Goal: Task Accomplishment & Management: Complete application form

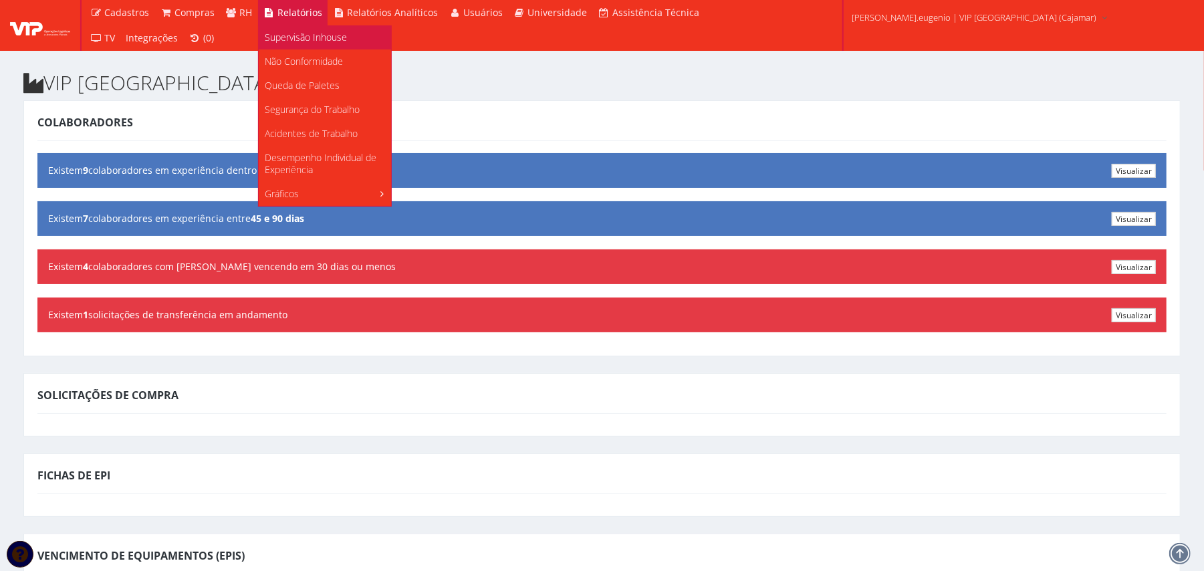
click at [292, 33] on span "Supervisão Inhouse" at bounding box center [306, 37] width 82 height 13
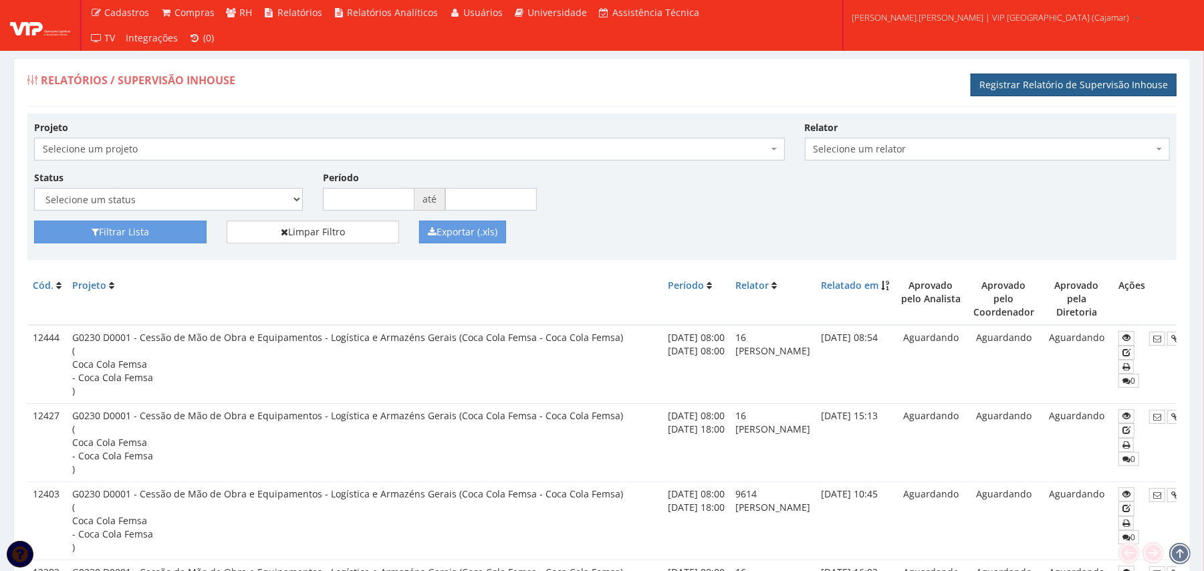
click at [1024, 83] on link "Registrar Relatório de Supervisão Inhouse" at bounding box center [1074, 85] width 206 height 23
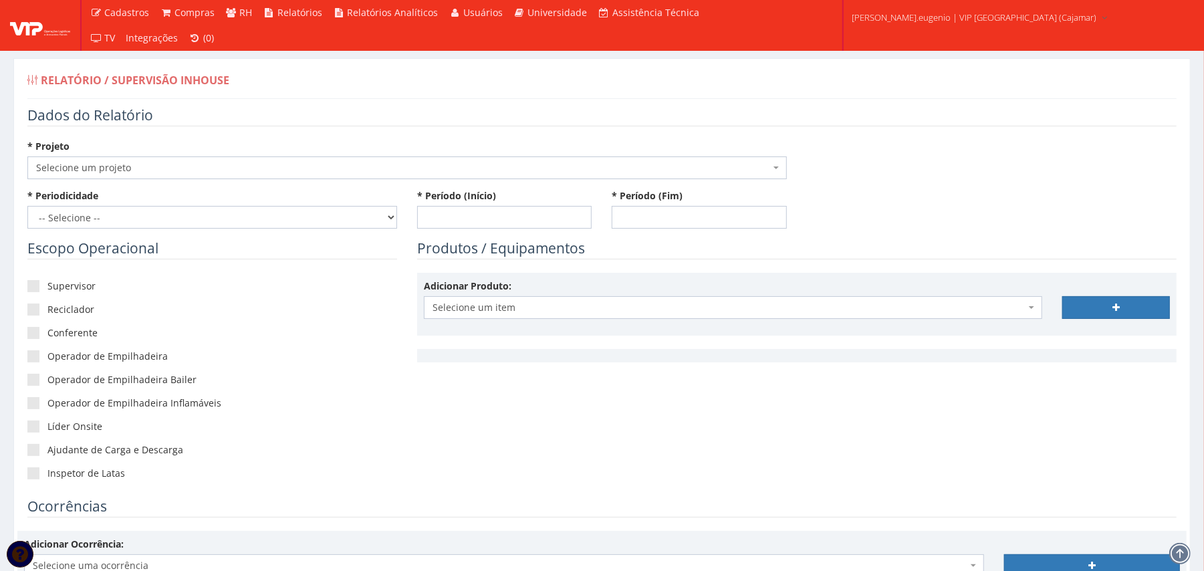
click at [154, 164] on span "Selecione um projeto" at bounding box center [403, 167] width 734 height 13
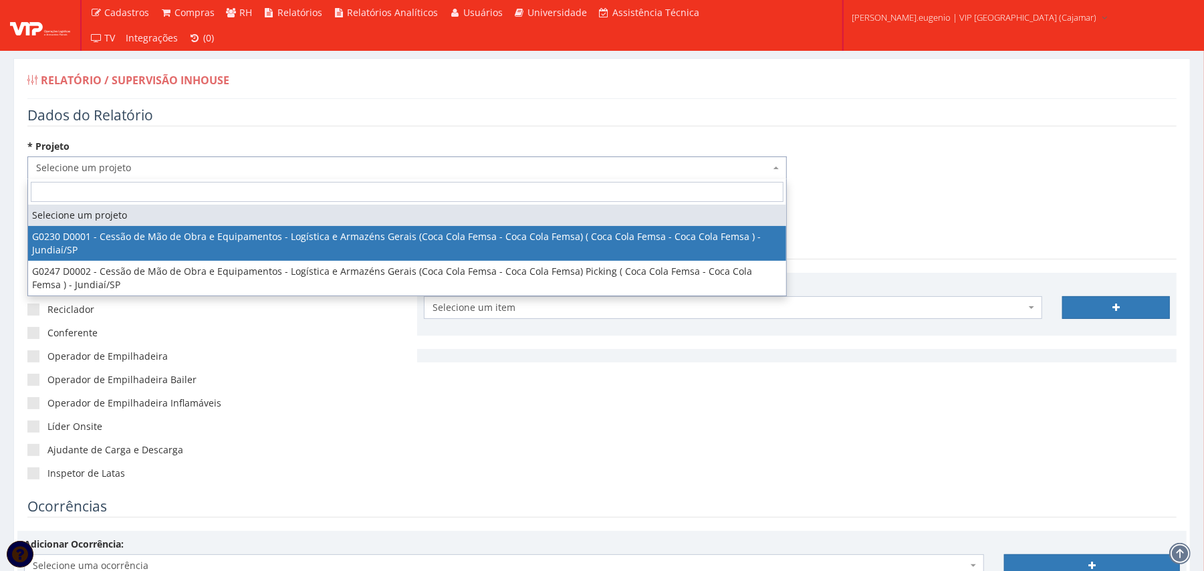
select select "230"
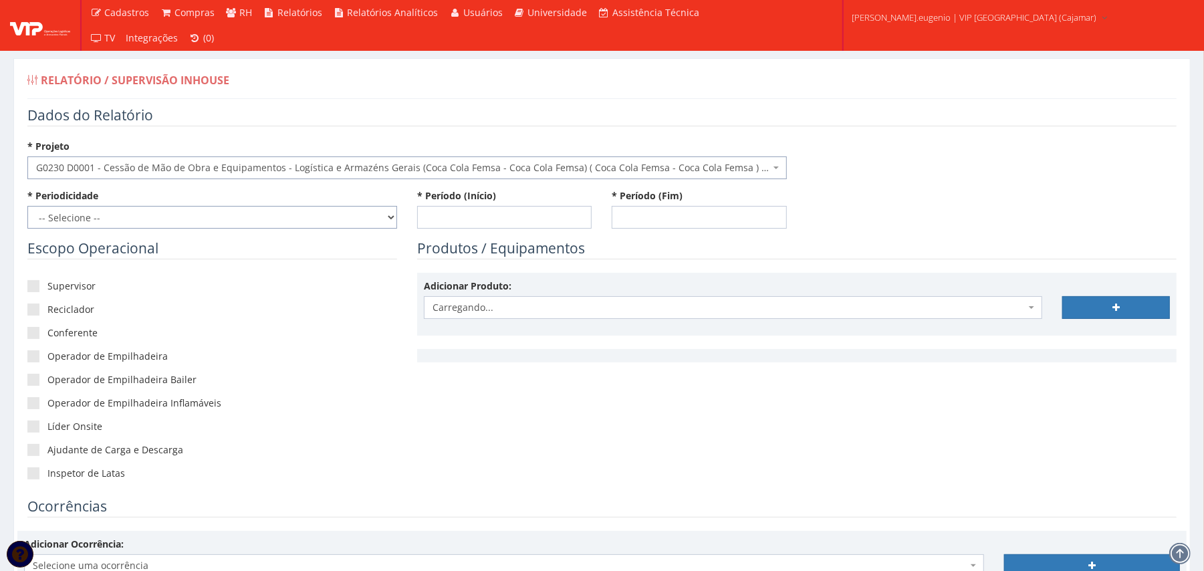
click at [154, 214] on select "-- Selecione -- Extraordinário Semanal" at bounding box center [212, 217] width 370 height 23
select select "1"
click at [27, 207] on select "-- Selecione -- Extraordinário Semanal" at bounding box center [212, 217] width 370 height 23
click at [80, 289] on label "Supervisor" at bounding box center [212, 285] width 370 height 13
click at [56, 289] on input"] "Supervisor" at bounding box center [51, 286] width 9 height 9
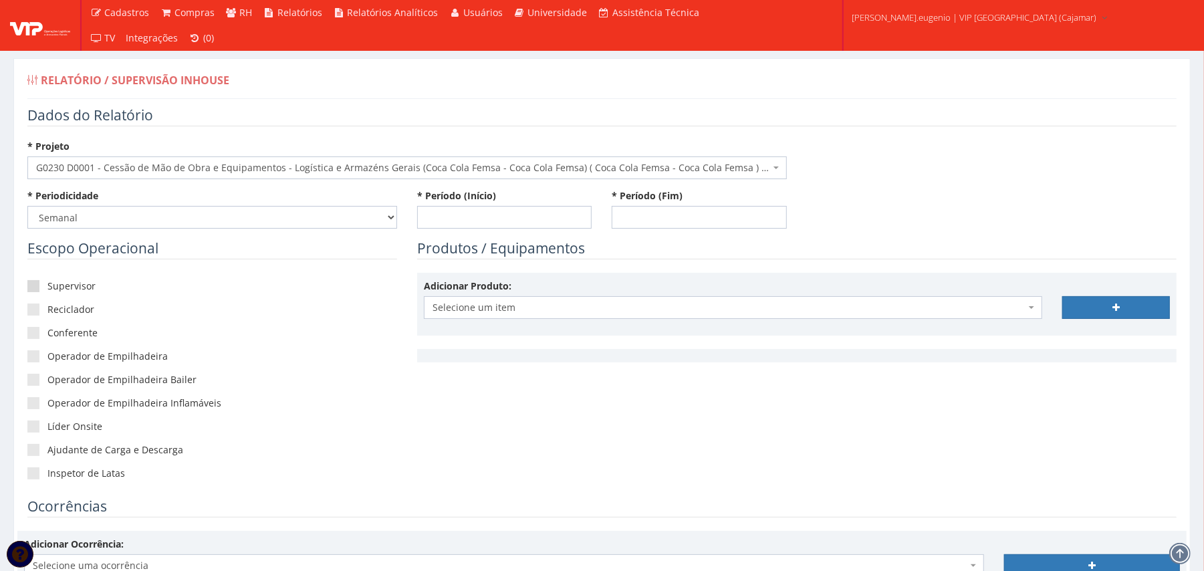
checkbox input"] "true"
click at [78, 351] on label "Operador de Empilhadeira" at bounding box center [212, 356] width 370 height 13
click at [56, 352] on input"] "Operador de Empilhadeira" at bounding box center [51, 356] width 9 height 9
checkbox input"] "true"
click at [81, 385] on label "Operador de Empilhadeira Bailer" at bounding box center [212, 379] width 370 height 13
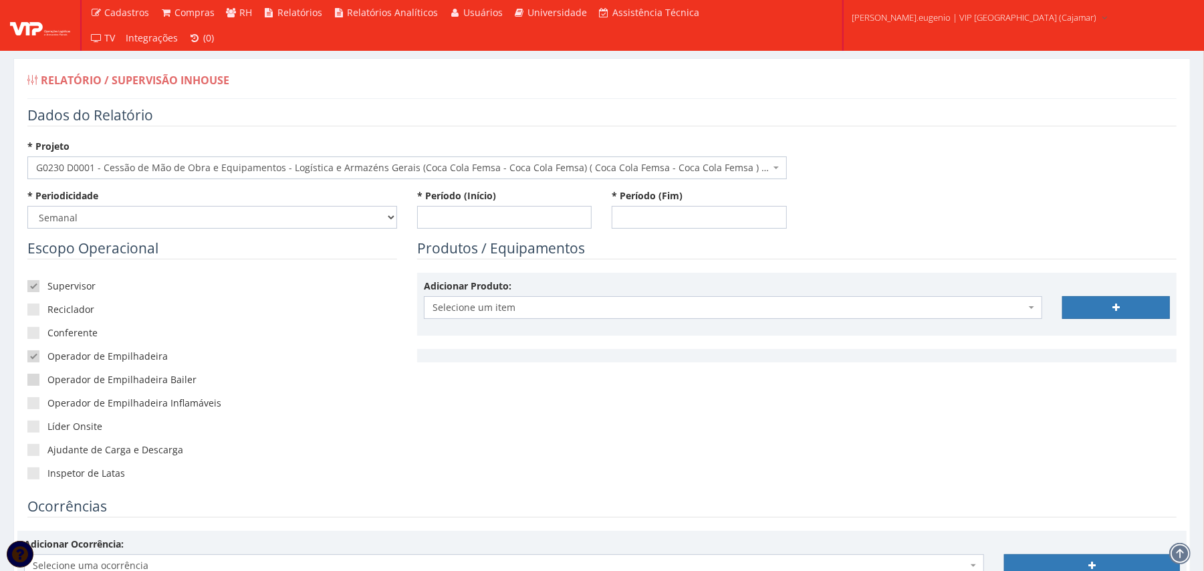
click at [56, 384] on input"] "Operador de Empilhadeira Bailer" at bounding box center [51, 380] width 9 height 9
click at [90, 378] on label "Operador de Empilhadeira Bailer" at bounding box center [212, 379] width 370 height 13
click at [56, 378] on input"] "Operador de Empilhadeira Bailer" at bounding box center [51, 380] width 9 height 9
checkbox input"] "false"
click at [76, 425] on label "Líder Onsite" at bounding box center [212, 426] width 370 height 13
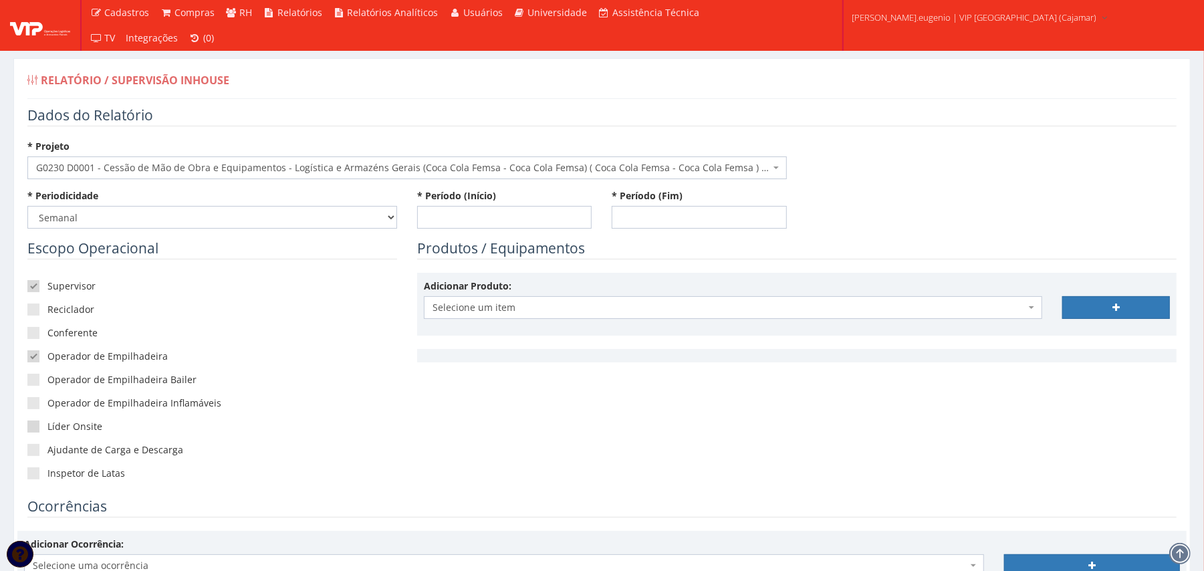
click at [56, 425] on input"] "Líder Onsite" at bounding box center [51, 427] width 9 height 9
checkbox input"] "true"
click at [520, 214] on input "* Período (Início)" at bounding box center [504, 217] width 175 height 23
click at [542, 282] on td "4" at bounding box center [545, 290] width 17 height 20
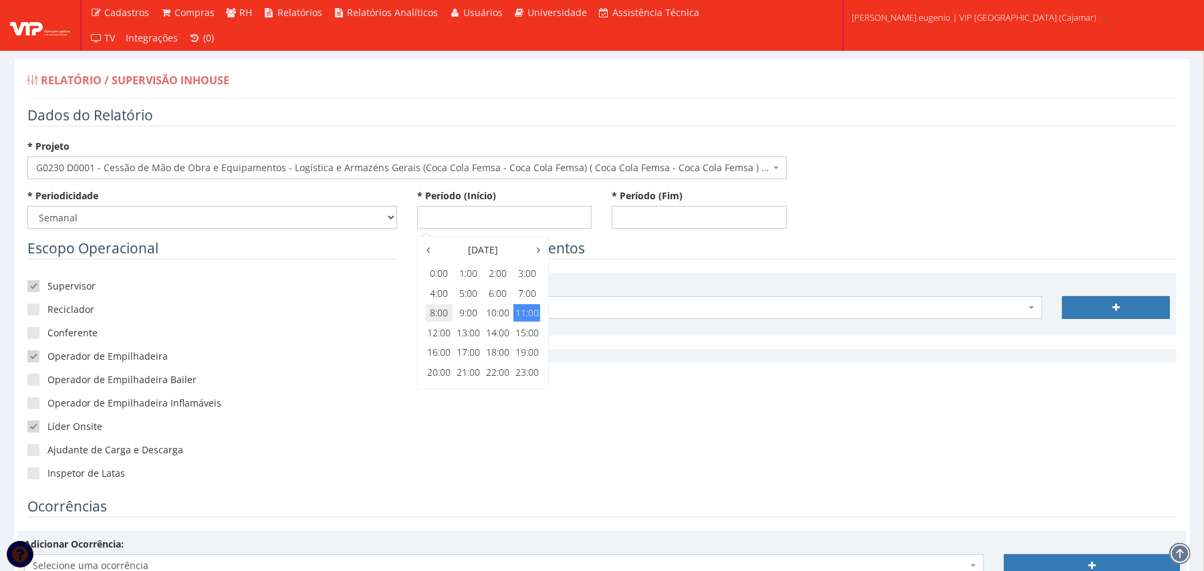
click at [439, 317] on span "8:00" at bounding box center [439, 312] width 27 height 17
click at [443, 265] on span "8:00" at bounding box center [439, 273] width 27 height 17
type input "[DATE] 08:00"
click at [709, 221] on input "* Período (Fim)" at bounding box center [699, 217] width 175 height 23
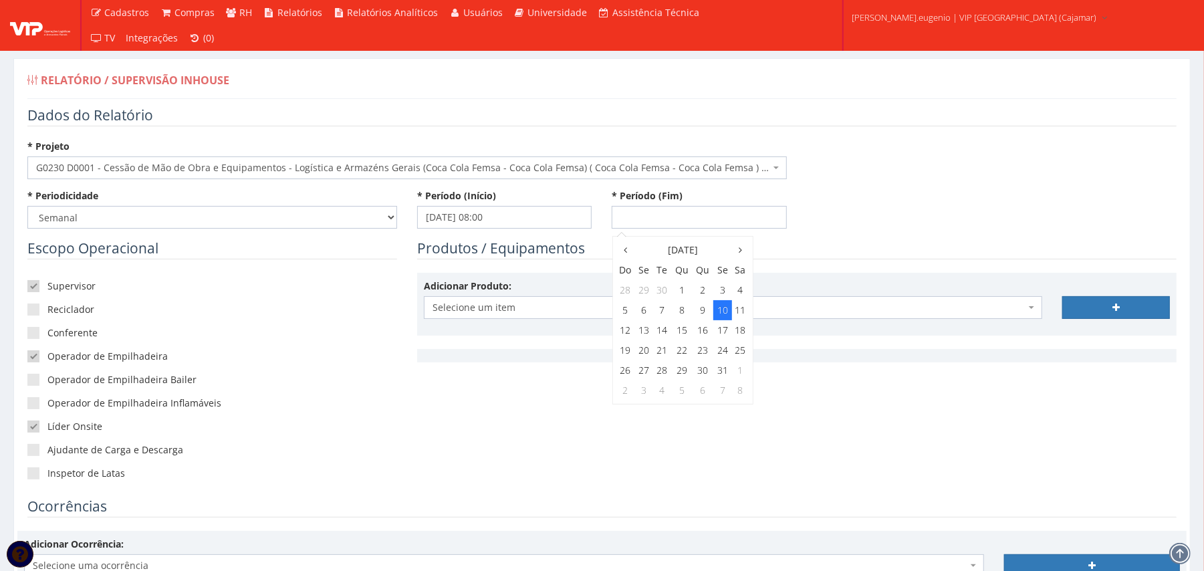
click at [723, 306] on td "10" at bounding box center [722, 310] width 18 height 20
click at [685, 353] on span "18:00" at bounding box center [692, 352] width 27 height 17
click at [634, 271] on span "18:00" at bounding box center [633, 273] width 27 height 17
type input "[DATE] 18:00"
click at [964, 196] on div "* Periodicidade -- Selecione -- Extraordinário Semanal * Período (Início) 04/10…" at bounding box center [601, 213] width 1169 height 49
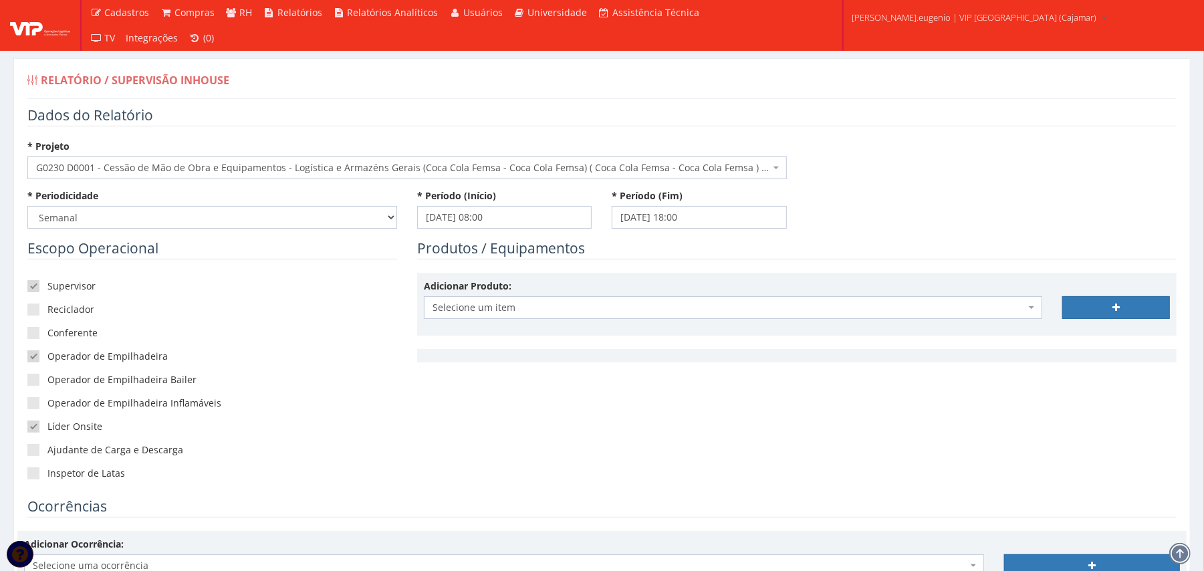
scroll to position [267, 0]
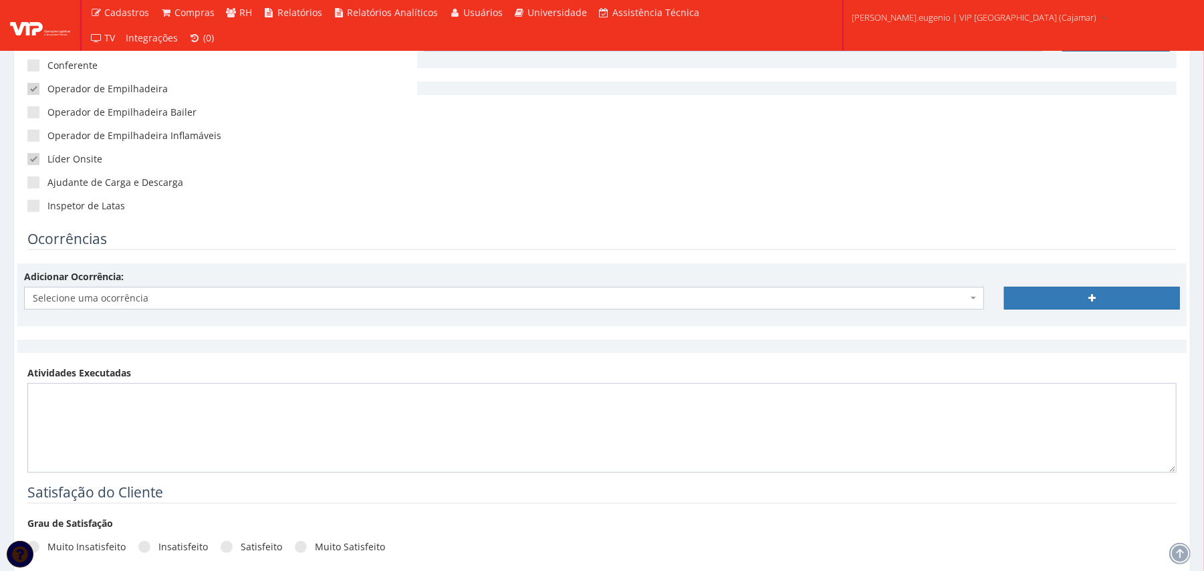
click at [370, 296] on span "Selecione uma ocorrência" at bounding box center [500, 298] width 935 height 13
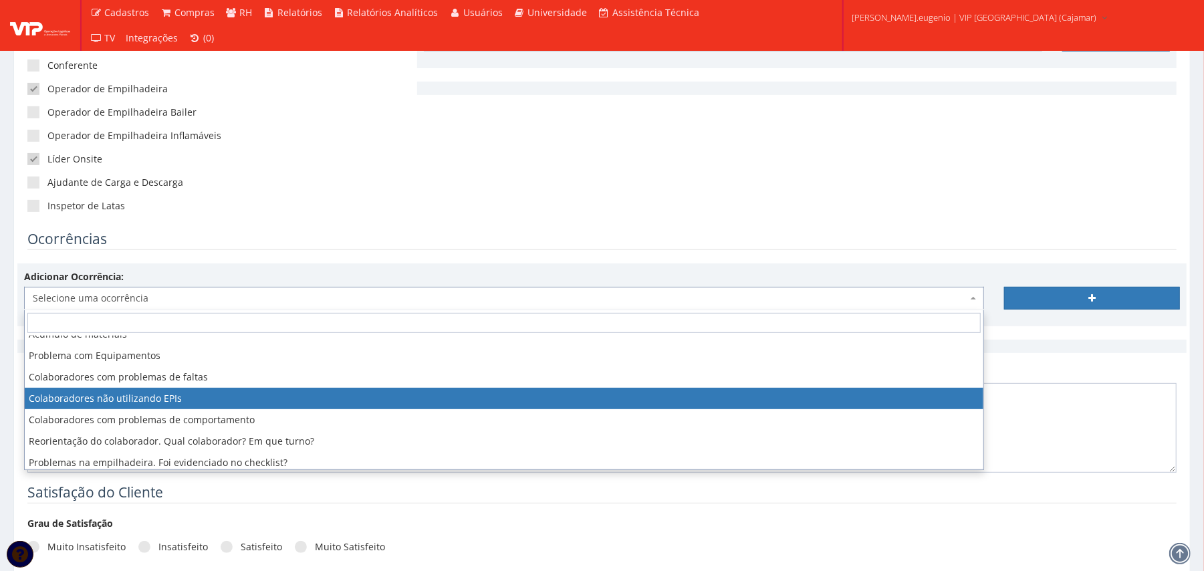
scroll to position [80, 0]
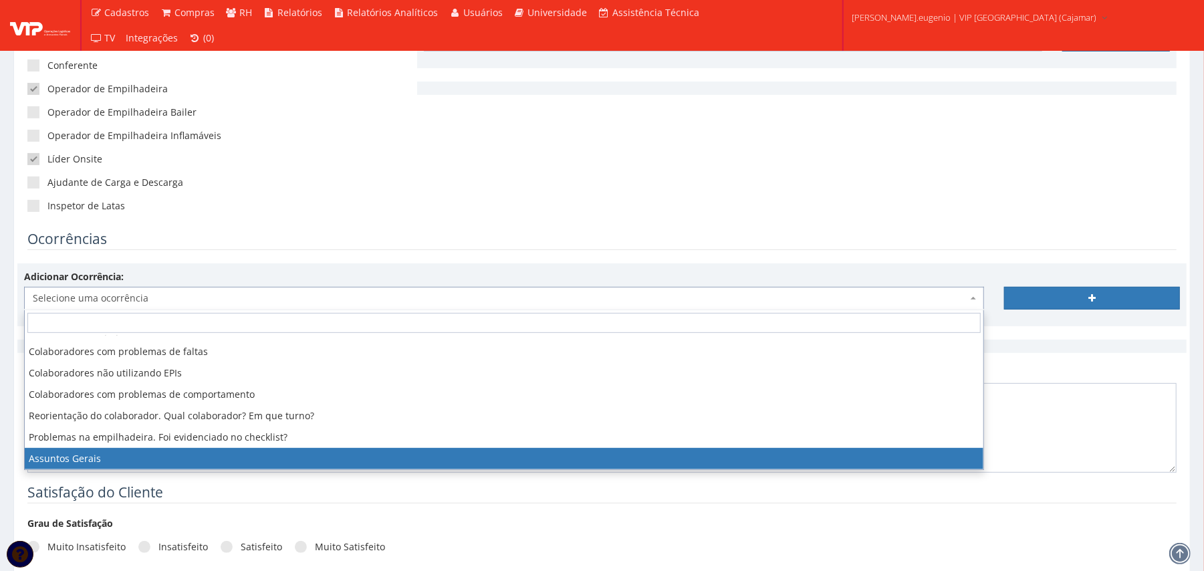
select select "assuntos_gerais"
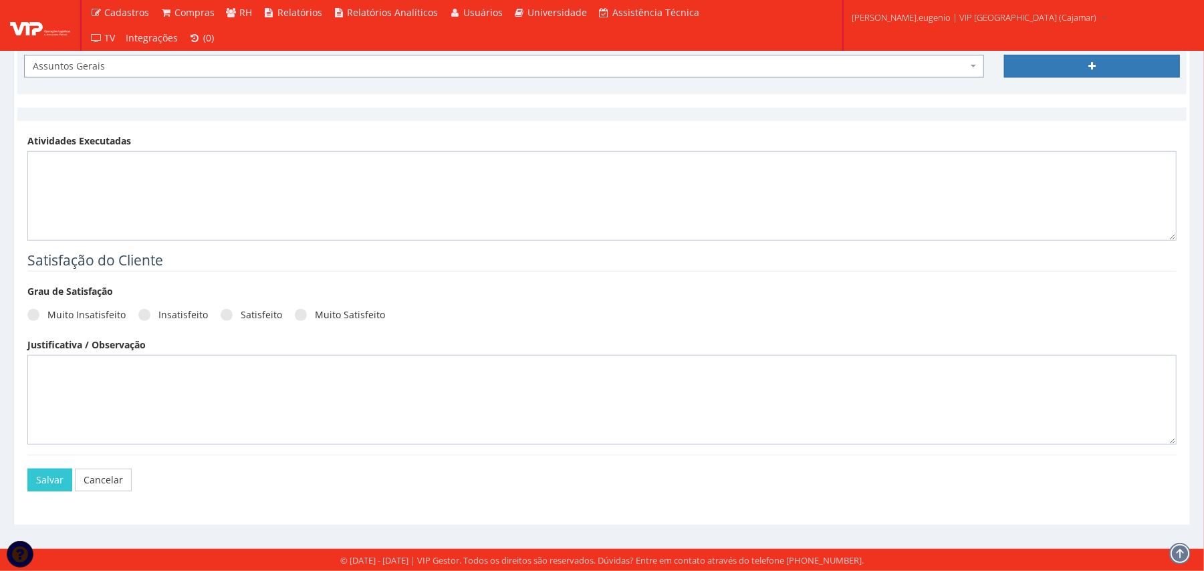
scroll to position [503, 0]
click at [62, 477] on button "Salvar" at bounding box center [49, 480] width 45 height 23
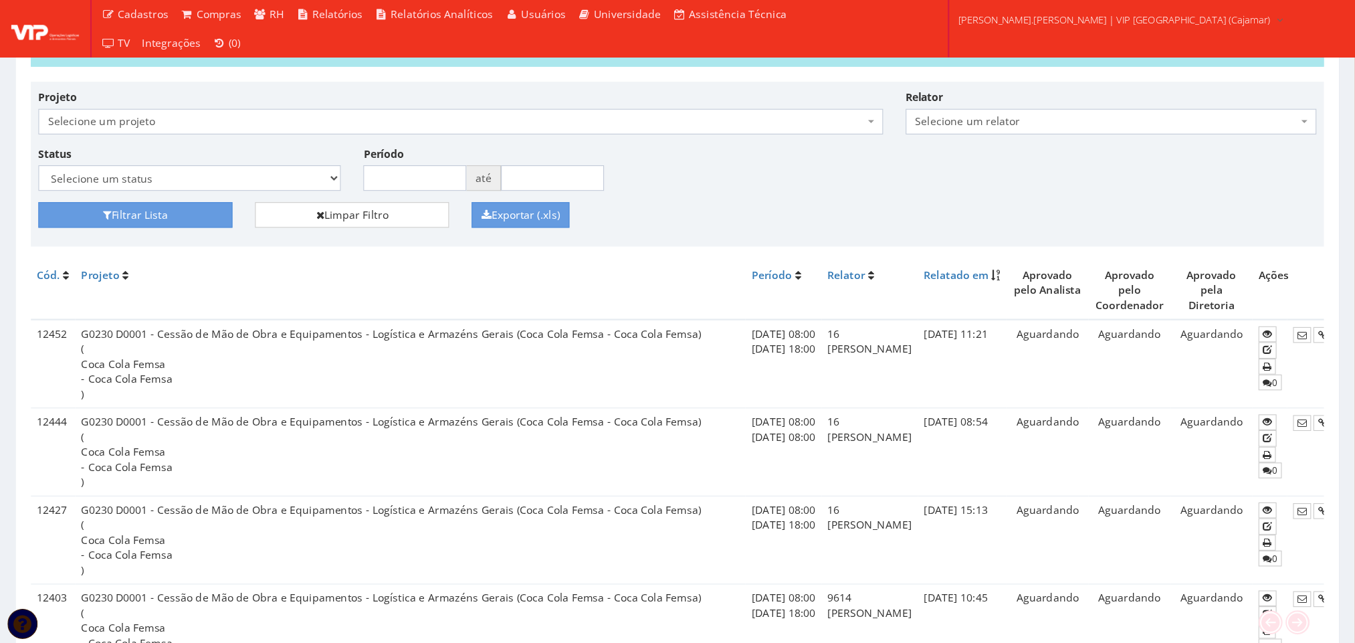
scroll to position [89, 0]
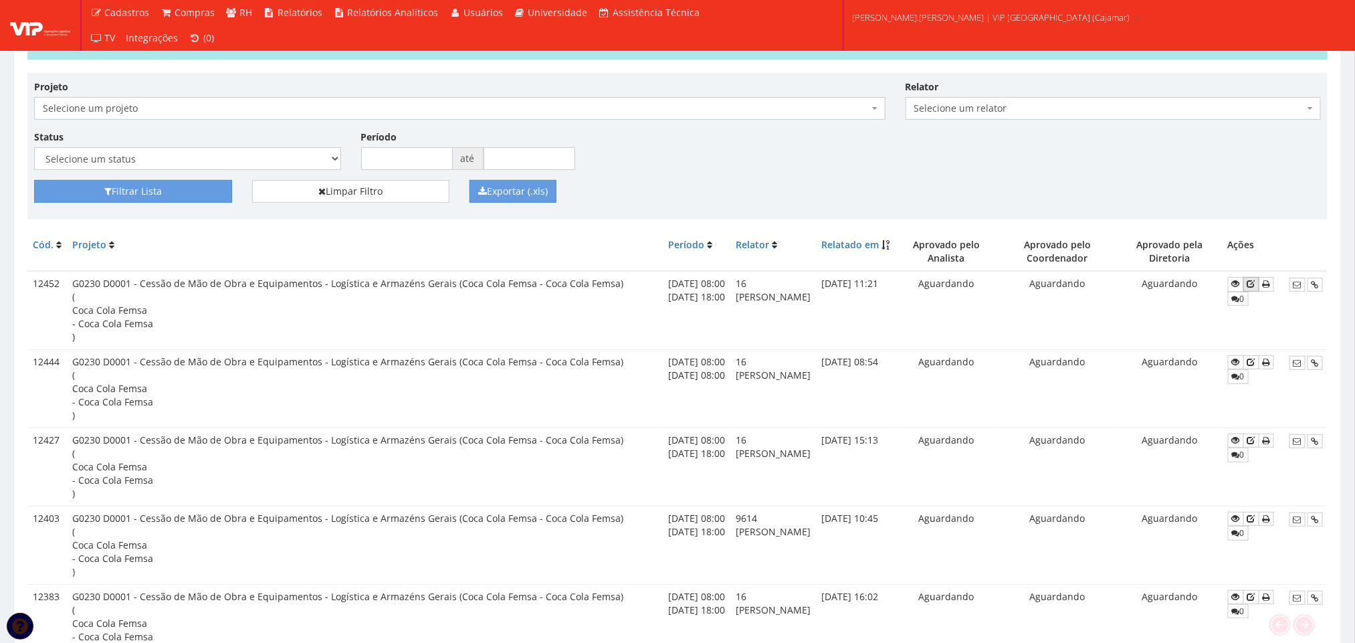
click at [1204, 284] on link at bounding box center [1251, 284] width 16 height 14
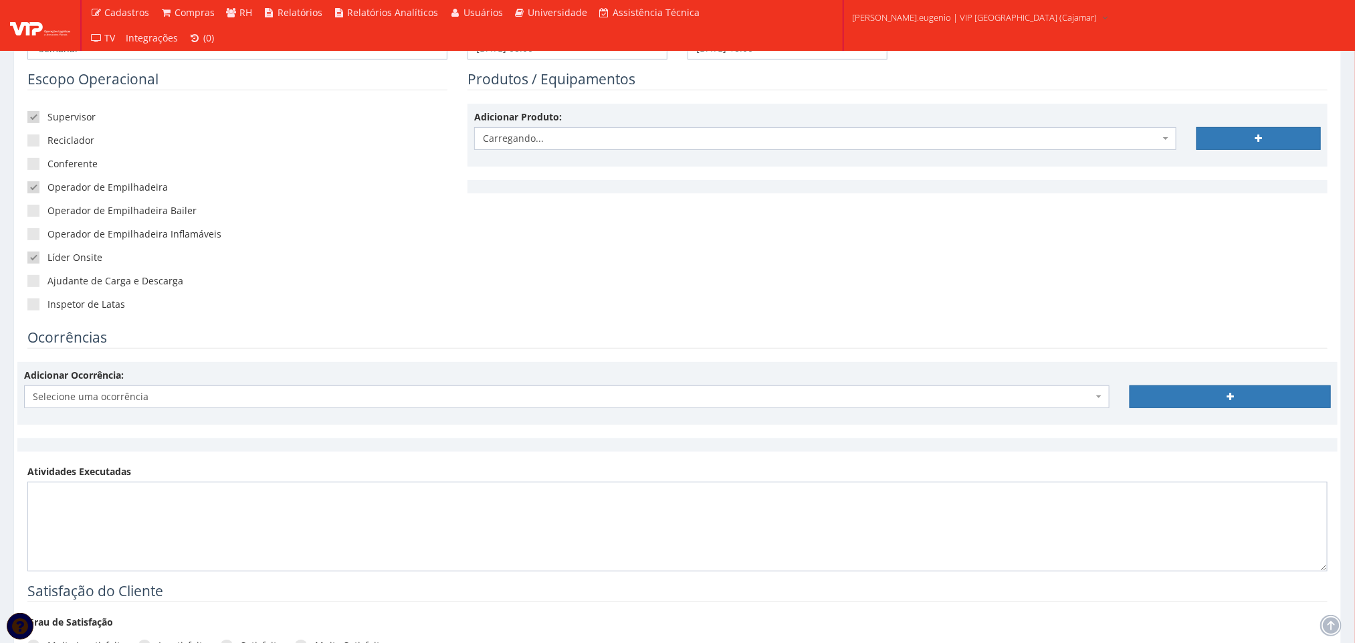
scroll to position [201, 0]
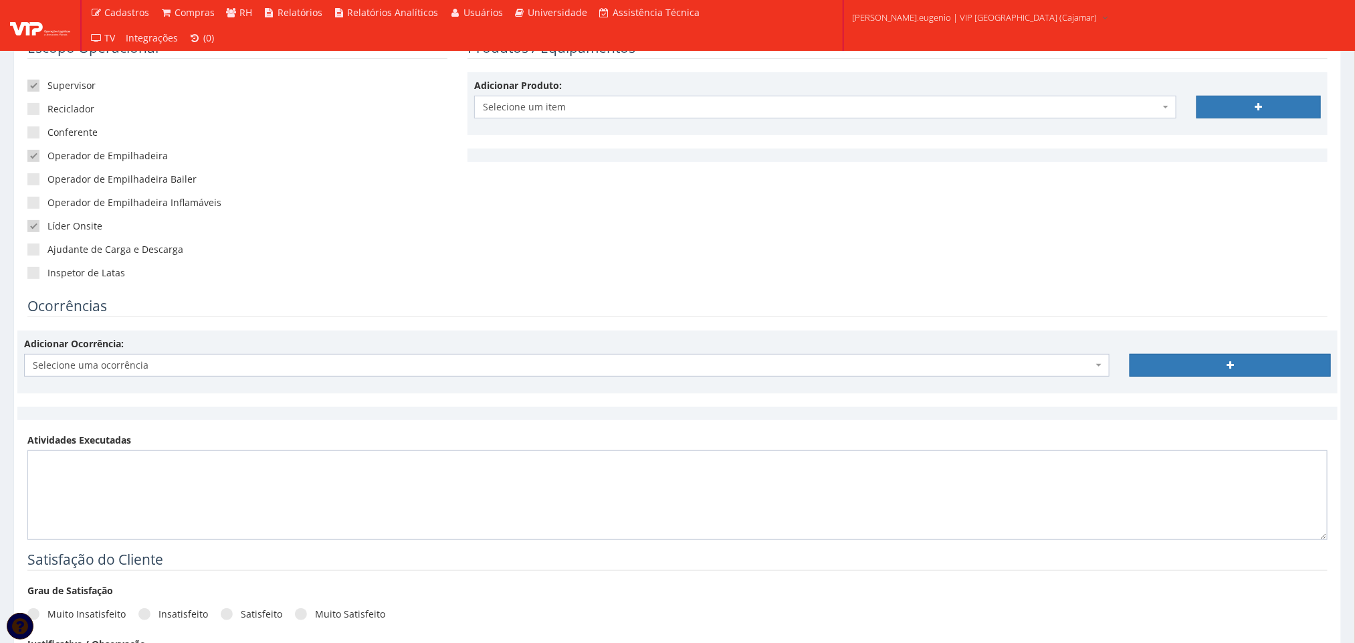
click at [408, 430] on div "Adicionar Ocorrência: Selecione uma ocorrência Queda de paletes Acumulo de mate…" at bounding box center [677, 381] width 1320 height 103
click at [385, 372] on span "Selecione uma ocorrência" at bounding box center [563, 364] width 1060 height 13
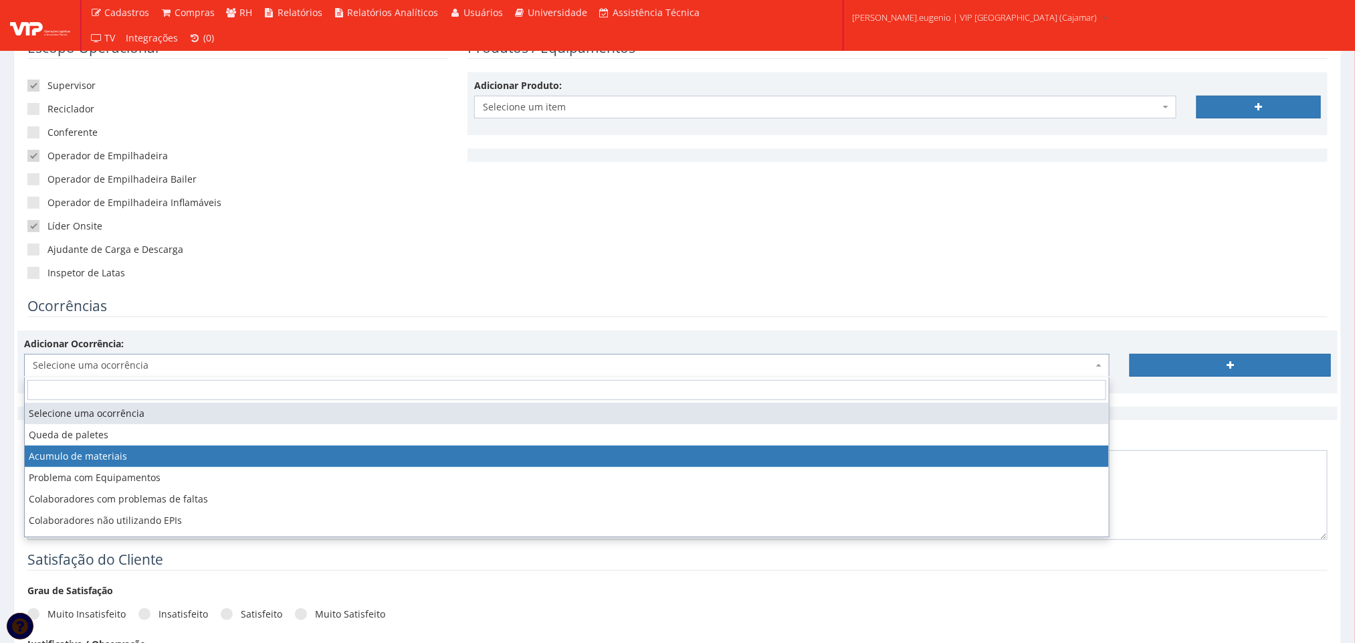
scroll to position [79, 0]
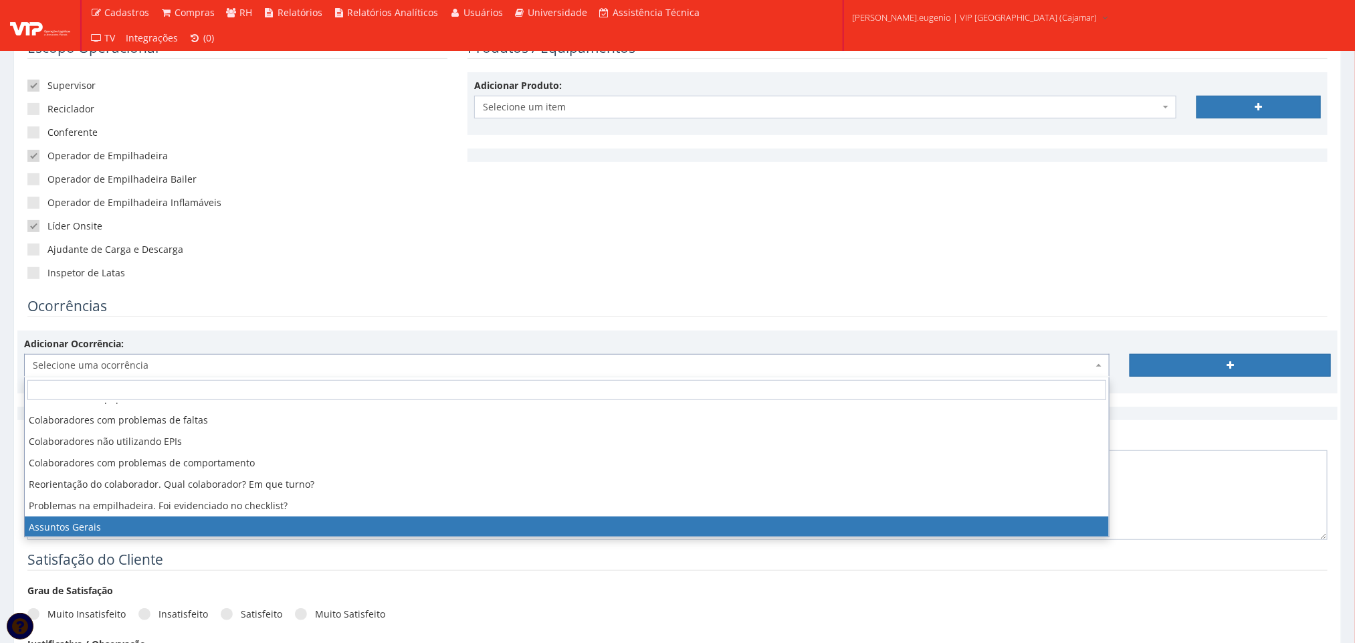
select select "assuntos_gerais"
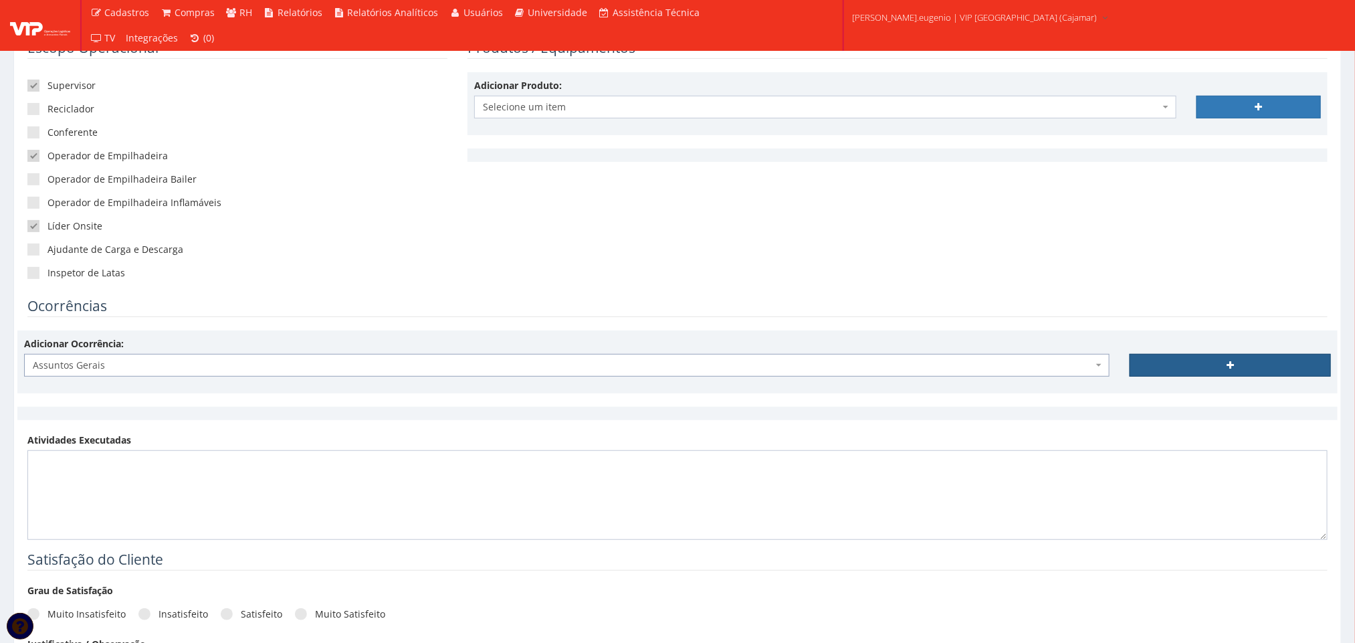
click at [1254, 363] on link at bounding box center [1229, 365] width 201 height 23
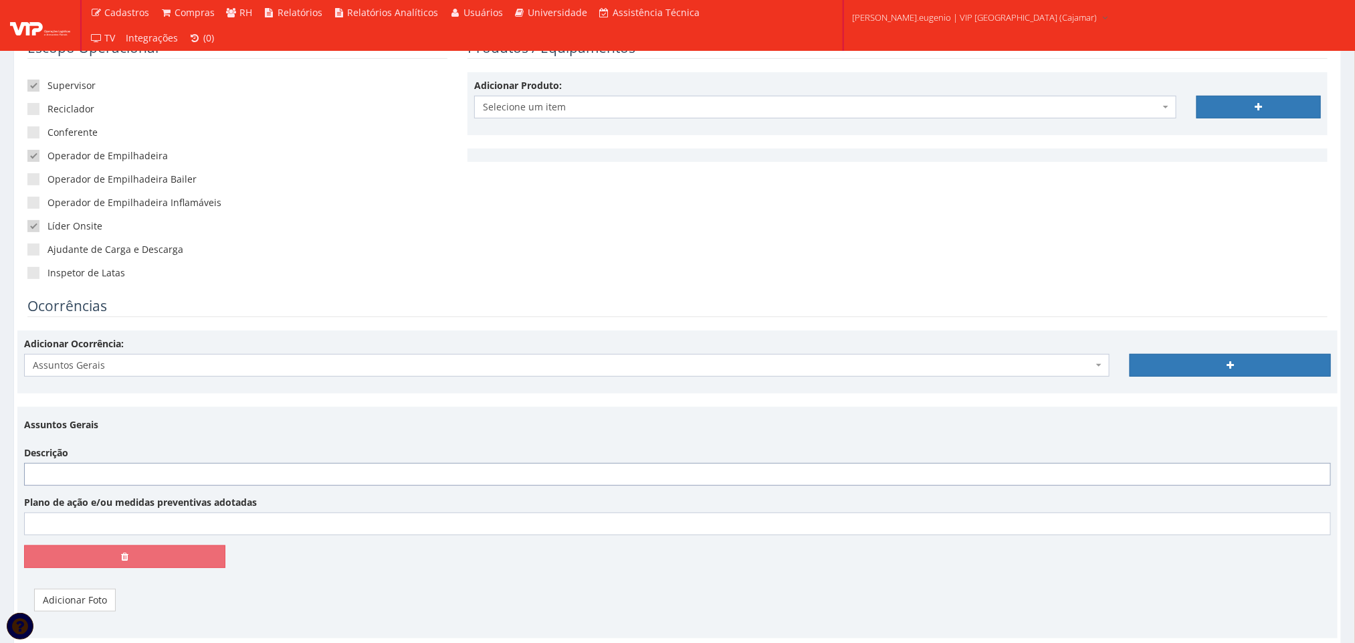
click at [307, 476] on input "Descrição" at bounding box center [677, 474] width 1307 height 23
paste input "Durante esta semana, tivemos uma ocorrência em nossa operação envolvendo uma em…"
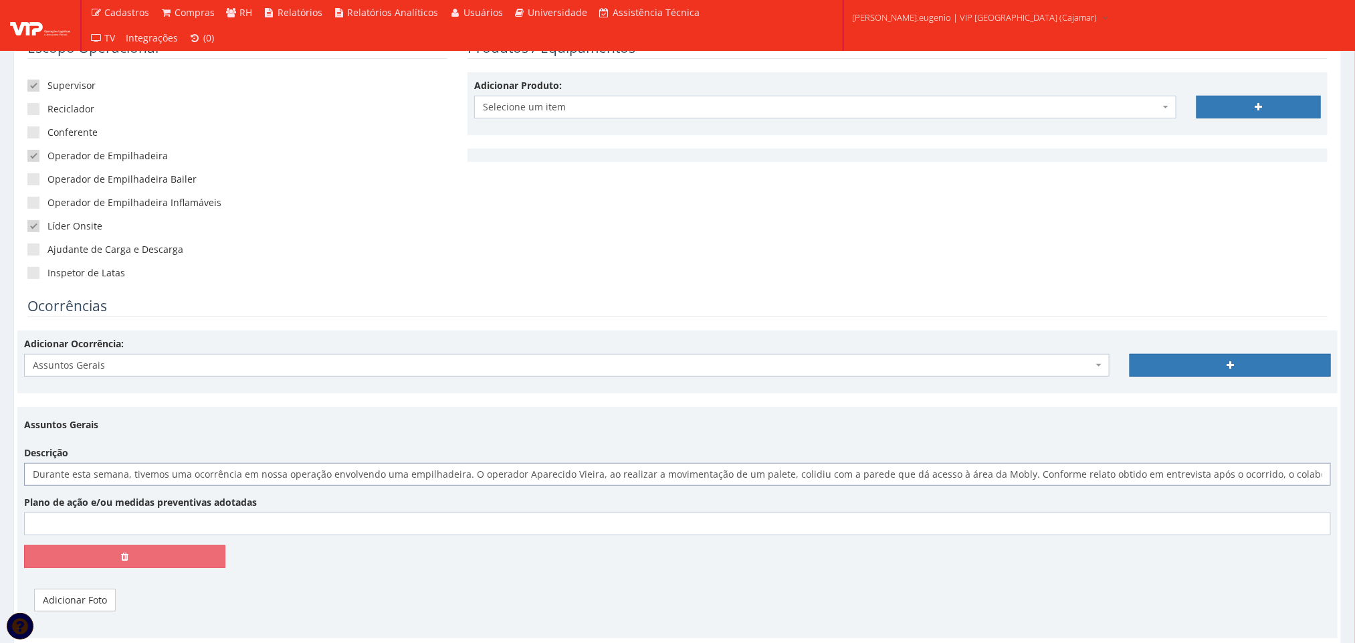
scroll to position [0, 2209]
type input "Durante esta semana, tivemos uma ocorrência em nossa operação envolvendo uma em…"
click at [71, 596] on link "Adicionar Foto" at bounding box center [75, 599] width 82 height 23
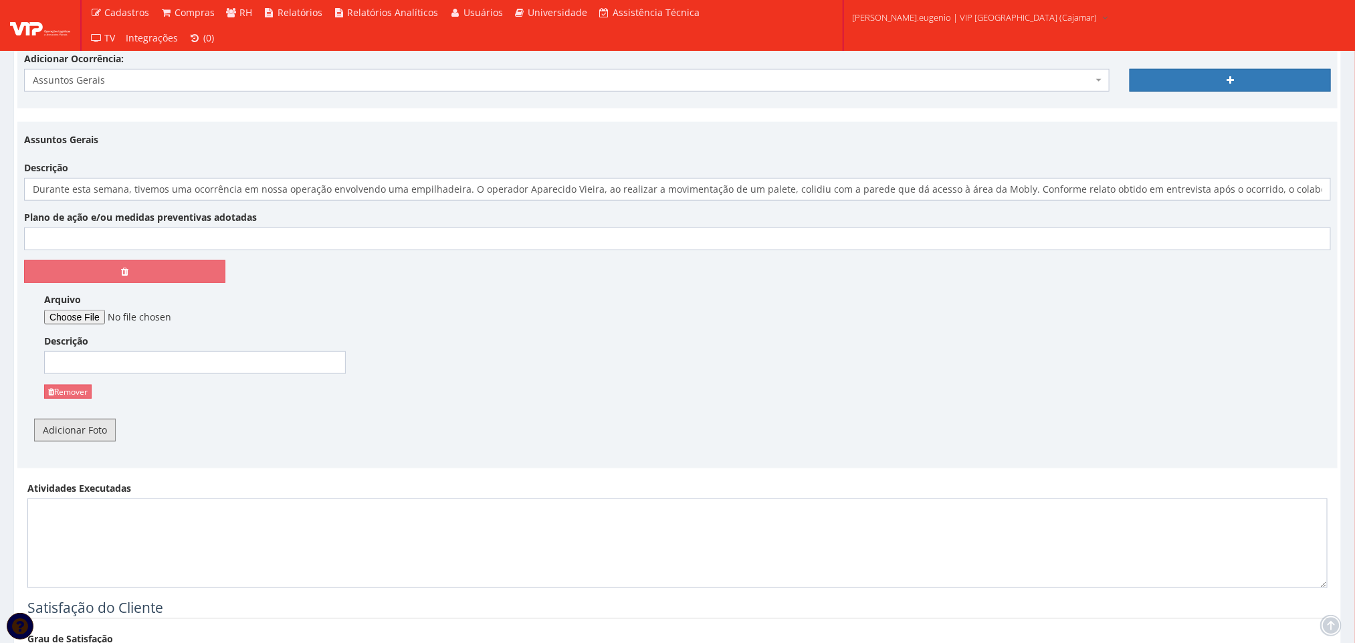
scroll to position [501, 0]
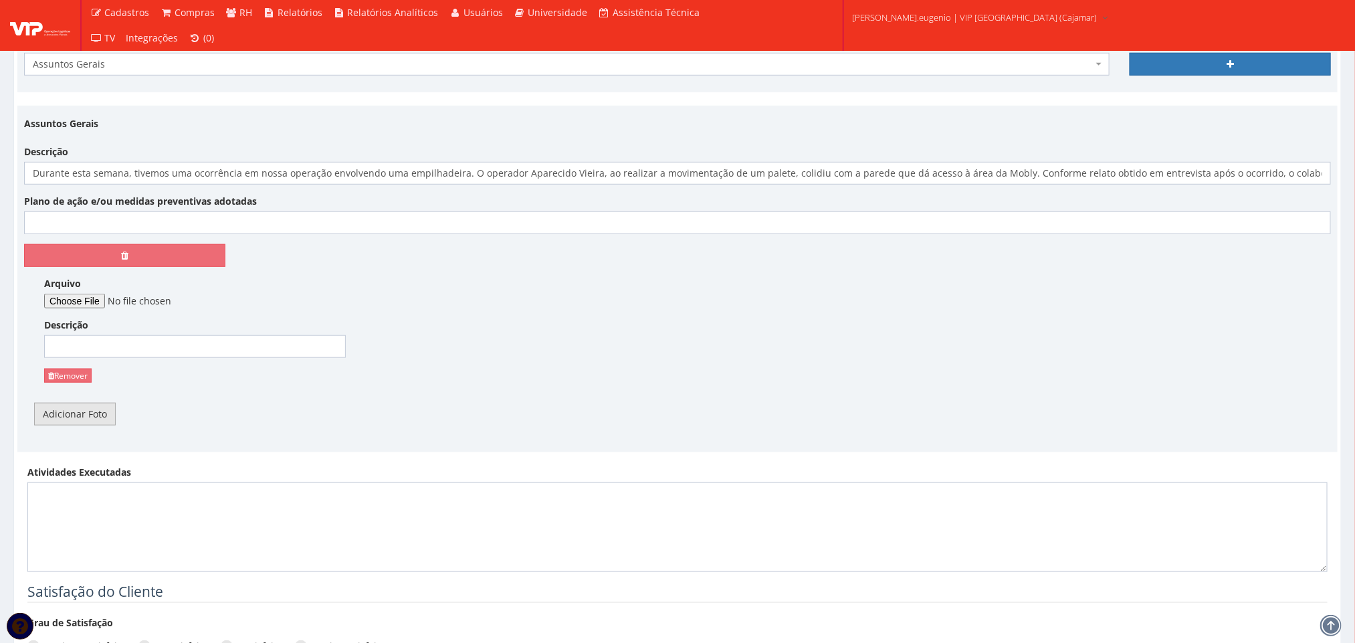
click at [79, 421] on link "Adicionar Foto" at bounding box center [75, 414] width 82 height 23
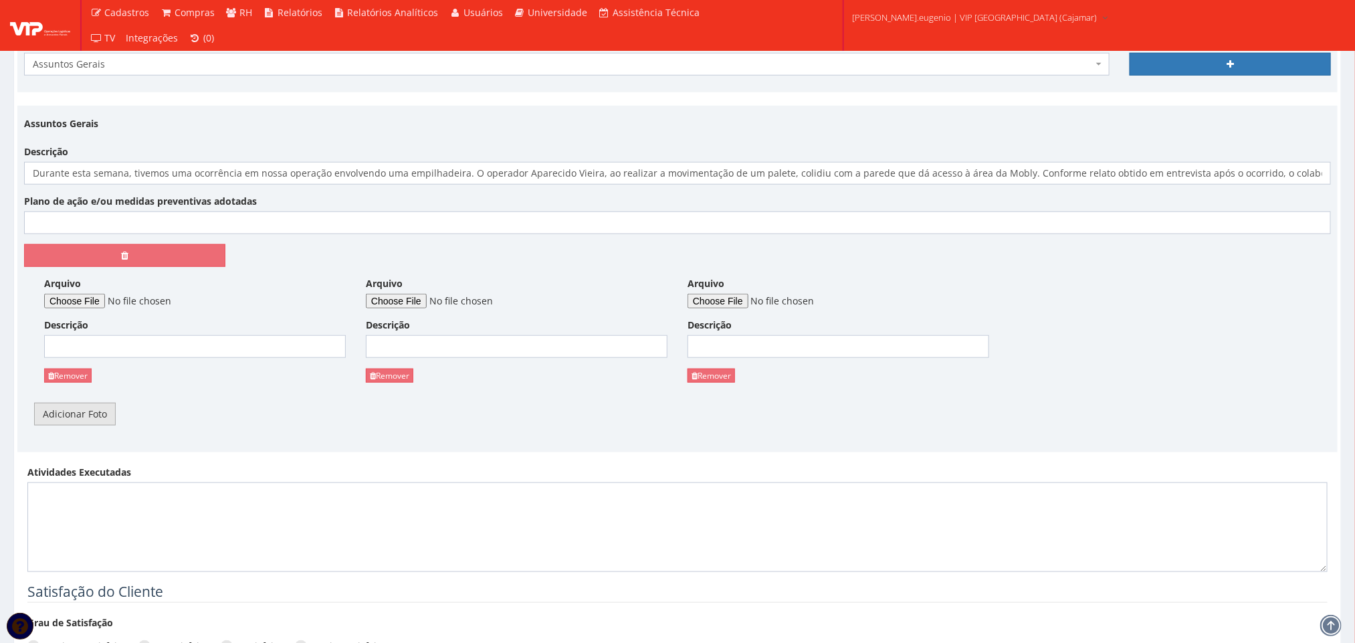
click at [79, 421] on link "Adicionar Foto" at bounding box center [75, 414] width 82 height 23
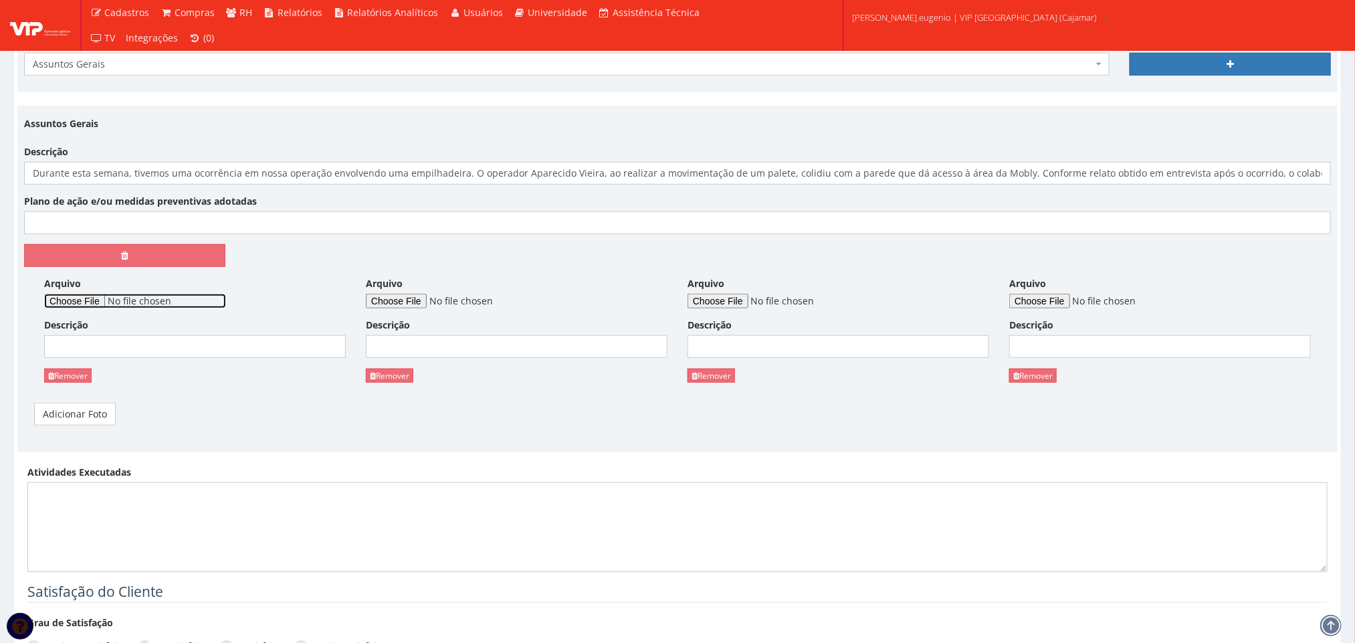
click at [81, 308] on input "Arquivo" at bounding box center [135, 301] width 182 height 15
type input "C:\fakepath\WhatsApp Image 2025-10-10 at 11.35.59 (1).jpeg"
click at [422, 299] on input "Arquivo" at bounding box center [457, 301] width 182 height 15
type input "C:\fakepath\WhatsApp Image 2025-10-10 at 11.35.59.jpeg"
click at [736, 302] on input "Arquivo" at bounding box center [778, 301] width 182 height 15
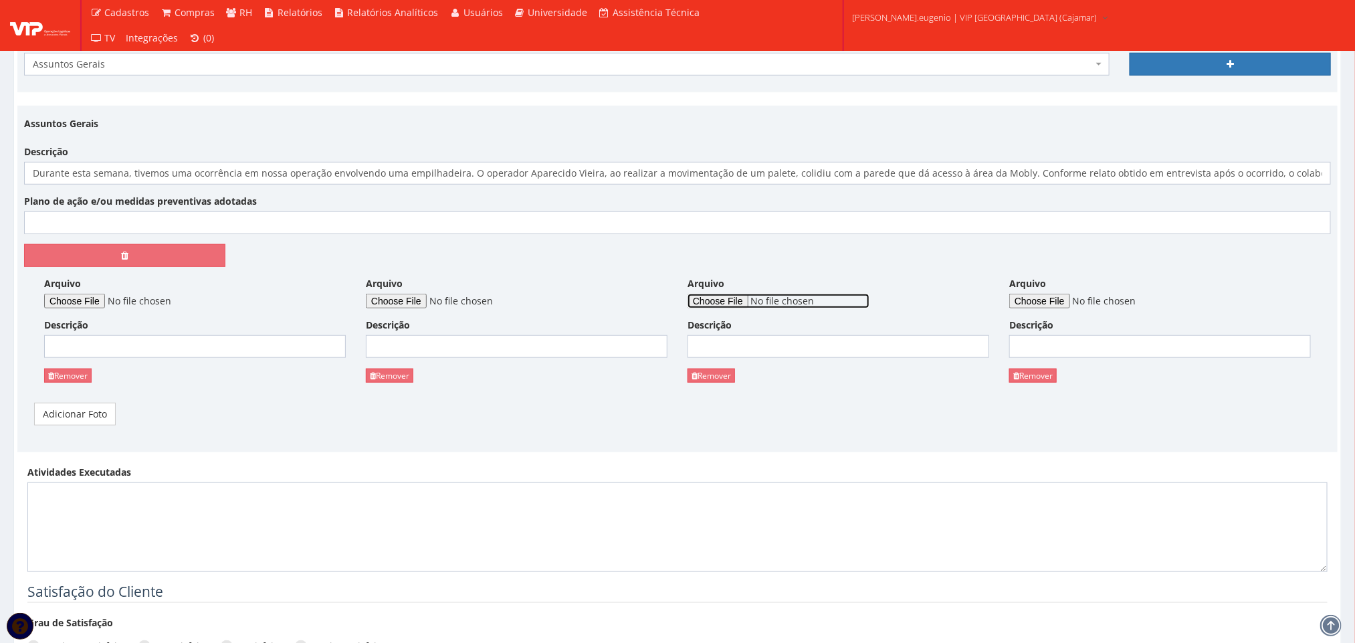
type input "C:\fakepath\WhatsApp Image 2025-10-10 at 11.35.58.jpeg"
click at [1029, 304] on input "Arquivo" at bounding box center [1100, 301] width 182 height 15
type input "C:\fakepath\WhatsApp Image 2025-10-10 at 11.35.57.jpeg"
click at [1052, 302] on input "Arquivo" at bounding box center [1100, 301] width 182 height 15
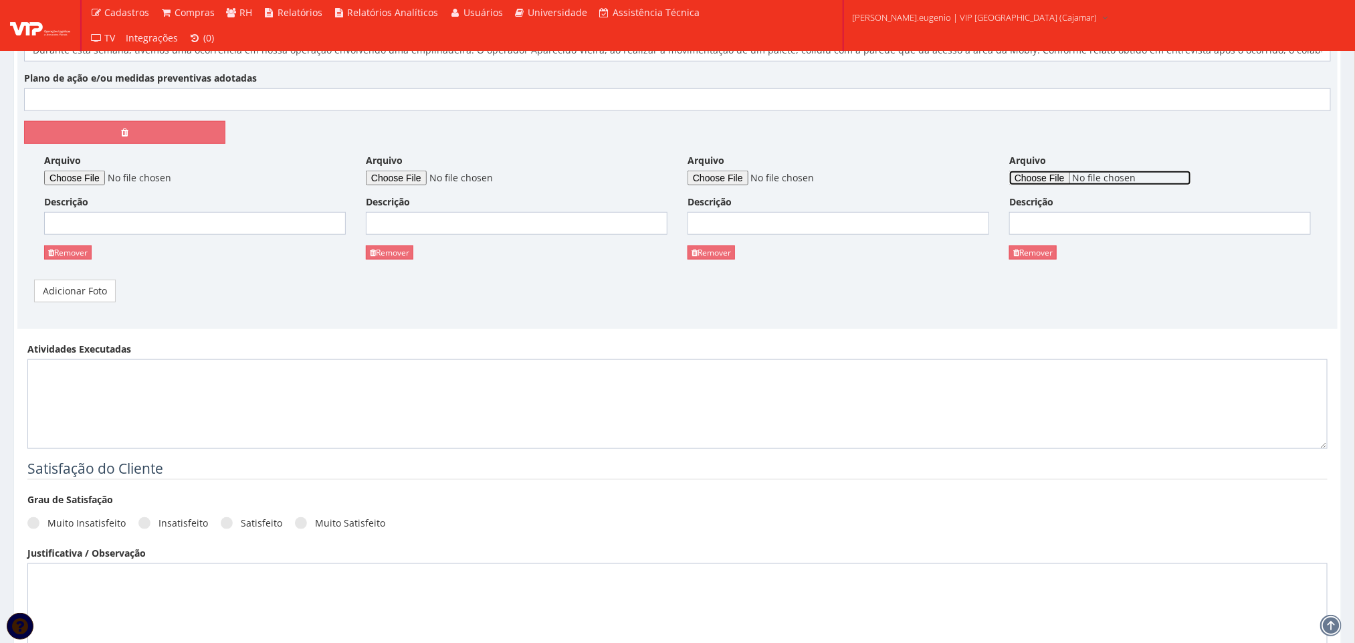
scroll to position [766, 0]
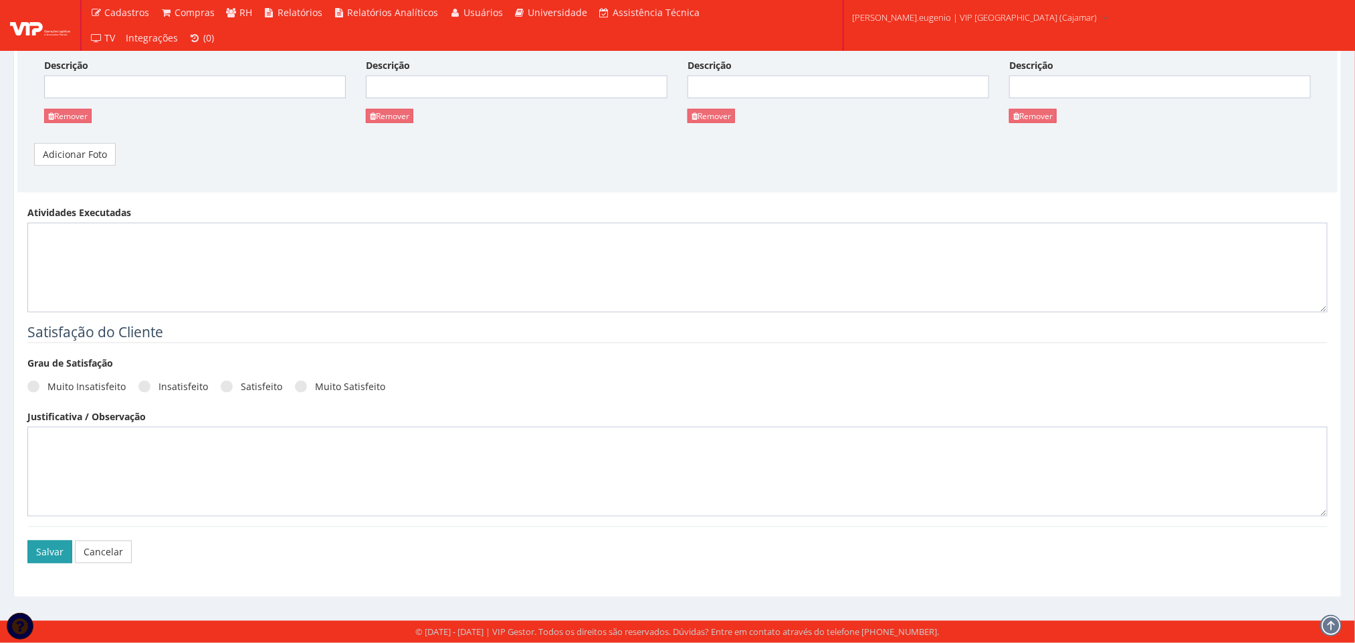
click at [32, 550] on button "Salvar" at bounding box center [49, 551] width 45 height 23
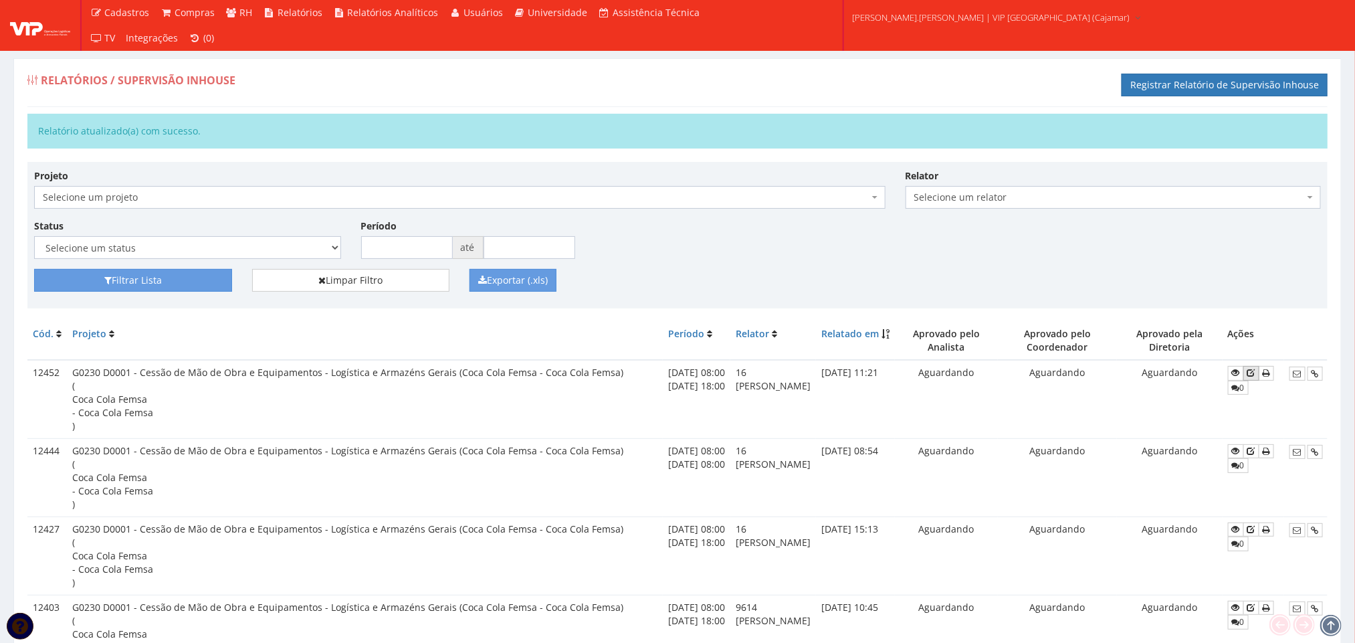
click at [1254, 371] on icon at bounding box center [1251, 372] width 8 height 9
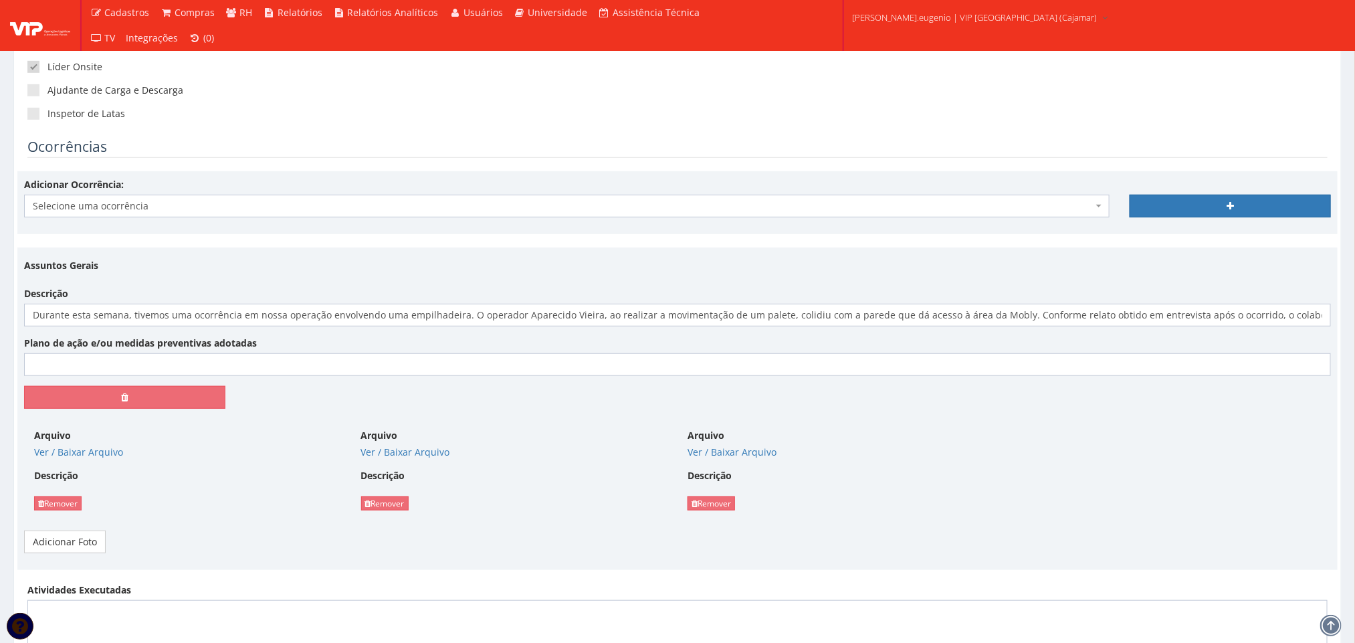
scroll to position [301, 0]
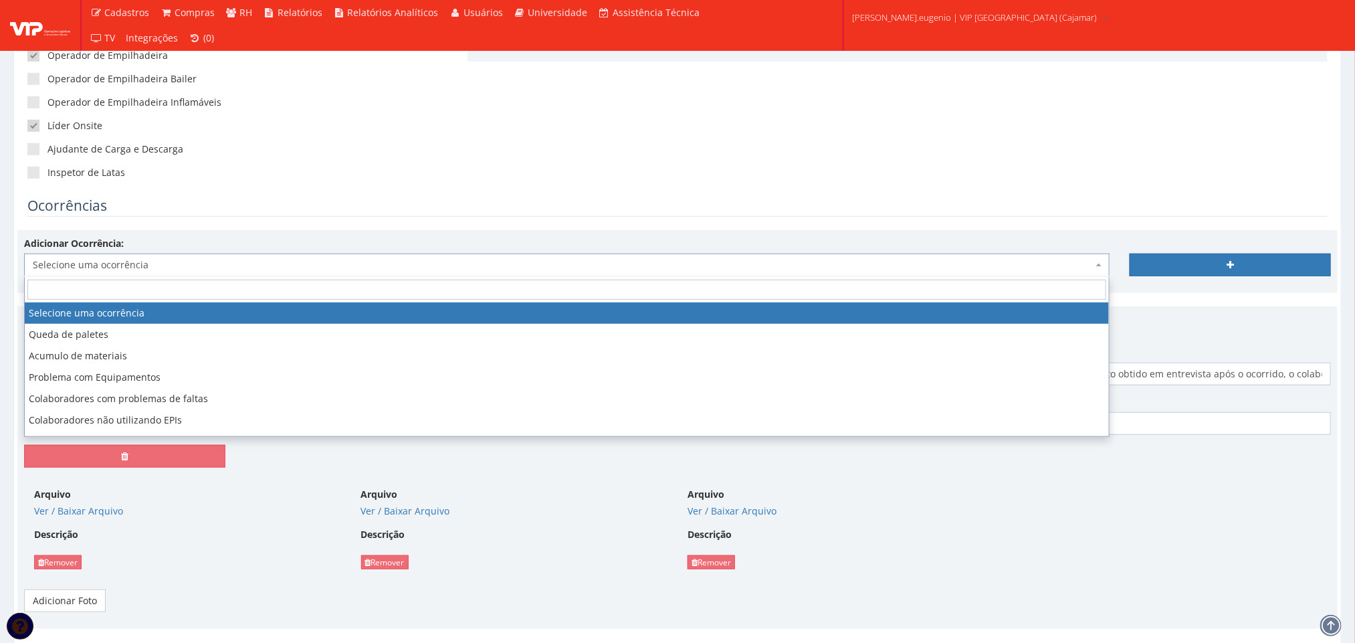
click at [402, 277] on body "Cadastros Clientes Unidades Subclientes Unidades de Subclientes Projetos Vagas …" at bounding box center [677, 388] width 1355 height 1379
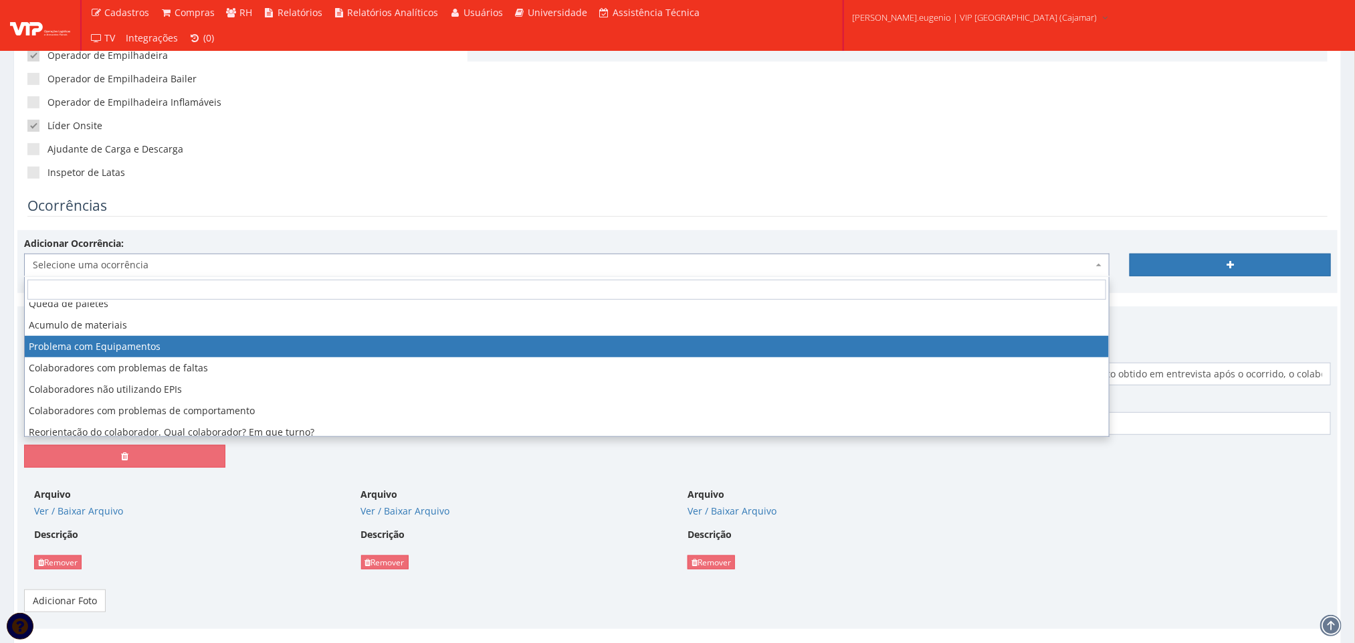
scroll to position [79, 0]
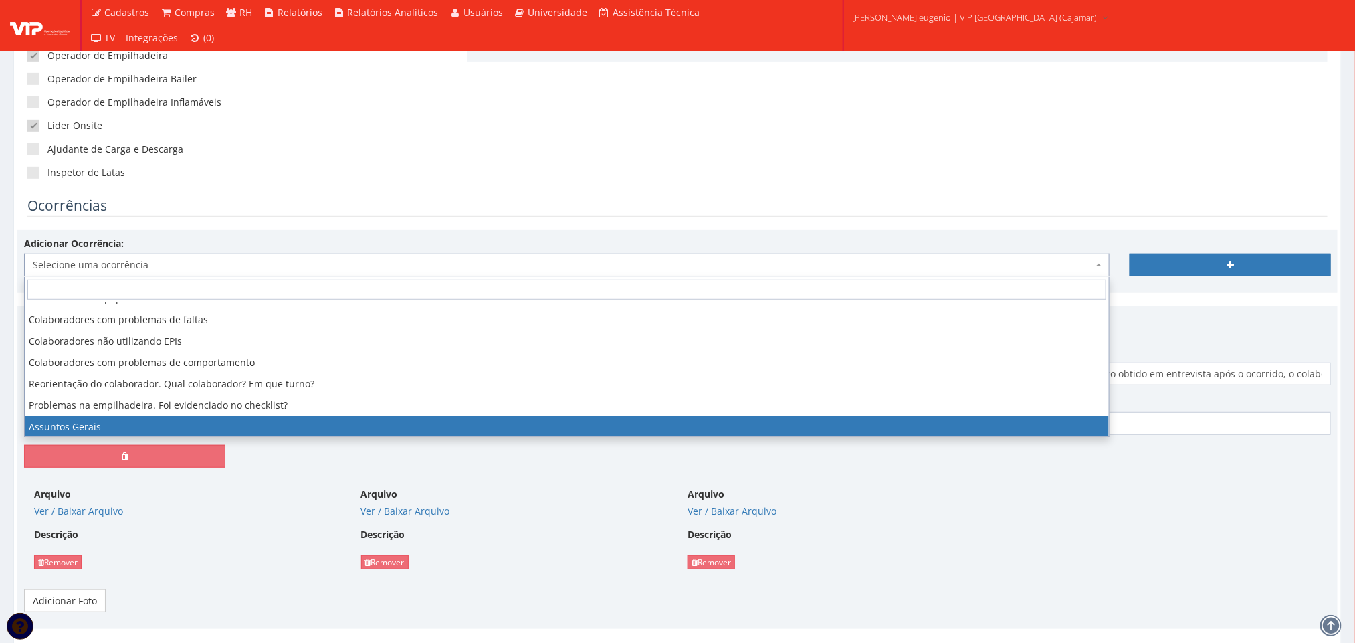
select select "assuntos_gerais"
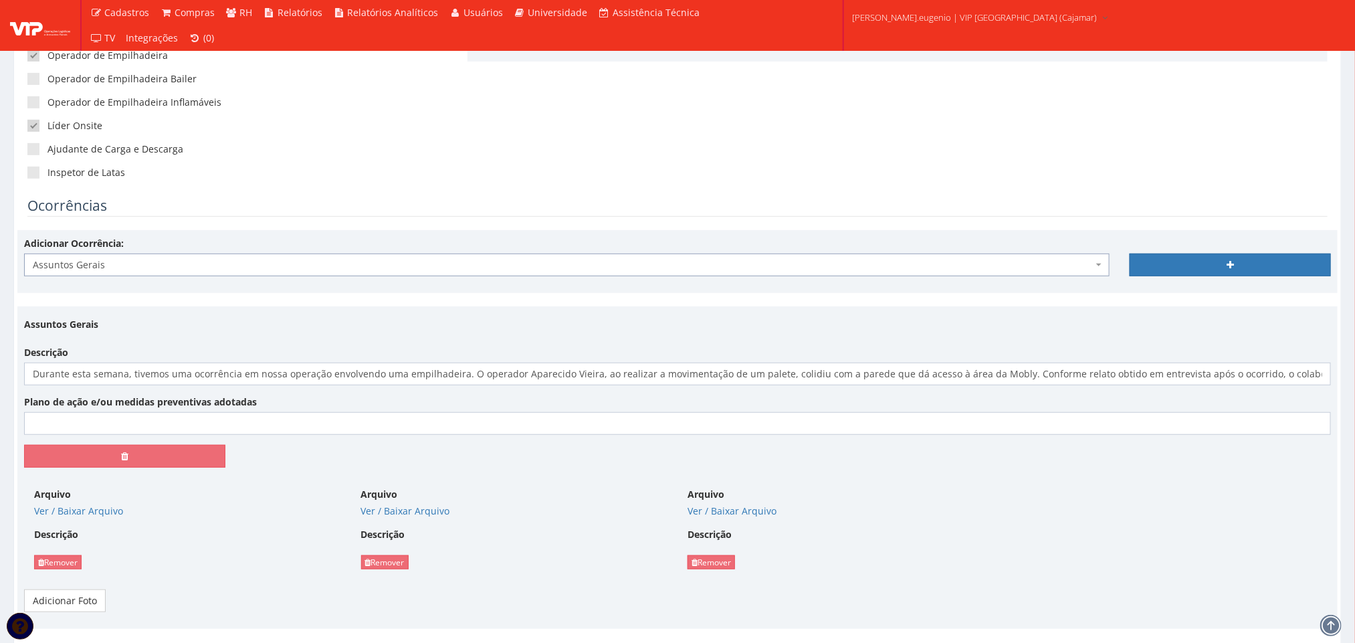
click at [1194, 251] on div at bounding box center [1229, 256] width 221 height 39
click at [1198, 263] on link at bounding box center [1229, 264] width 201 height 23
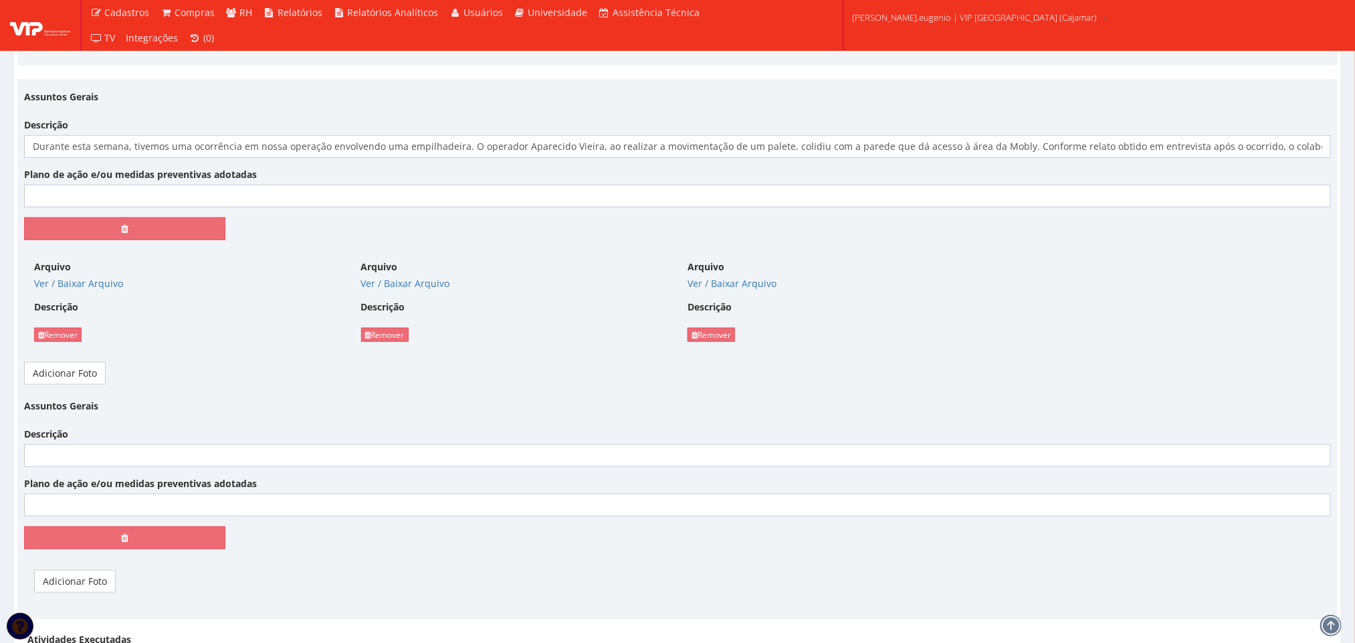
scroll to position [702, 0]
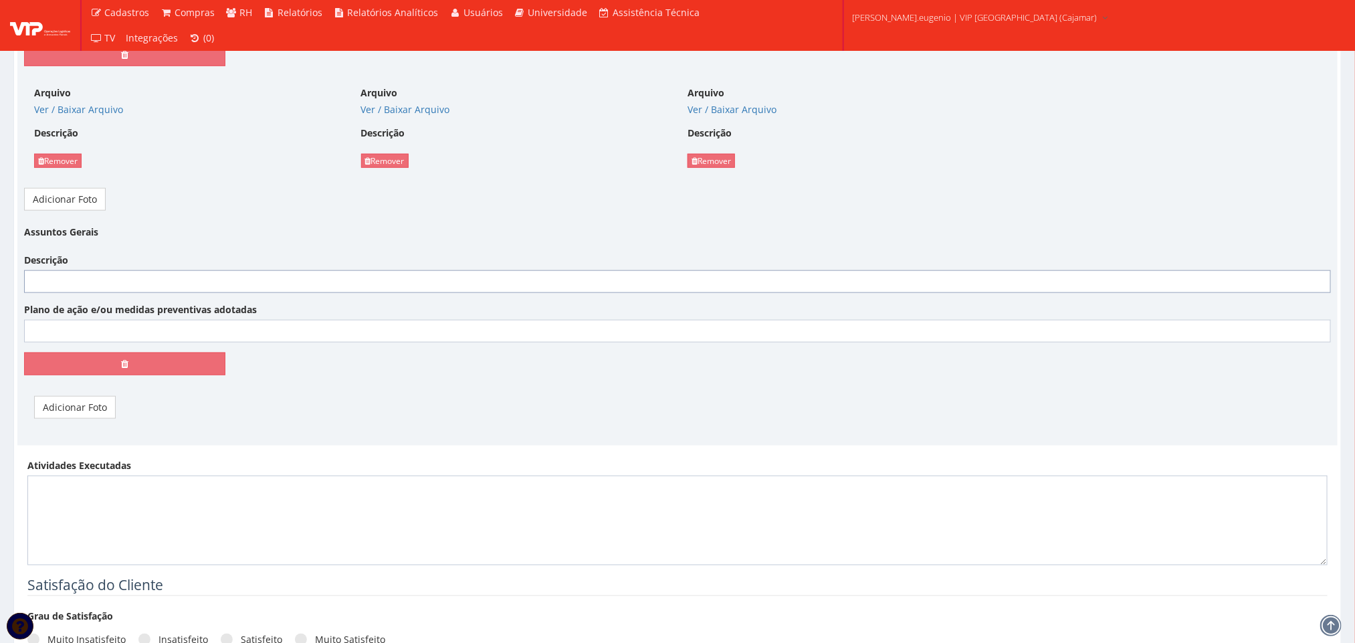
click at [454, 291] on input "Descrição" at bounding box center [677, 281] width 1307 height 23
paste input "Informo que nesta semana recebemos a equipe responsável pelos acrílicos das emp…"
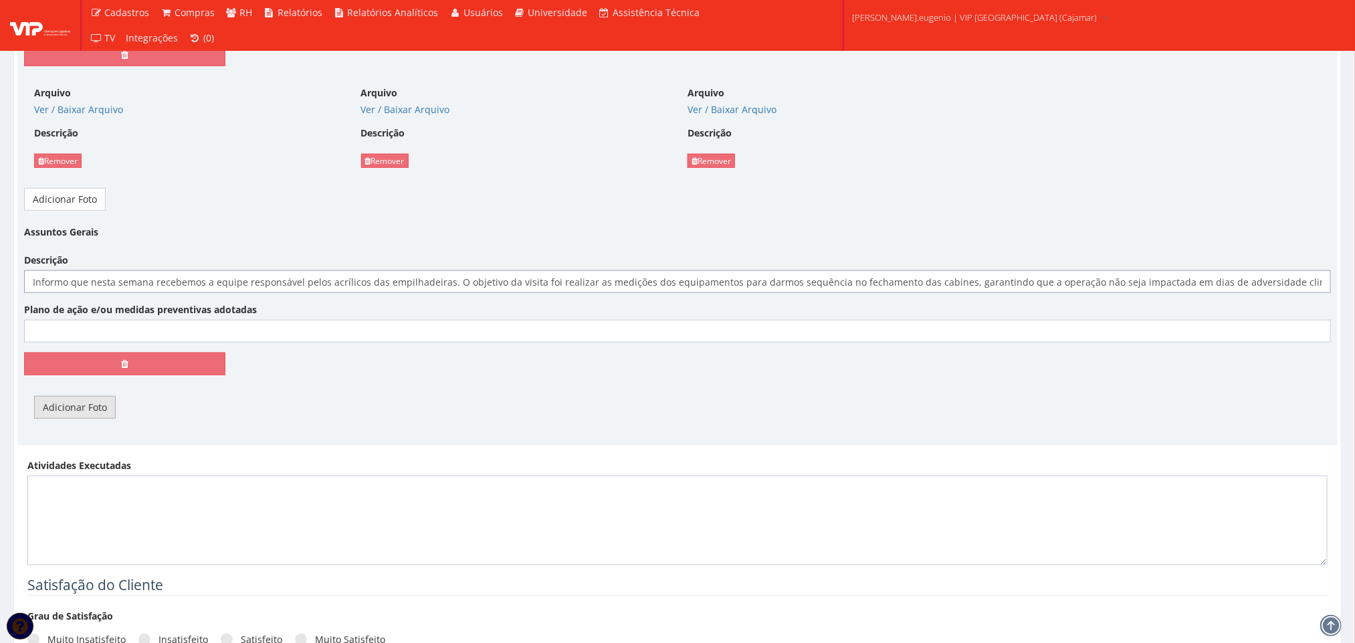
type input "Informo que nesta semana recebemos a equipe responsável pelos acrílicos das emp…"
click at [68, 414] on link "Adicionar Foto" at bounding box center [75, 407] width 82 height 23
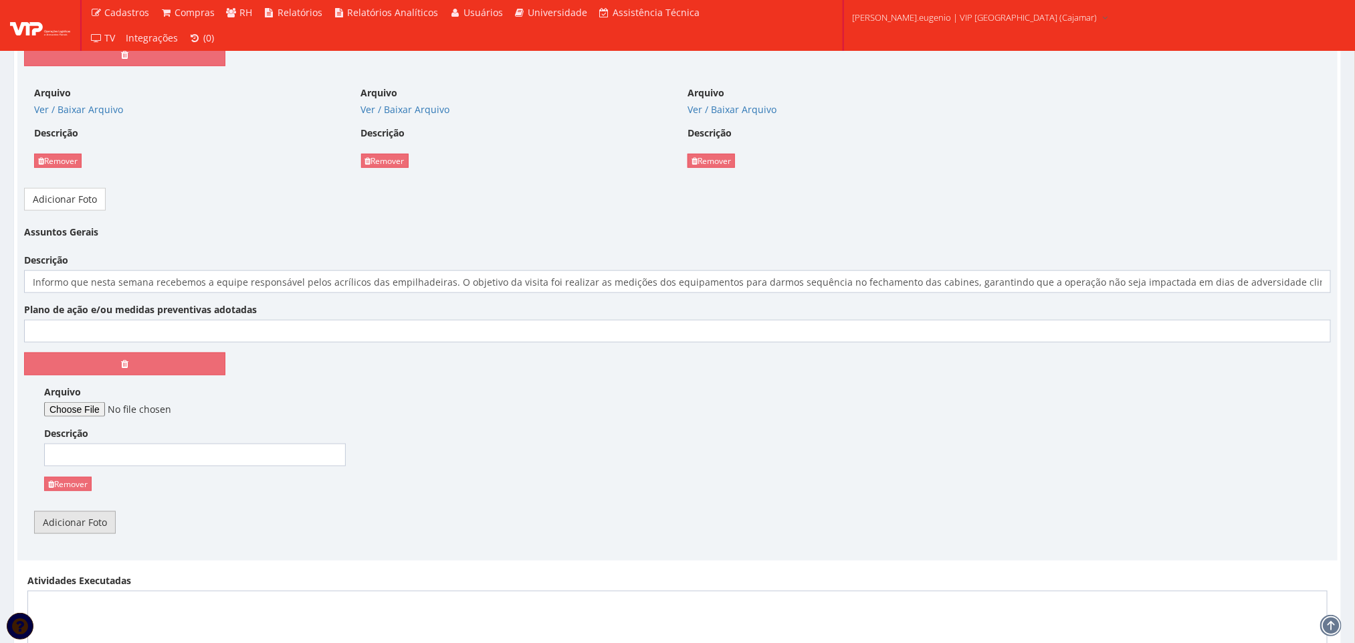
click at [78, 524] on link "Adicionar Foto" at bounding box center [75, 522] width 82 height 23
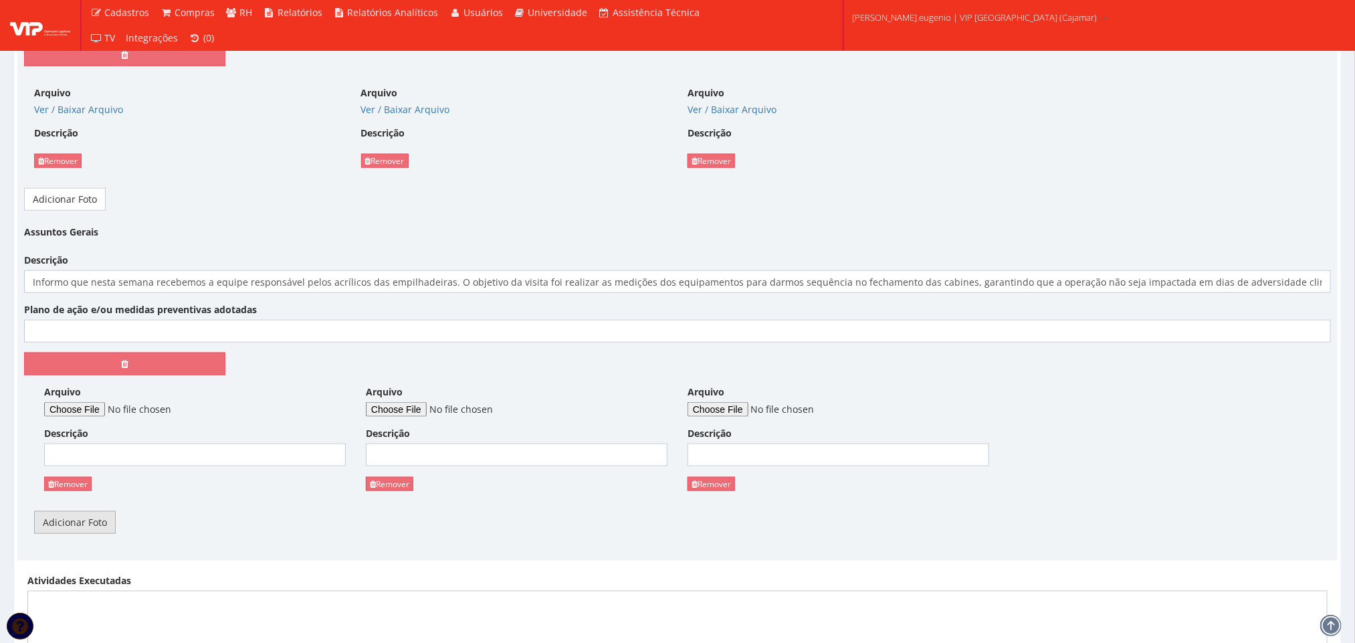
click at [78, 524] on link "Adicionar Foto" at bounding box center [75, 522] width 82 height 23
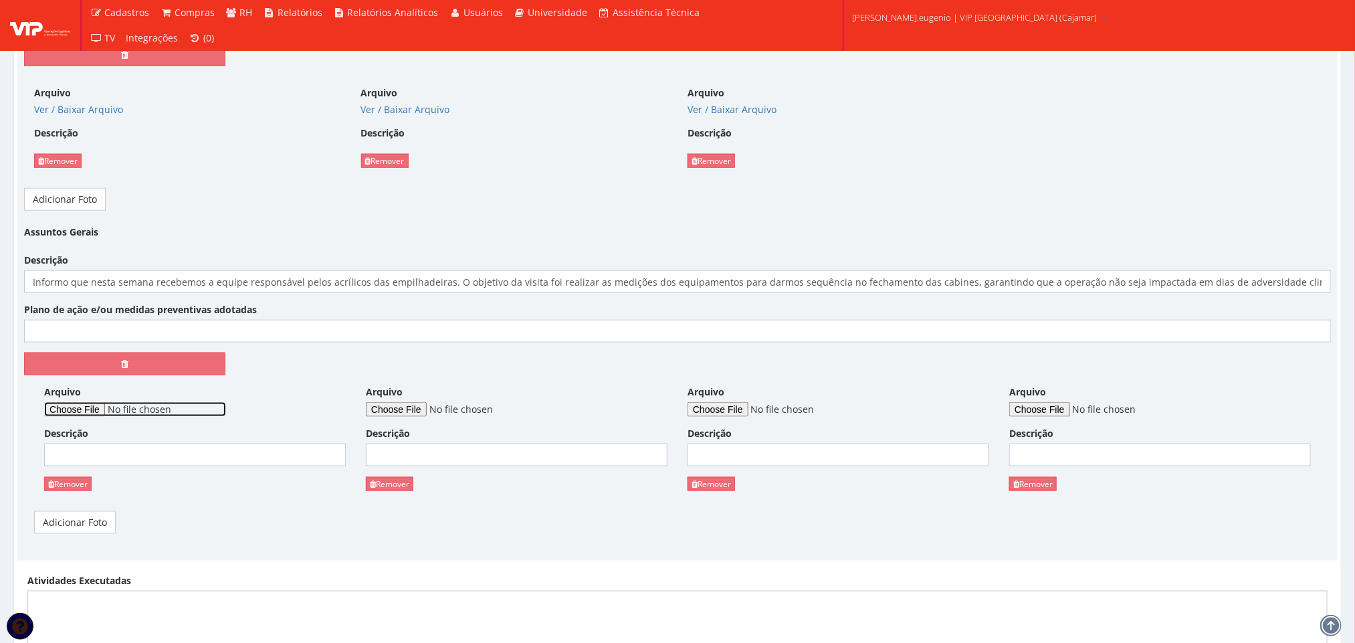
click at [84, 414] on input "Arquivo" at bounding box center [135, 409] width 182 height 15
type input "C:\fakepath\WhatsApp Image 2025-10-10 at 11.27.32 (1).jpeg"
click at [421, 411] on input "Arquivo" at bounding box center [457, 409] width 182 height 15
type input "C:\fakepath\WhatsApp Image 2025-10-10 at 11.27.32.jpeg"
click at [756, 414] on input "Arquivo" at bounding box center [778, 409] width 182 height 15
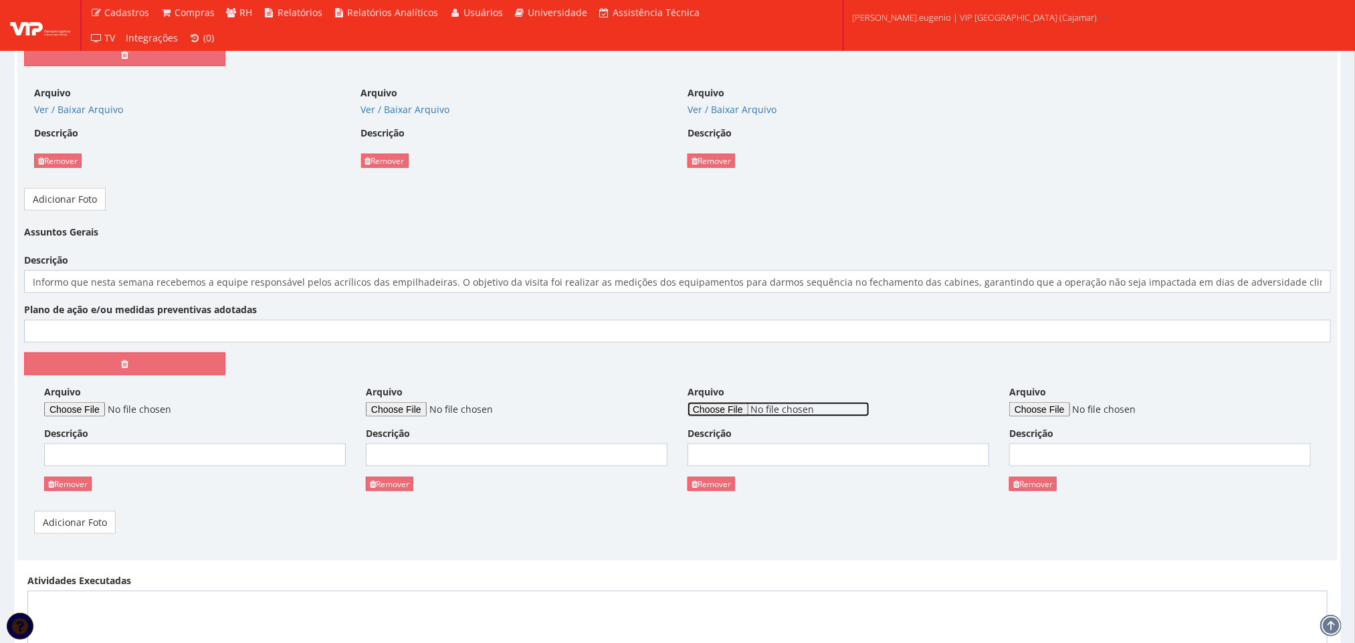
type input "C:\fakepath\WhatsApp Image 2025-10-10 at 11.27.16 (1).jpeg"
click at [1026, 410] on input "Arquivo" at bounding box center [1100, 409] width 182 height 15
type input "C:\fakepath\WhatsApp Image 2025-10-10 at 11.27.16.jpeg"
click at [504, 301] on div "Assuntos Gerais Descrição Informo que nesta semana recebemos a equipe responsáv…" at bounding box center [677, 303] width 1327 height 164
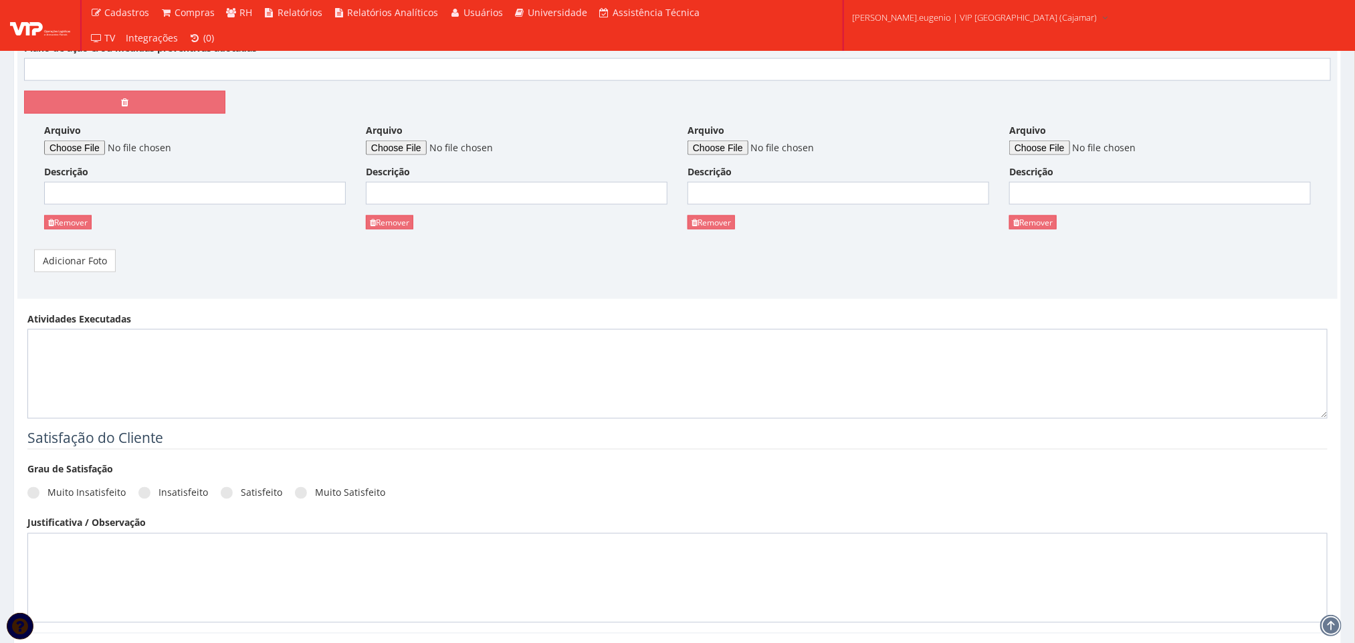
scroll to position [1076, 0]
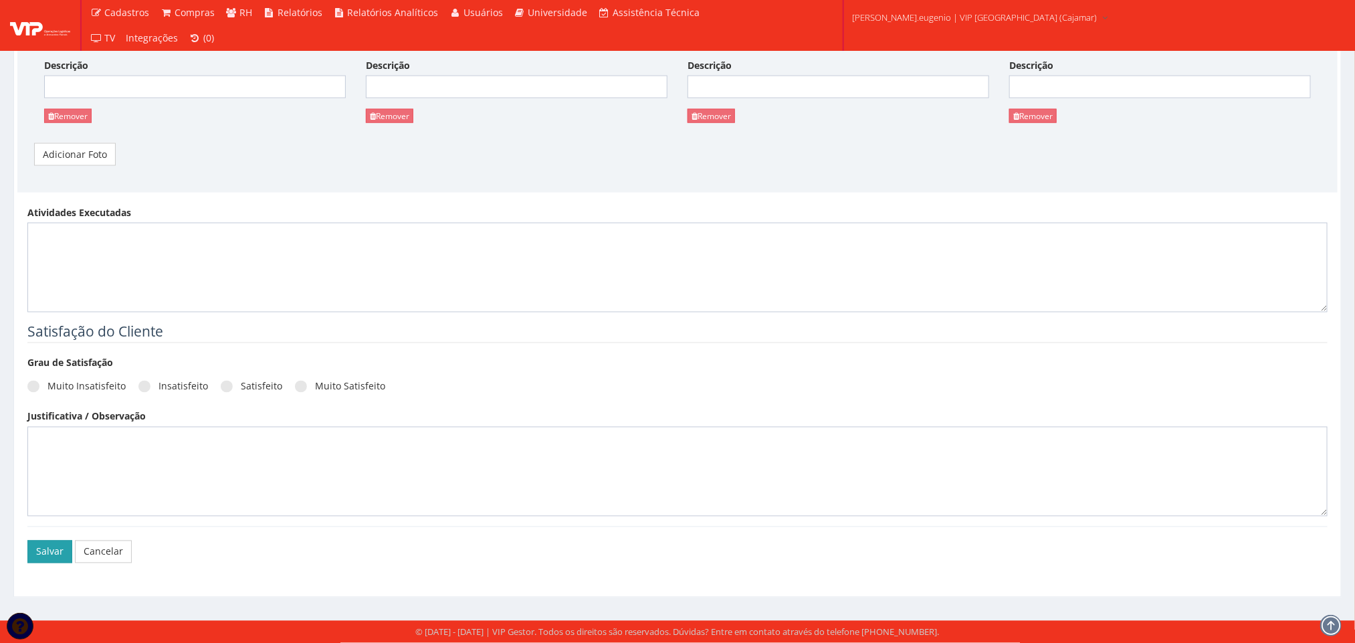
click at [44, 548] on button "Salvar" at bounding box center [49, 551] width 45 height 23
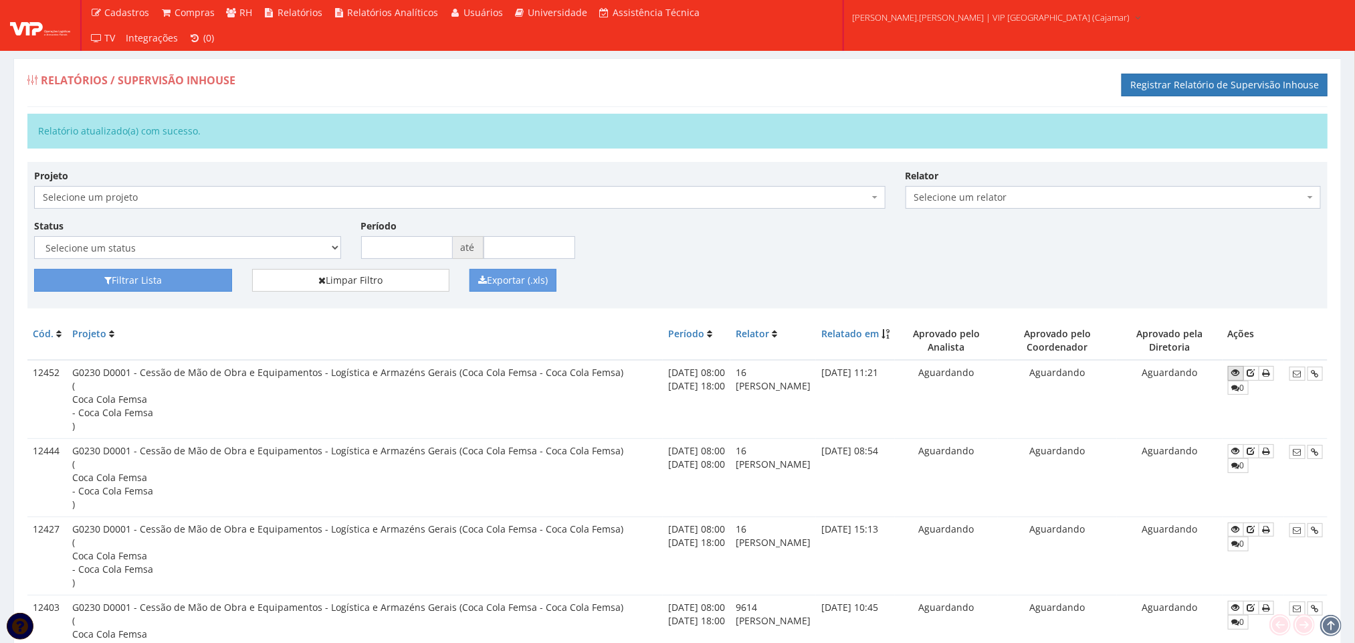
click at [1236, 377] on icon at bounding box center [1236, 372] width 8 height 9
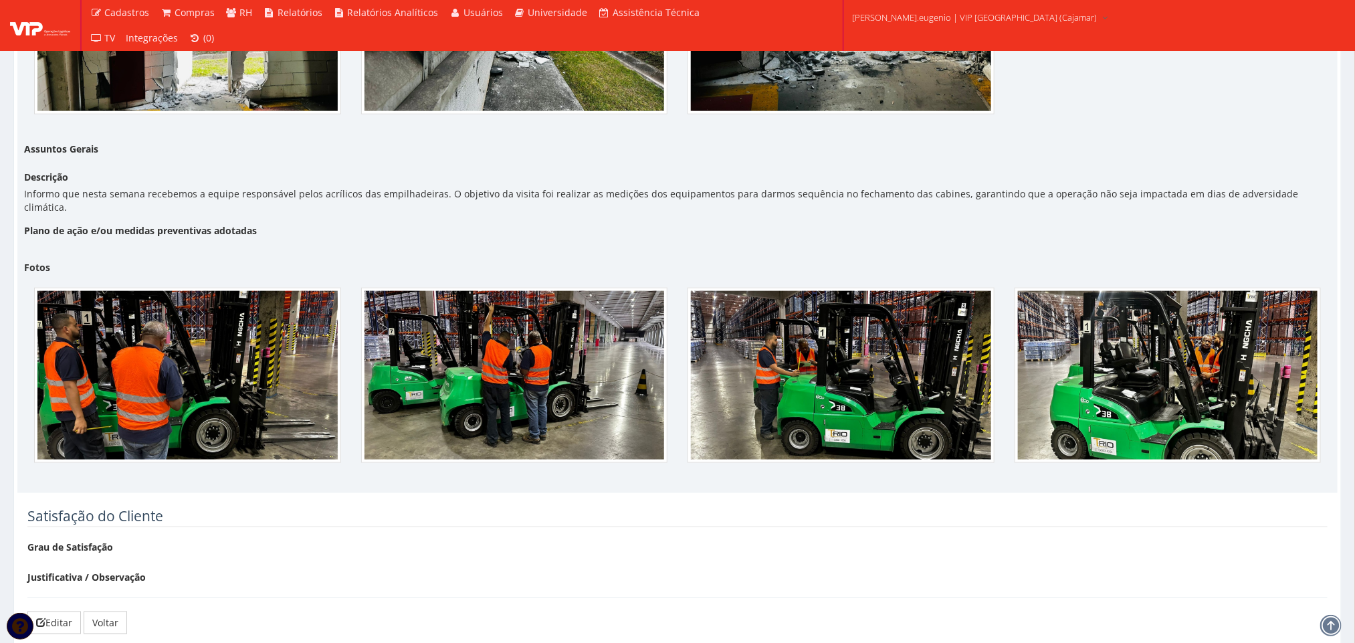
scroll to position [764, 0]
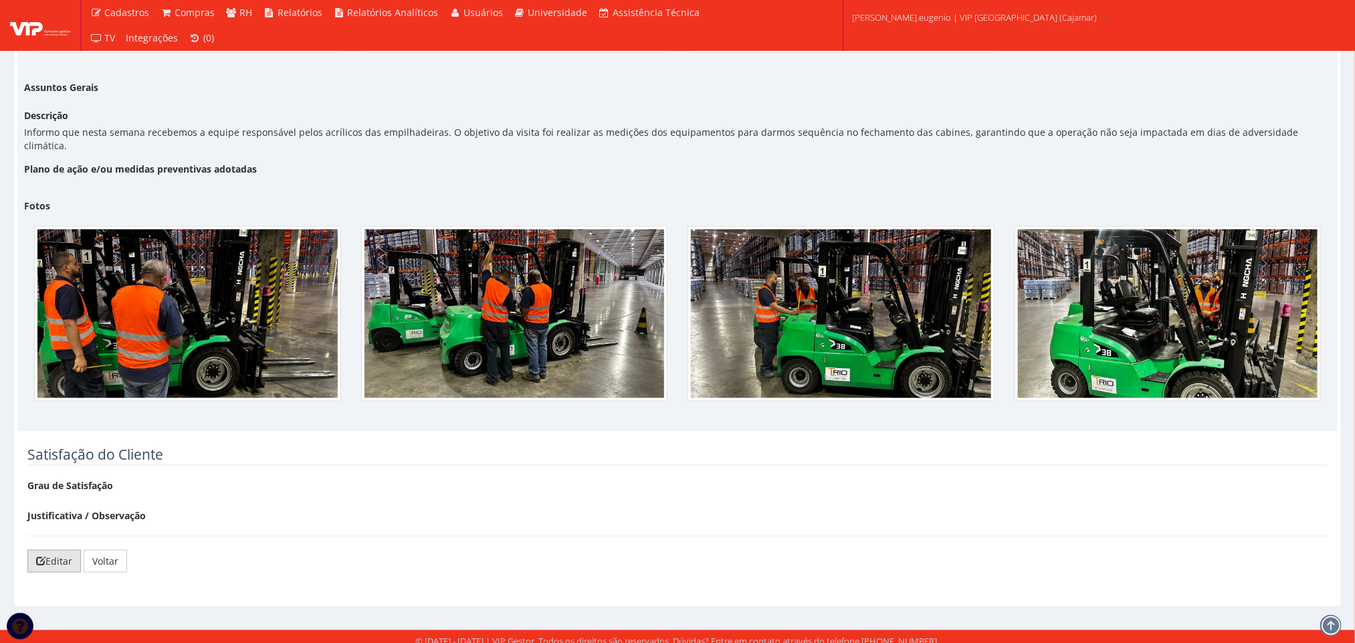
click at [52, 556] on link "Editar" at bounding box center [53, 561] width 53 height 23
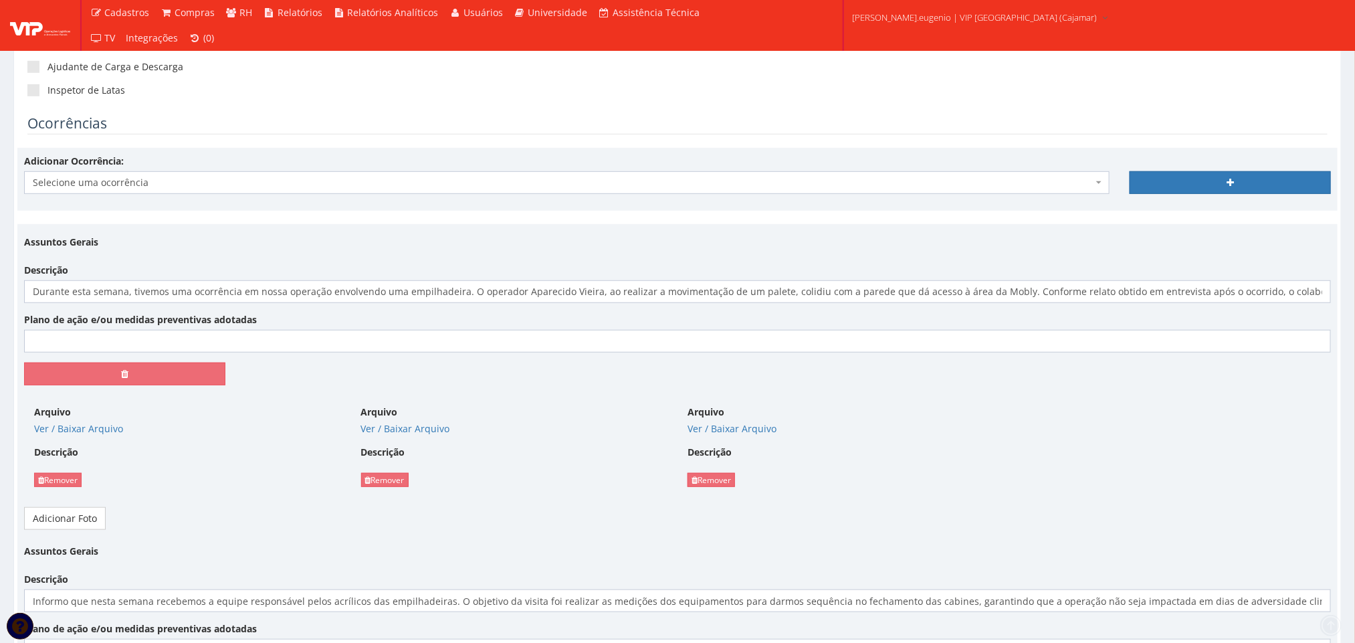
scroll to position [401, 0]
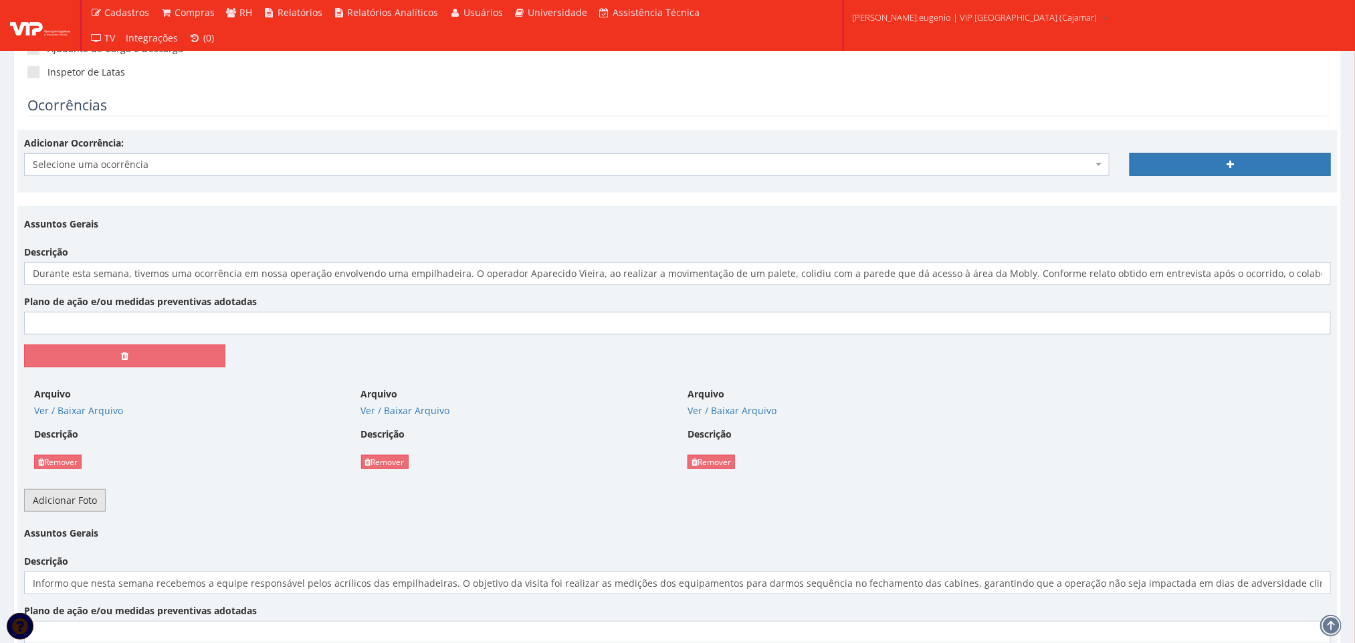
click at [77, 510] on link "Adicionar Foto" at bounding box center [65, 500] width 82 height 23
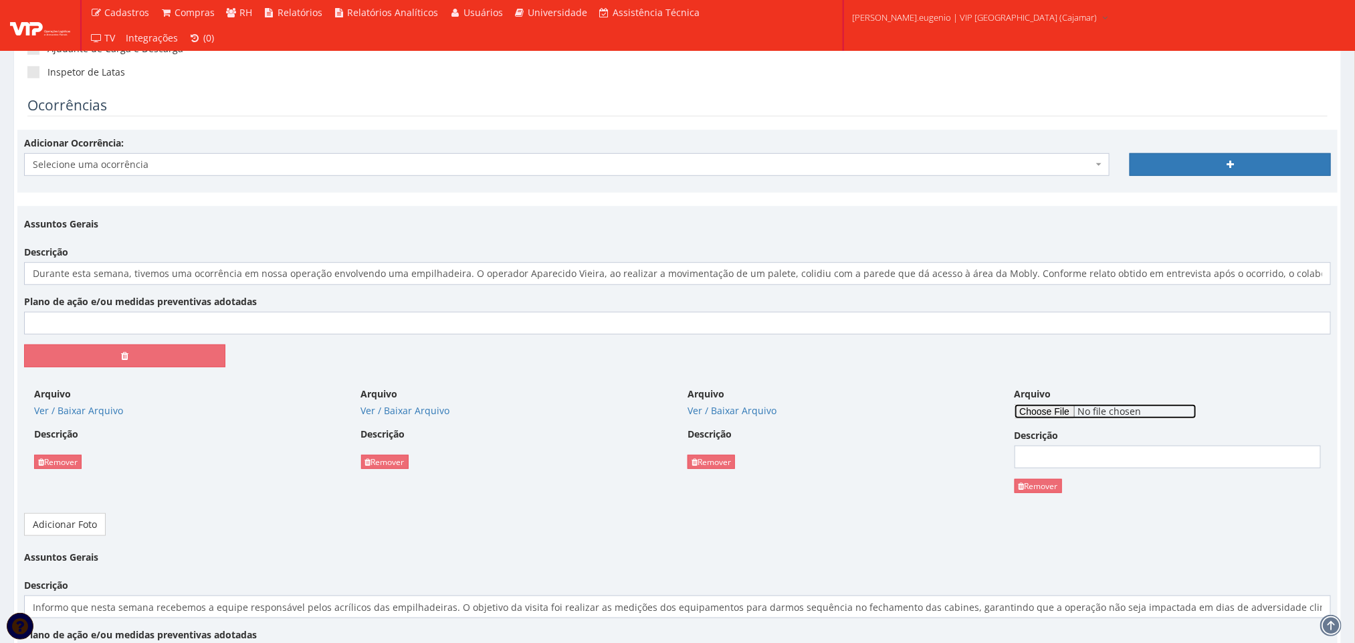
click at [1075, 411] on input "Arquivo" at bounding box center [1105, 411] width 182 height 15
type input "C:\fakepath\WhatsApp Image 2025-10-10 at 11.35.57.jpeg"
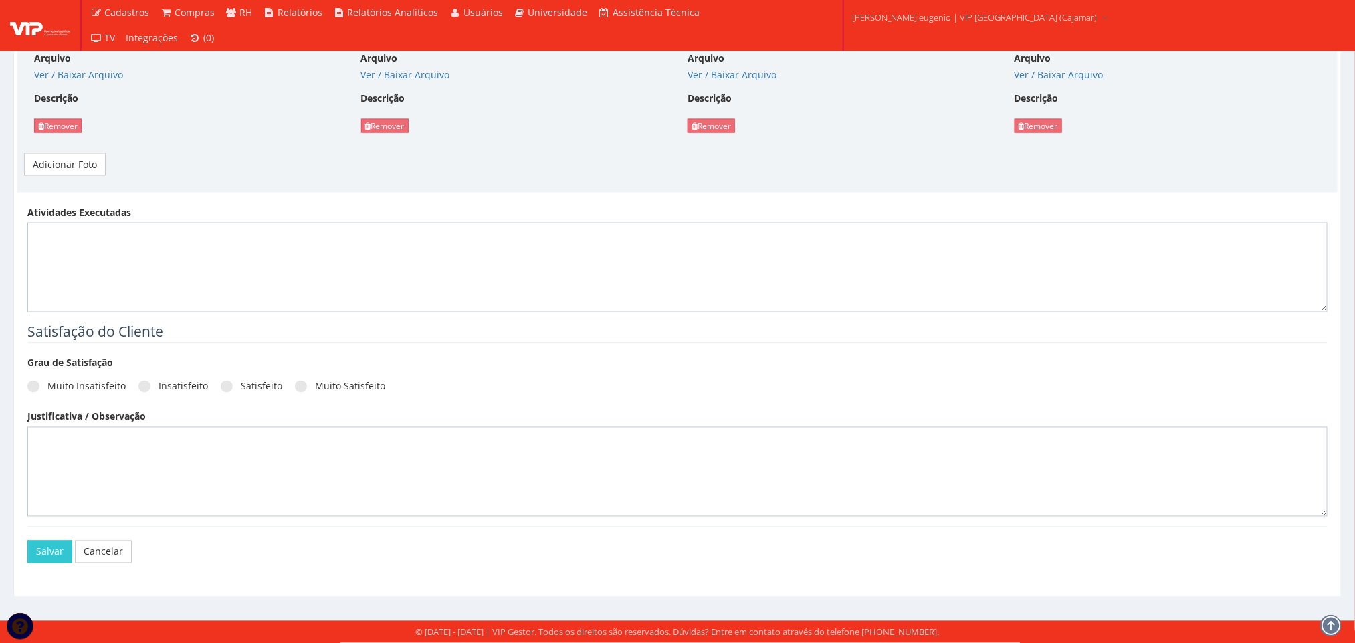
scroll to position [1076, 0]
click at [58, 544] on button "Salvar" at bounding box center [49, 551] width 45 height 23
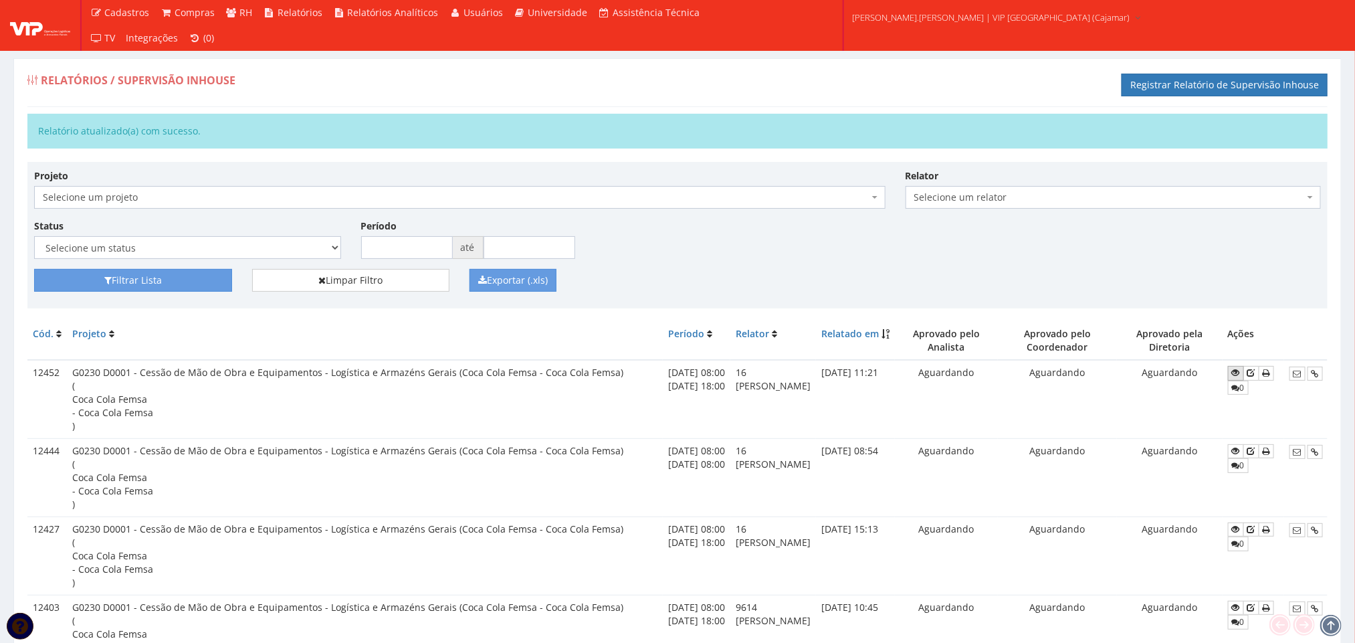
click at [1240, 377] on icon at bounding box center [1236, 372] width 8 height 9
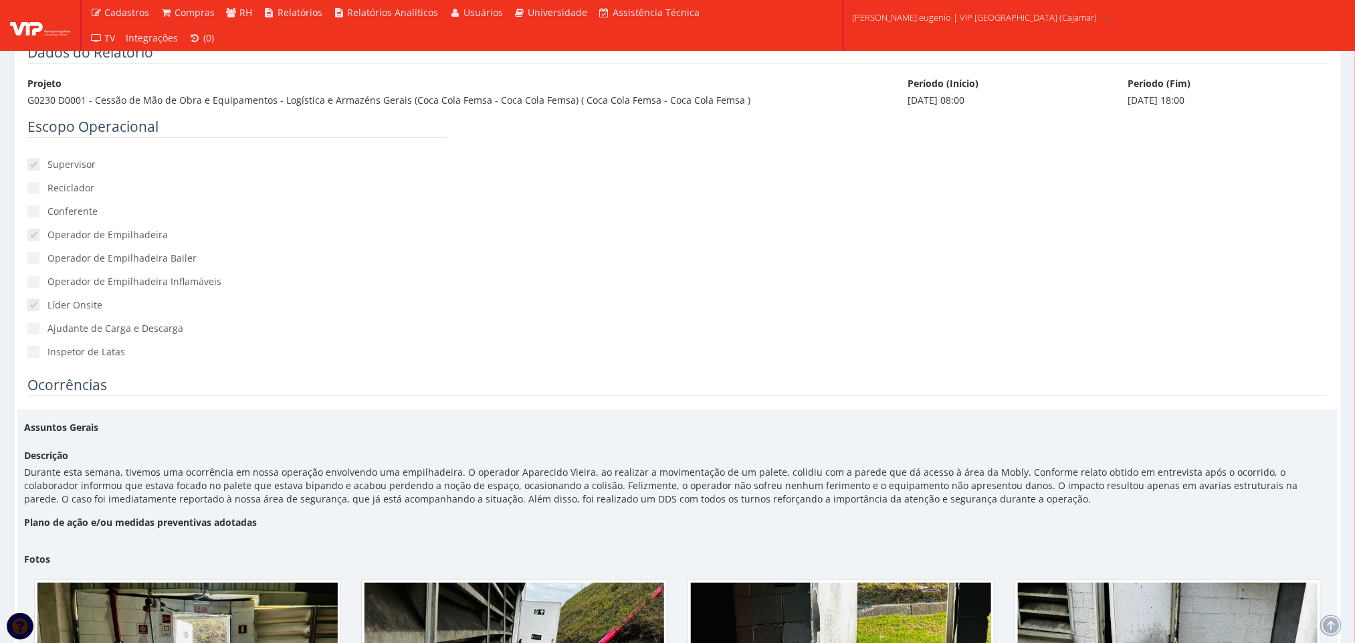
scroll to position [62, 0]
click at [680, 354] on div "Escopo Operacional Supervisor Reciclador Conferente Operador de Empilhadeira Op…" at bounding box center [677, 247] width 1320 height 258
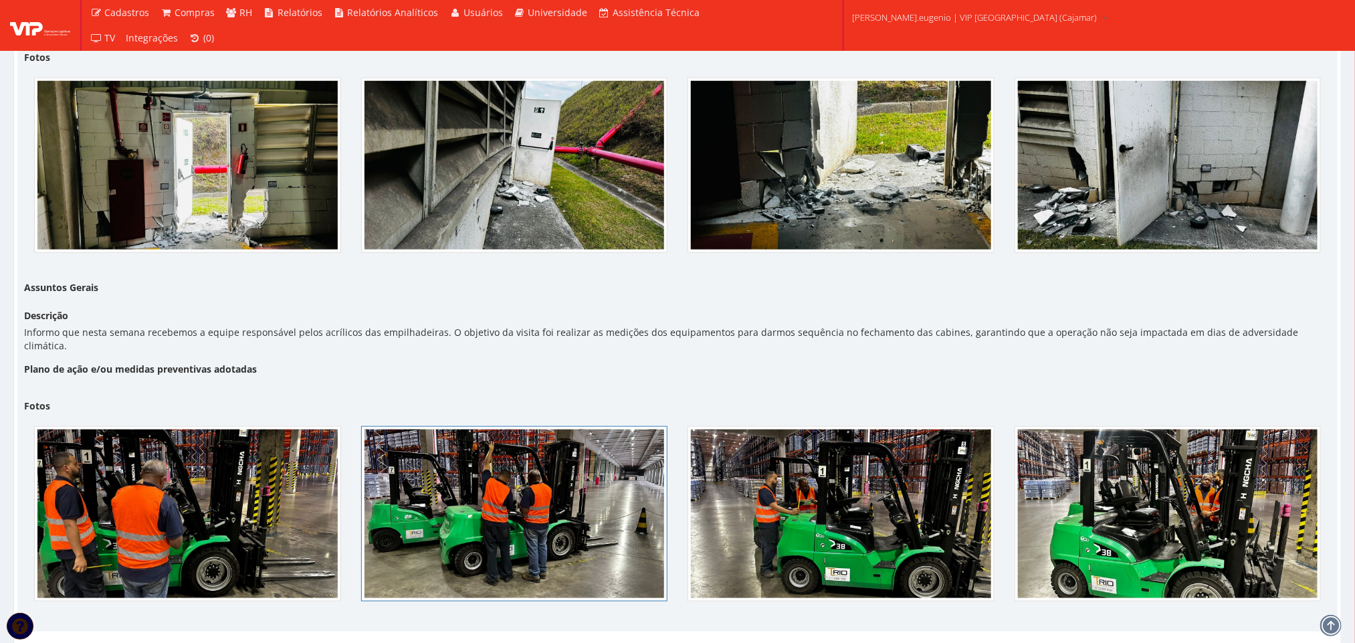
scroll to position [764, 0]
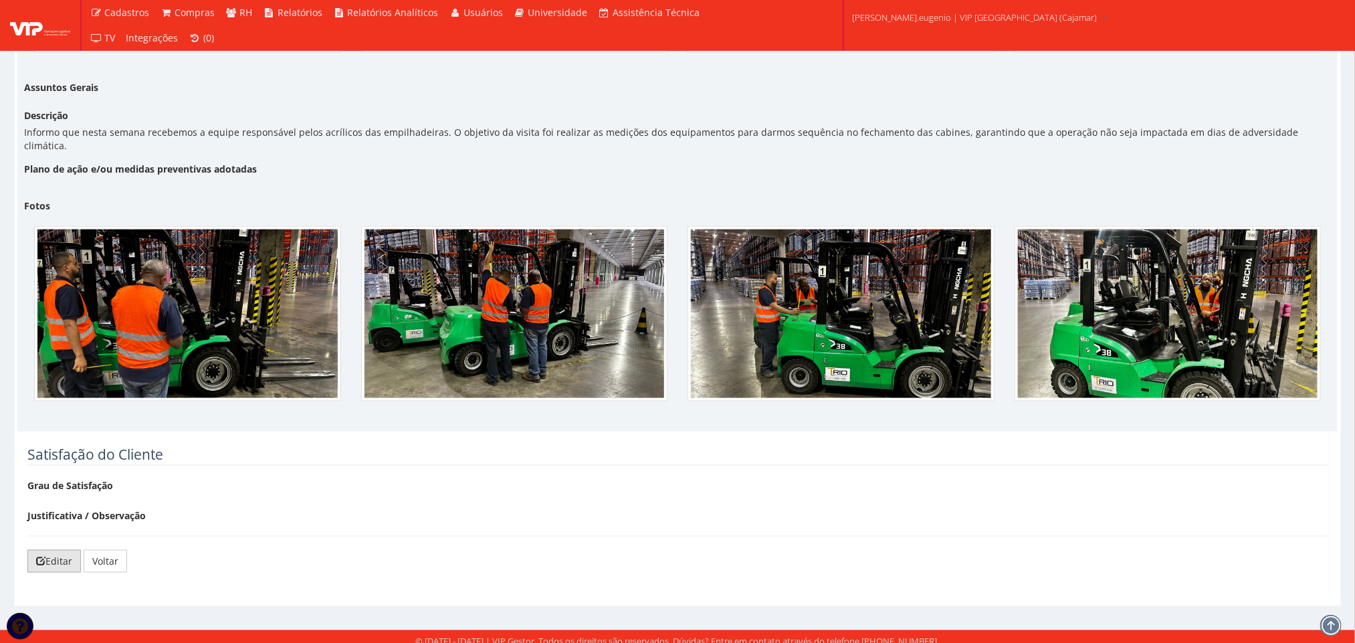
click at [53, 550] on link "Editar" at bounding box center [53, 561] width 53 height 23
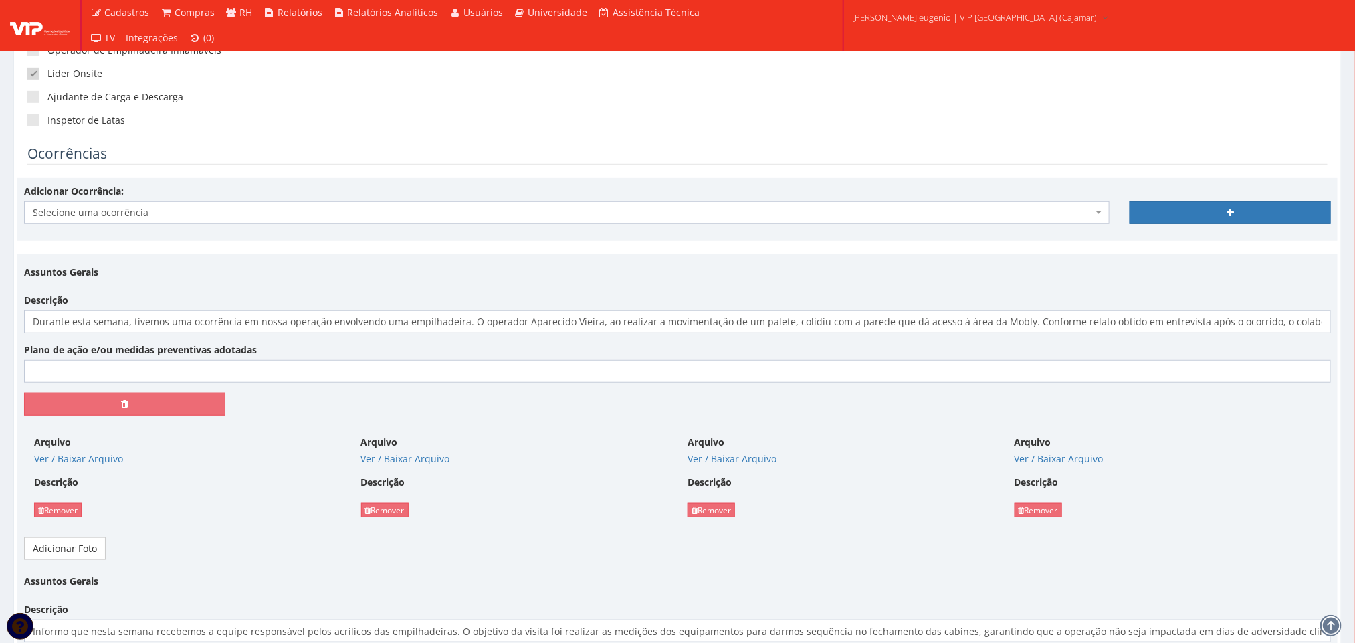
scroll to position [351, 0]
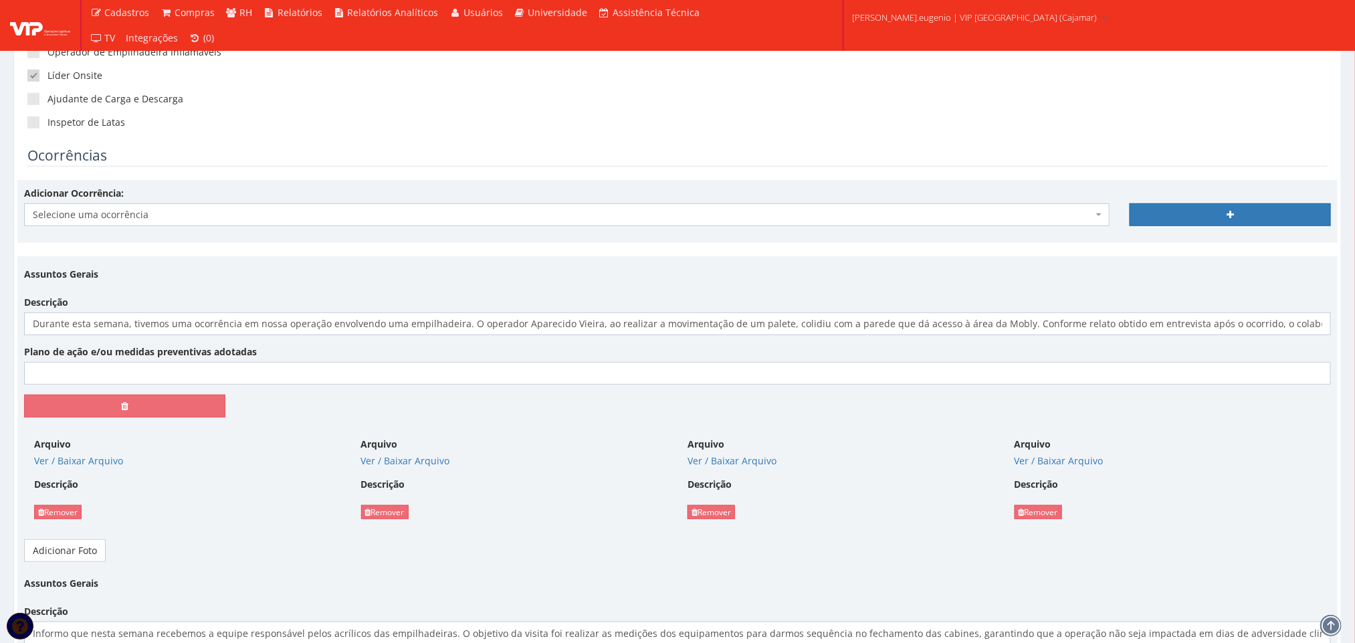
click at [420, 213] on span "Selecione uma ocorrência" at bounding box center [563, 214] width 1060 height 13
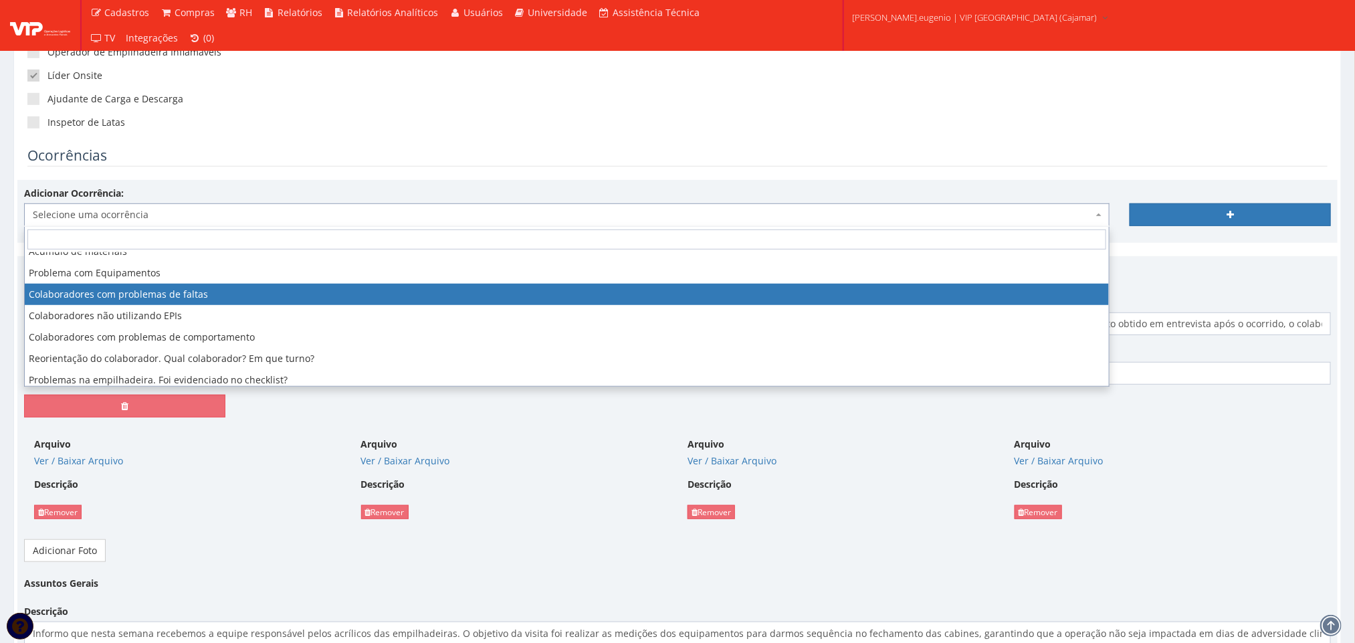
scroll to position [79, 0]
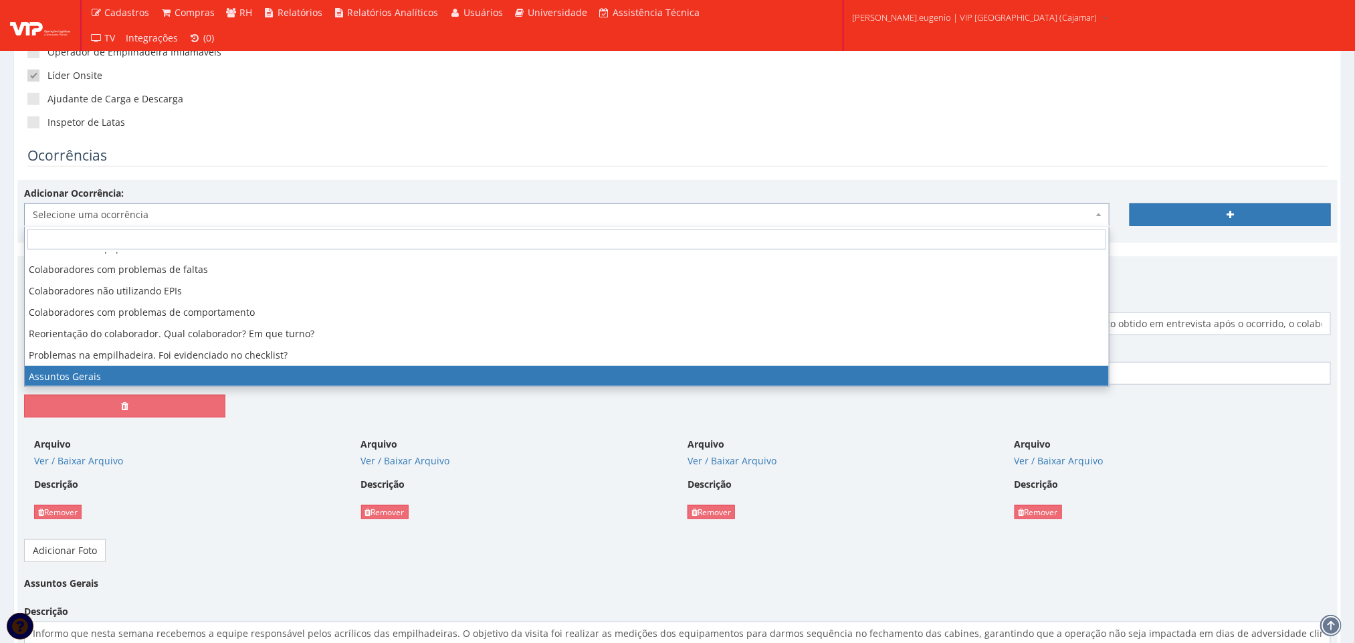
select select "assuntos_gerais"
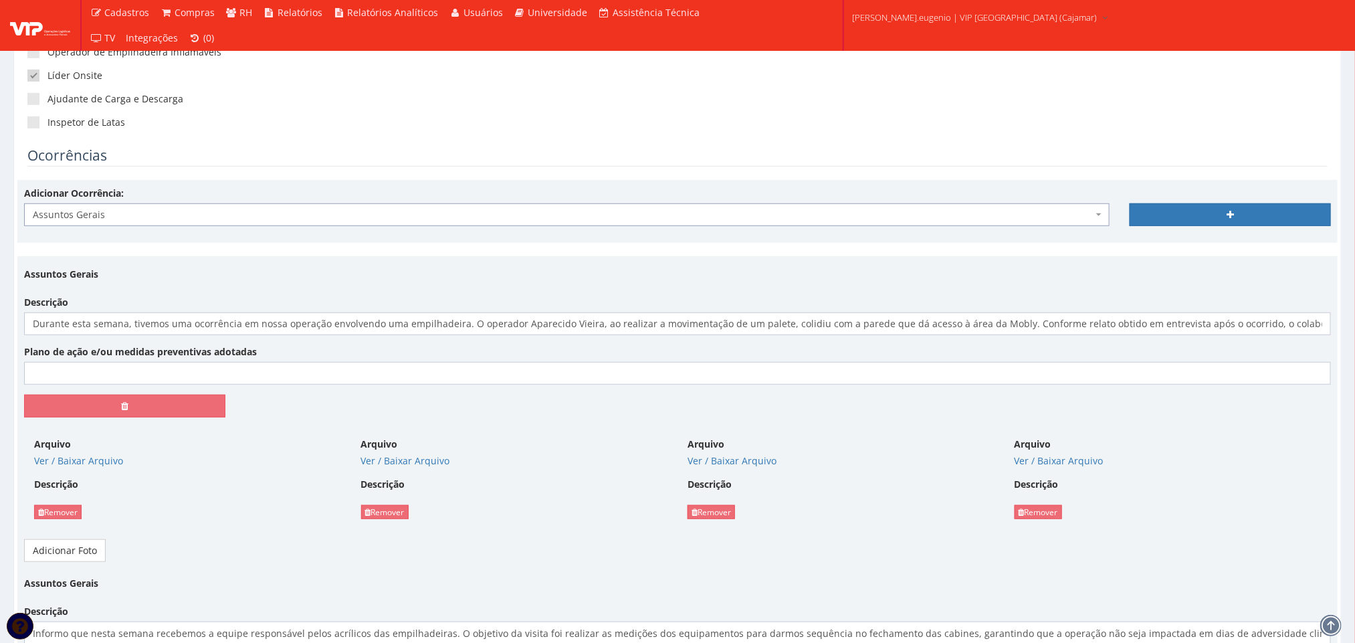
click at [1276, 197] on div at bounding box center [1229, 206] width 221 height 39
click at [1270, 221] on link at bounding box center [1229, 214] width 201 height 23
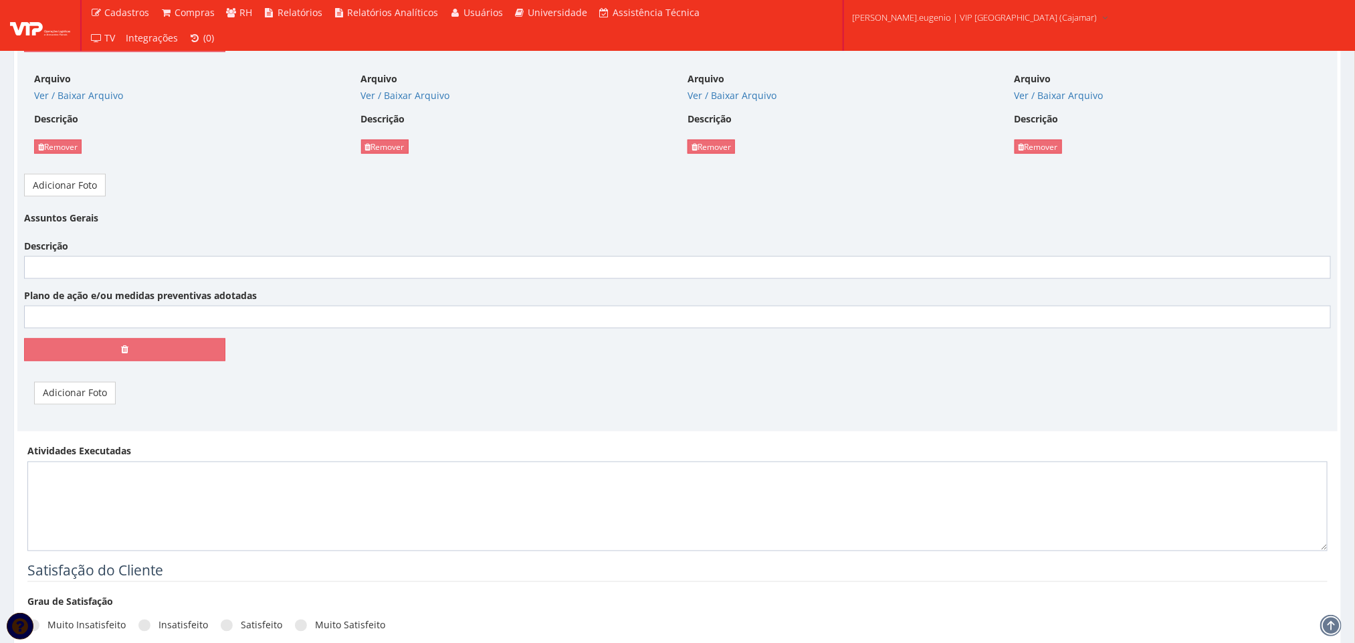
scroll to position [1053, 0]
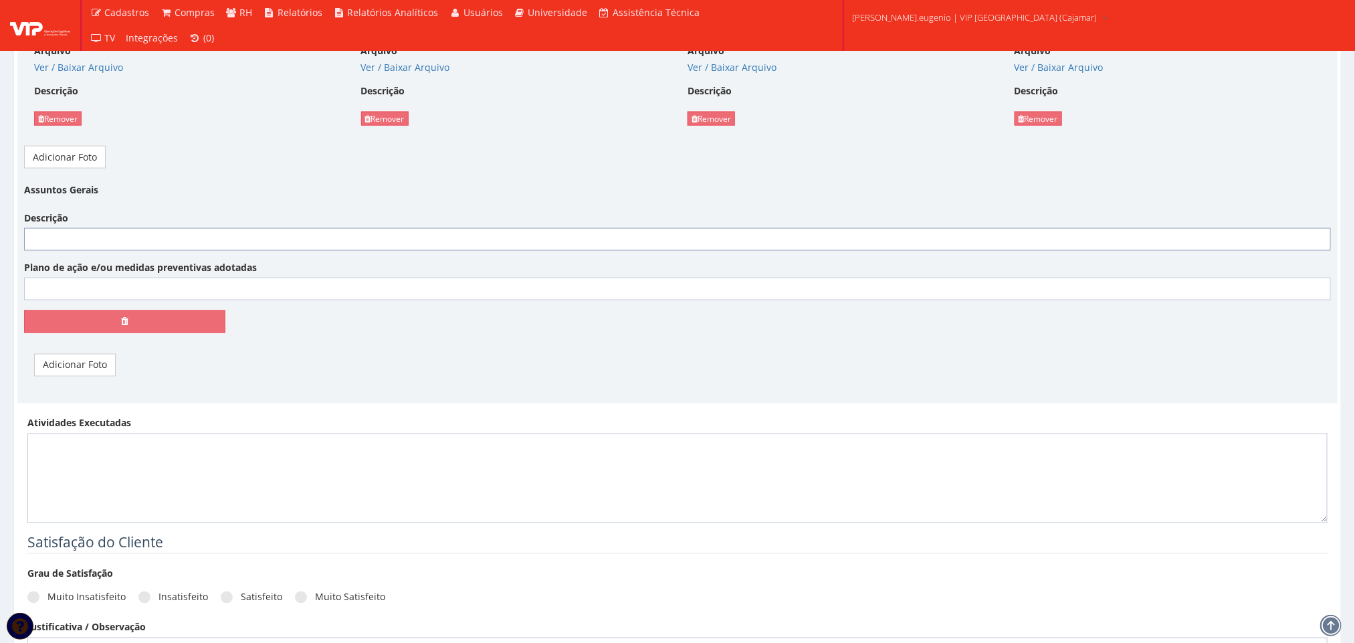
click at [164, 239] on input "Descrição" at bounding box center [677, 239] width 1307 height 23
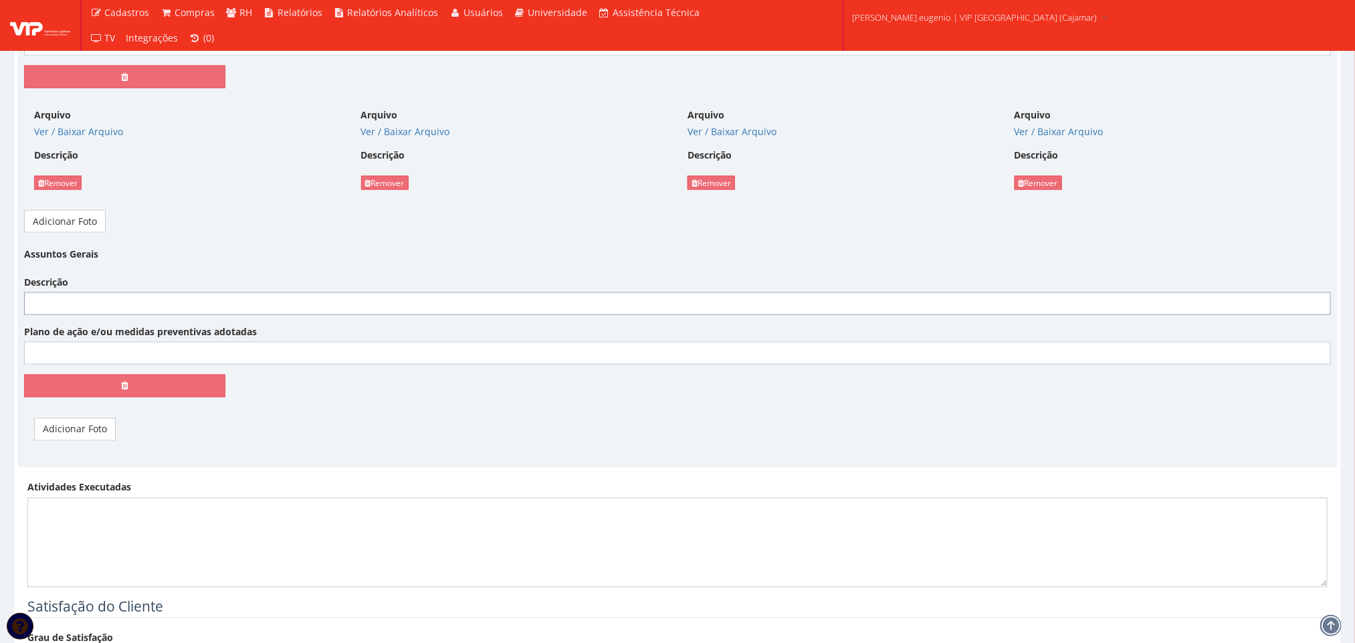
scroll to position [953, 0]
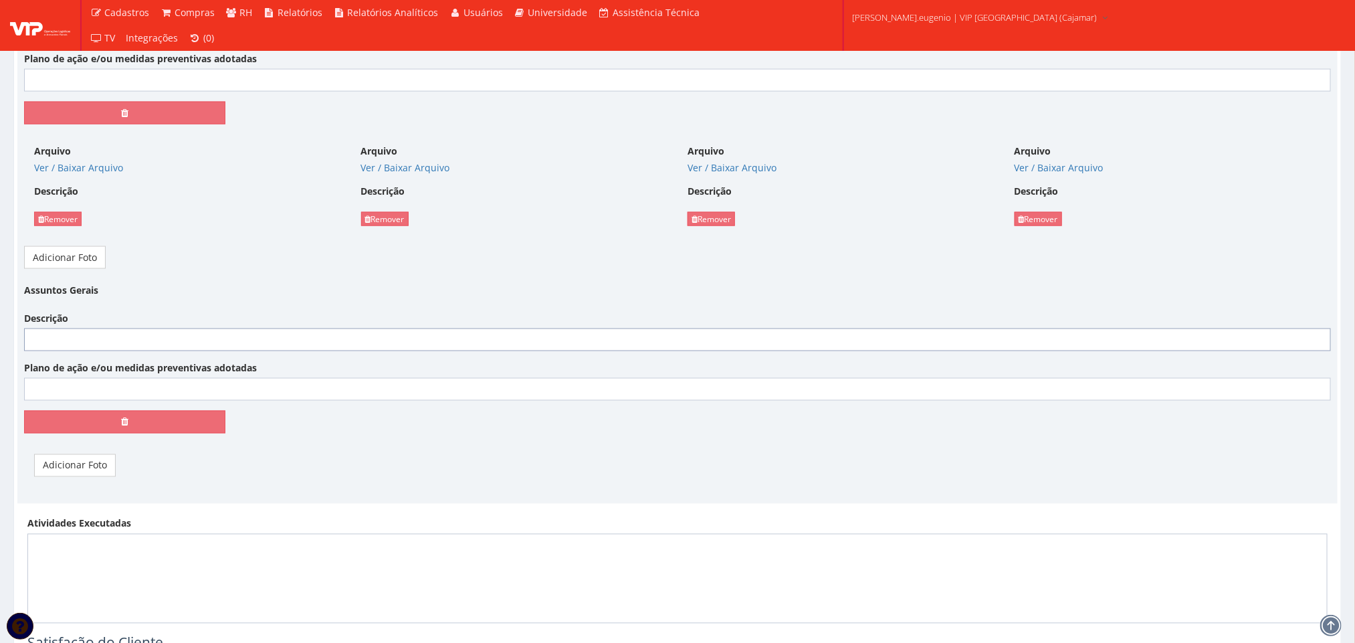
paste input "Durante esta semana, a equipe da Eleva deu início à instalação das peças faltan…"
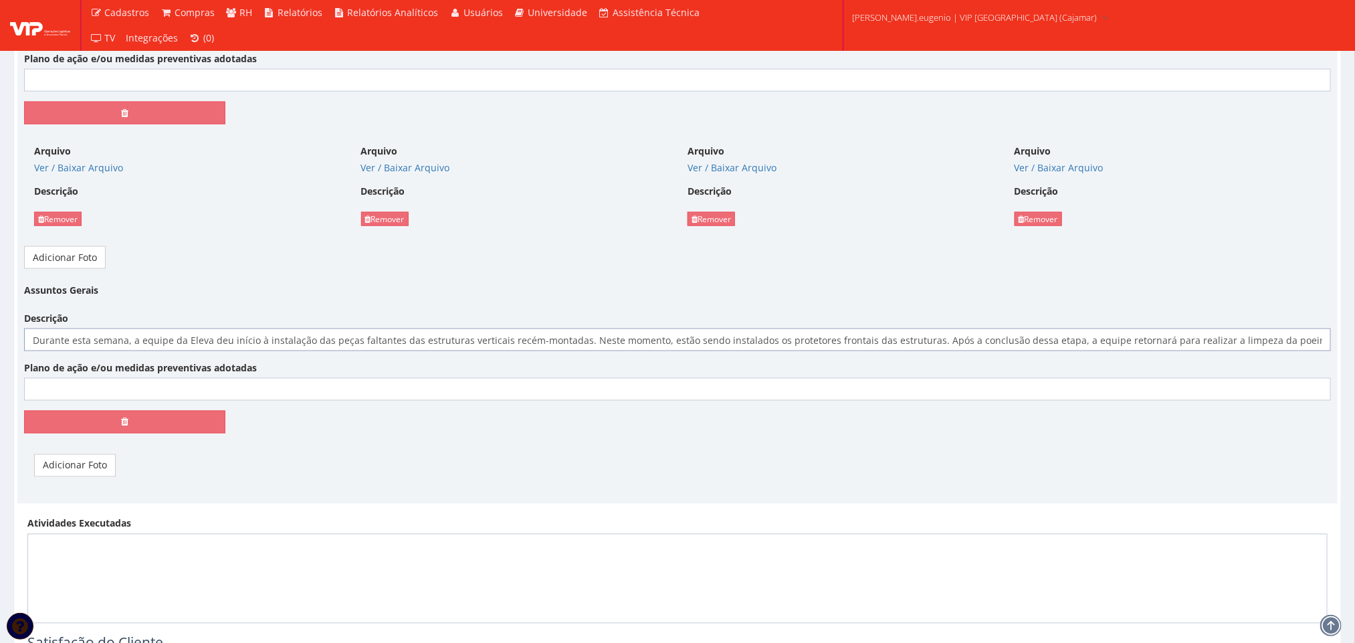
scroll to position [0, 428]
type input "Durante esta semana, a equipe da Eleva deu início à instalação das peças faltan…"
click at [98, 469] on link "Adicionar Foto" at bounding box center [75, 465] width 82 height 23
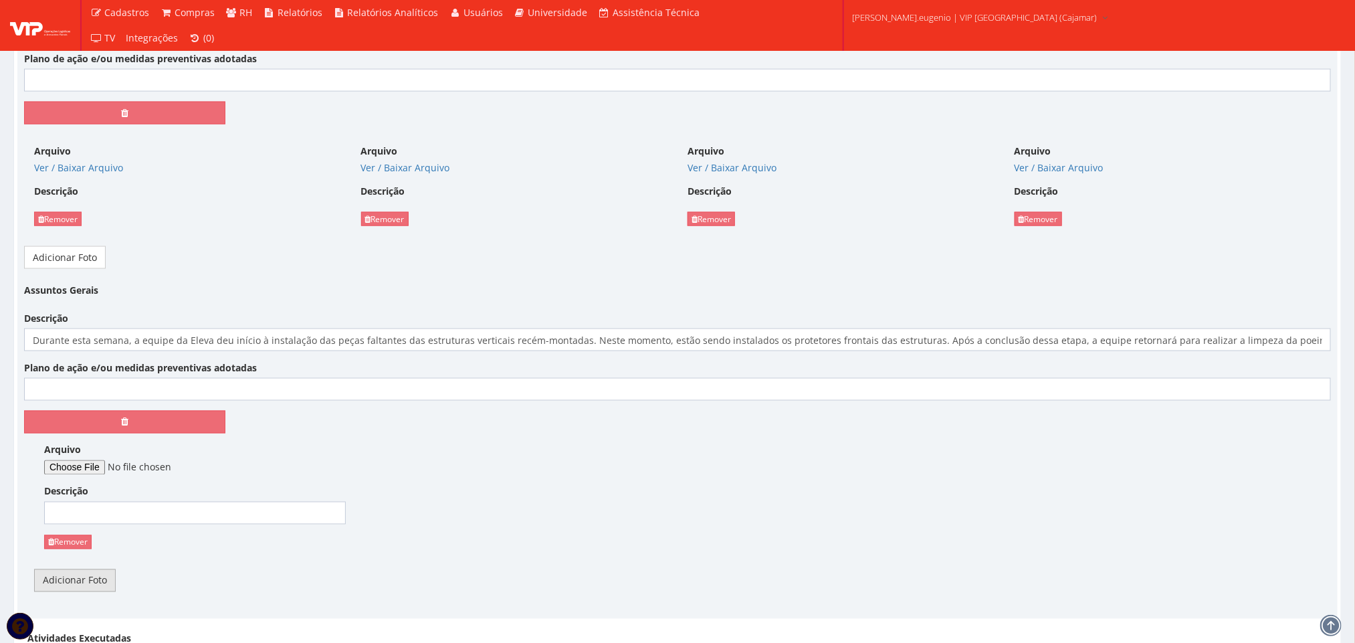
click at [100, 580] on link "Adicionar Foto" at bounding box center [75, 580] width 82 height 23
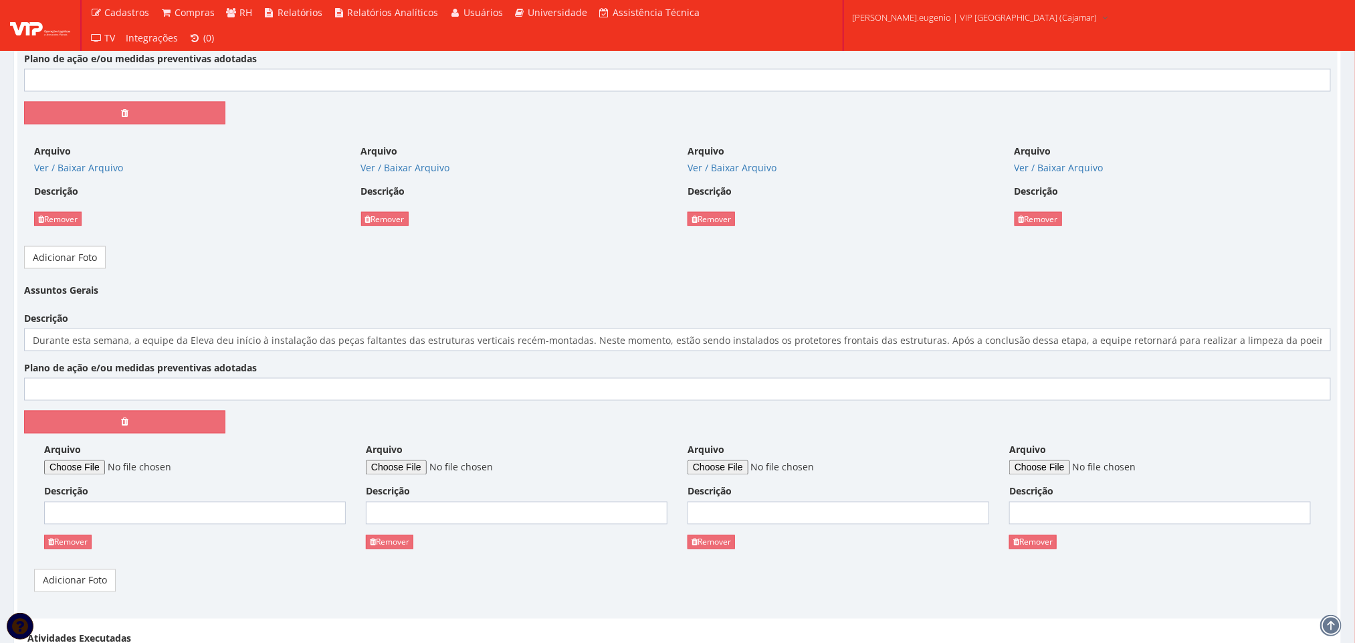
click at [105, 480] on div "Arquivo Descrição Remover" at bounding box center [195, 501] width 322 height 116
click at [112, 471] on input "Arquivo" at bounding box center [135, 467] width 182 height 15
type input "C:\fakepath\WhatsApp Image 2025-10-10 at 11.46.44 (1).jpeg"
click at [432, 475] on input "Arquivo" at bounding box center [457, 467] width 182 height 15
type input "C:\fakepath\WhatsApp Image 2025-10-10 at 11.46.44.jpeg"
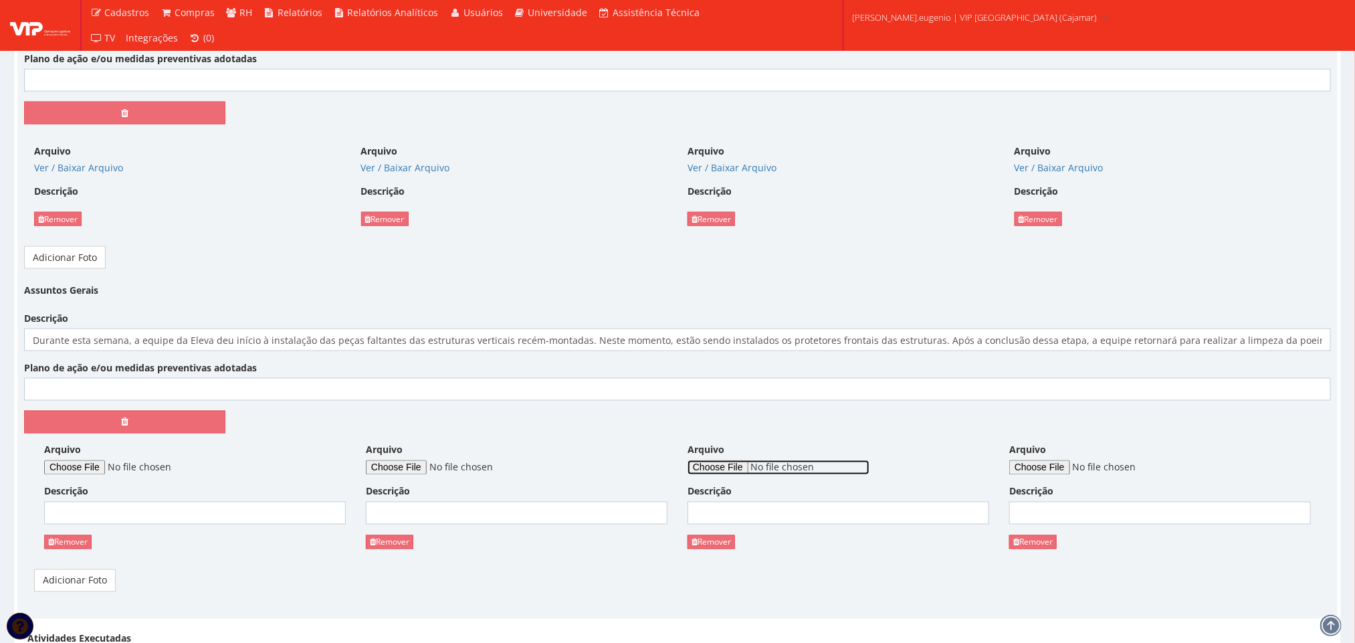
click at [757, 475] on input "Arquivo" at bounding box center [778, 467] width 182 height 15
type input "C:\fakepath\WhatsApp Image 2025-10-10 at 11.44.04.jpeg"
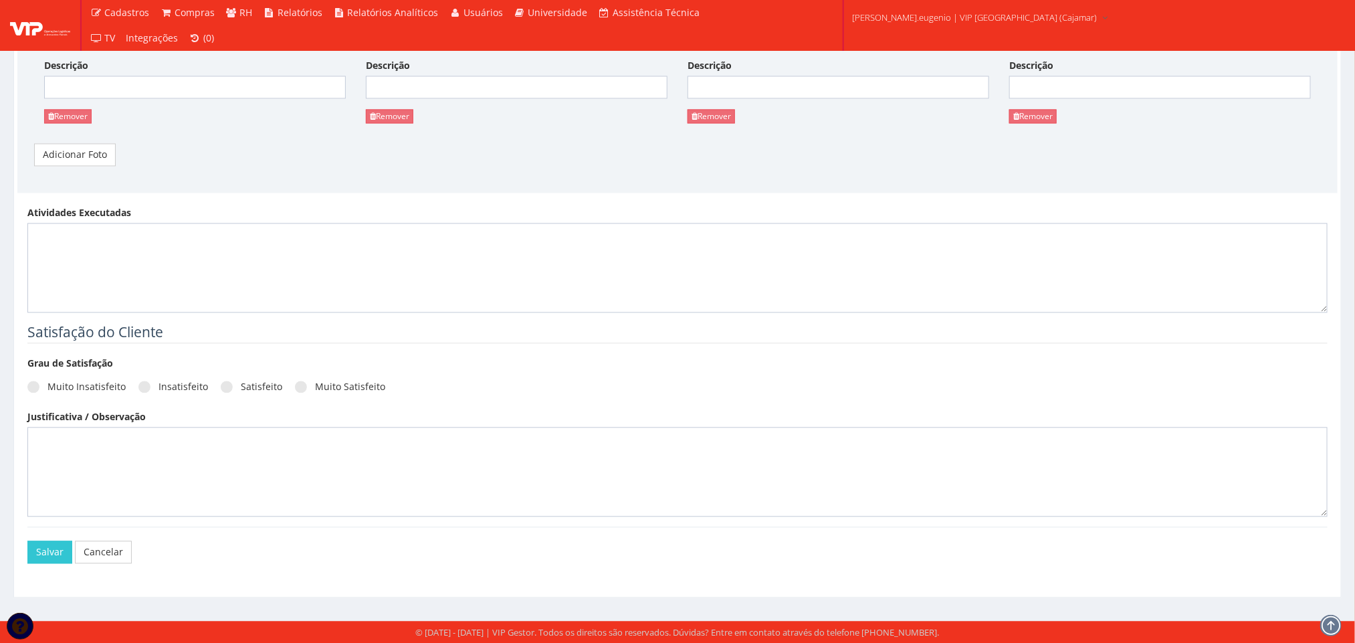
scroll to position [1387, 0]
click at [251, 381] on label "Satisfeito" at bounding box center [252, 386] width 62 height 13
click at [249, 382] on input "Satisfeito" at bounding box center [245, 386] width 9 height 9
radio input "true"
click at [43, 544] on button "Salvar" at bounding box center [49, 551] width 45 height 23
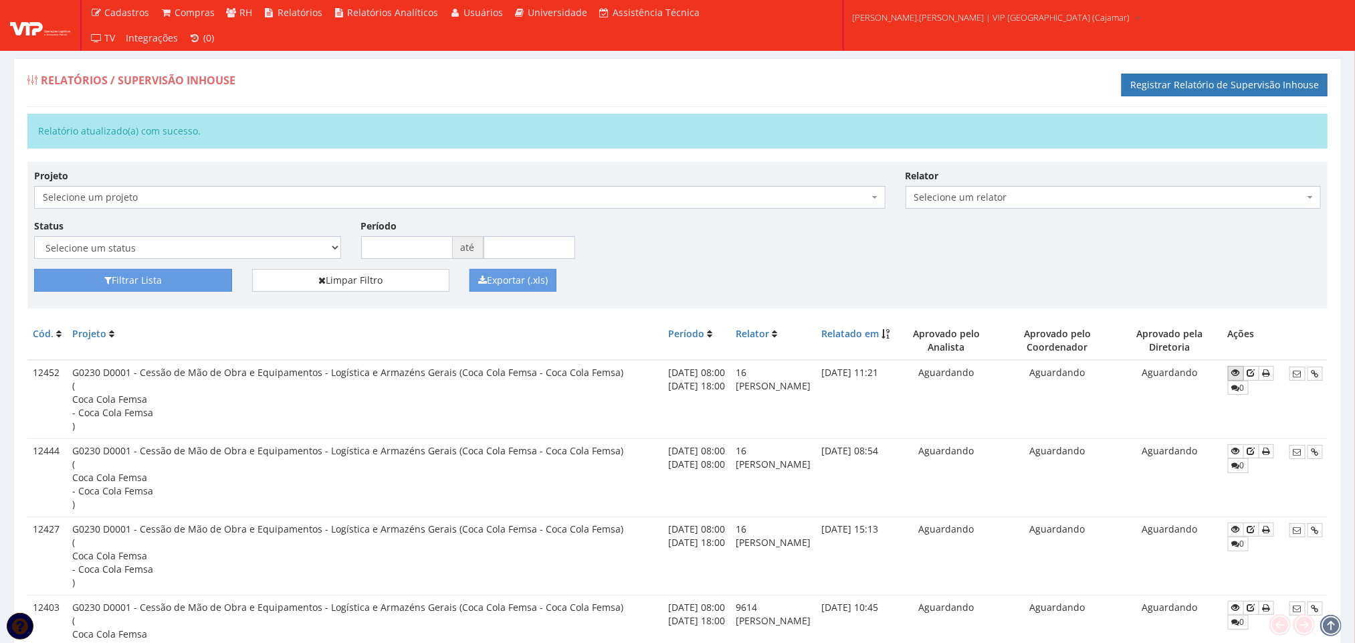
click at [1238, 375] on icon at bounding box center [1236, 372] width 8 height 9
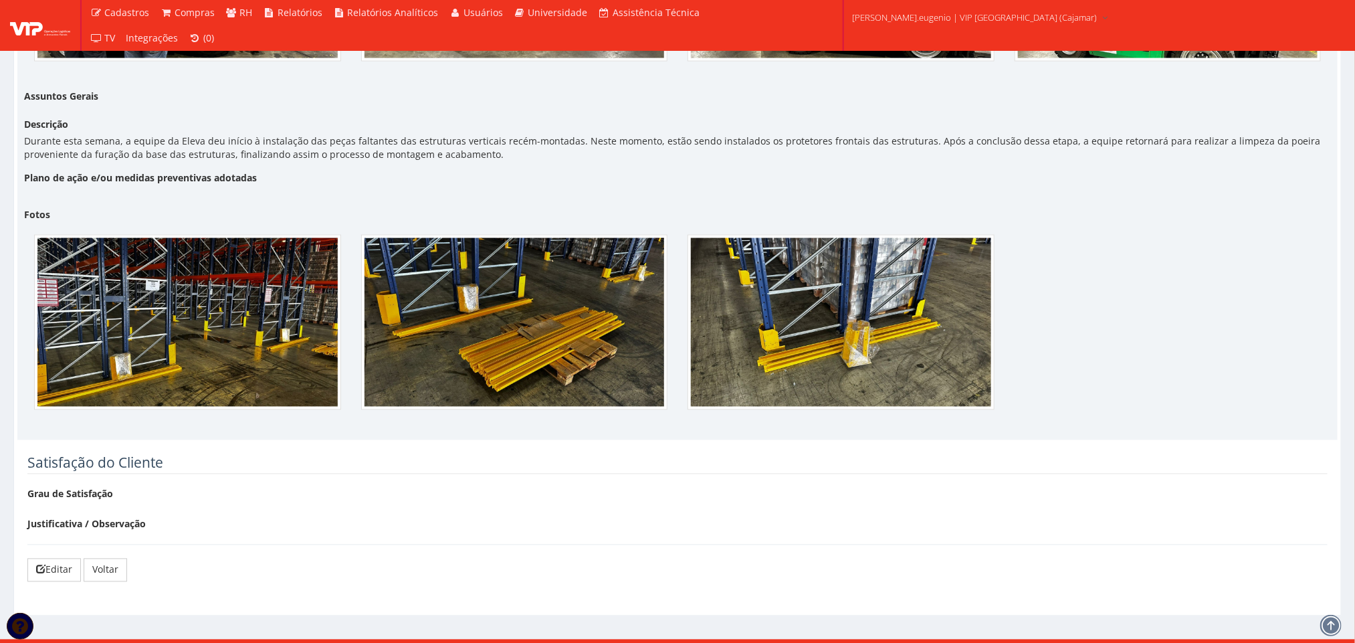
scroll to position [1112, 0]
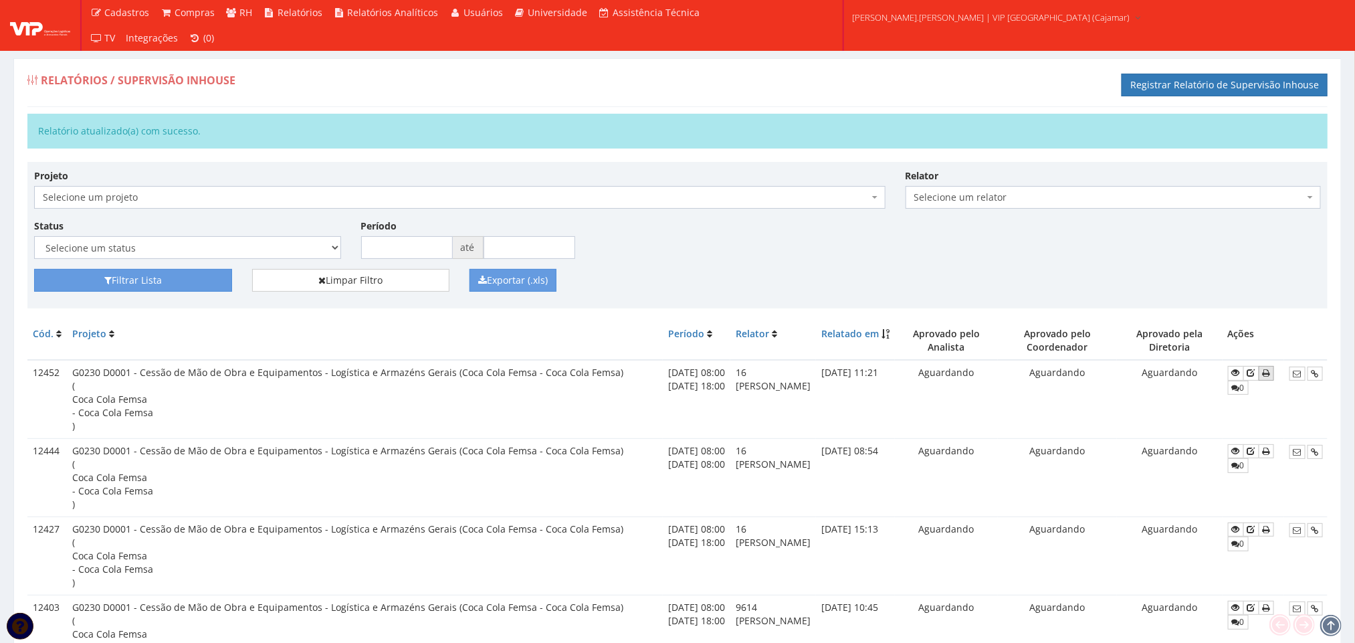
click at [1262, 378] on icon at bounding box center [1265, 372] width 7 height 9
click at [1255, 373] on icon at bounding box center [1251, 372] width 8 height 9
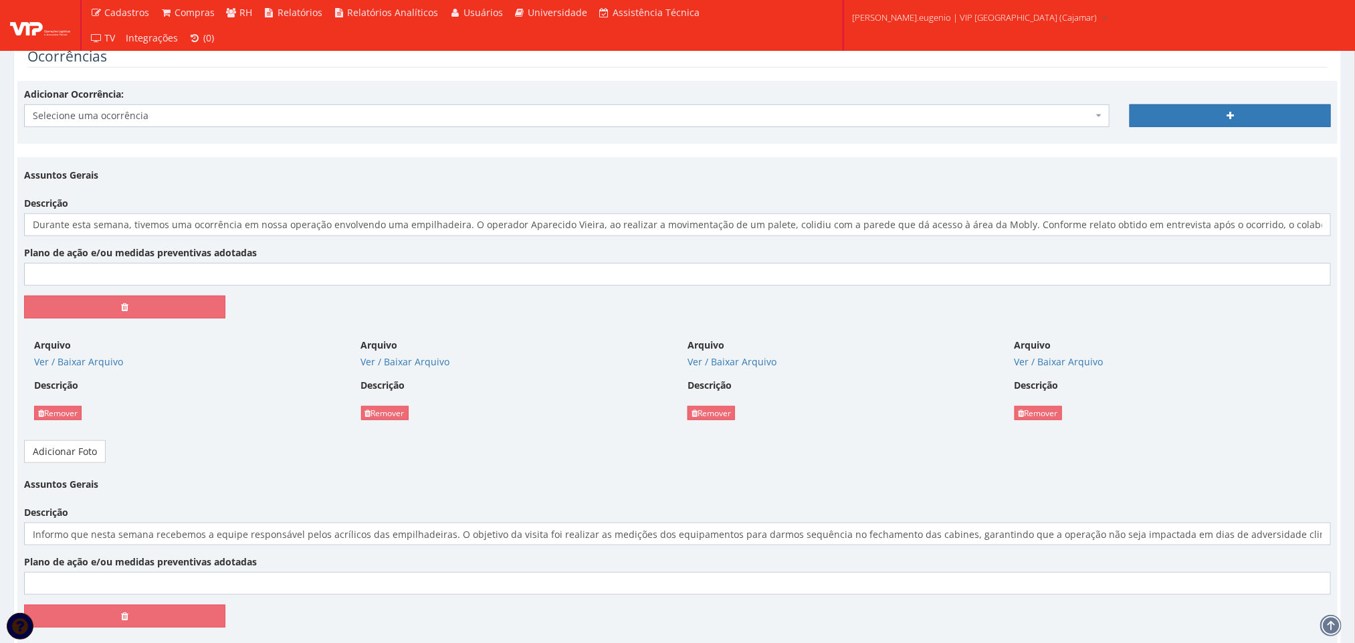
scroll to position [401, 0]
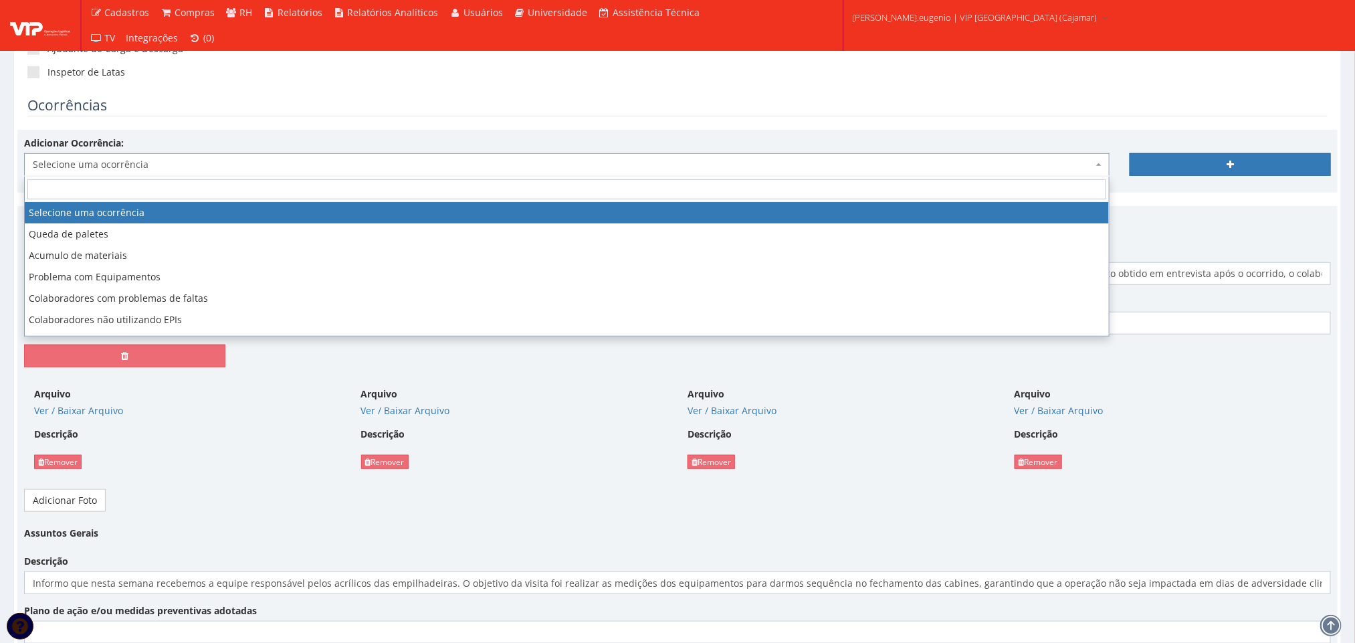
click at [339, 158] on span "Selecione uma ocorrência" at bounding box center [566, 164] width 1085 height 23
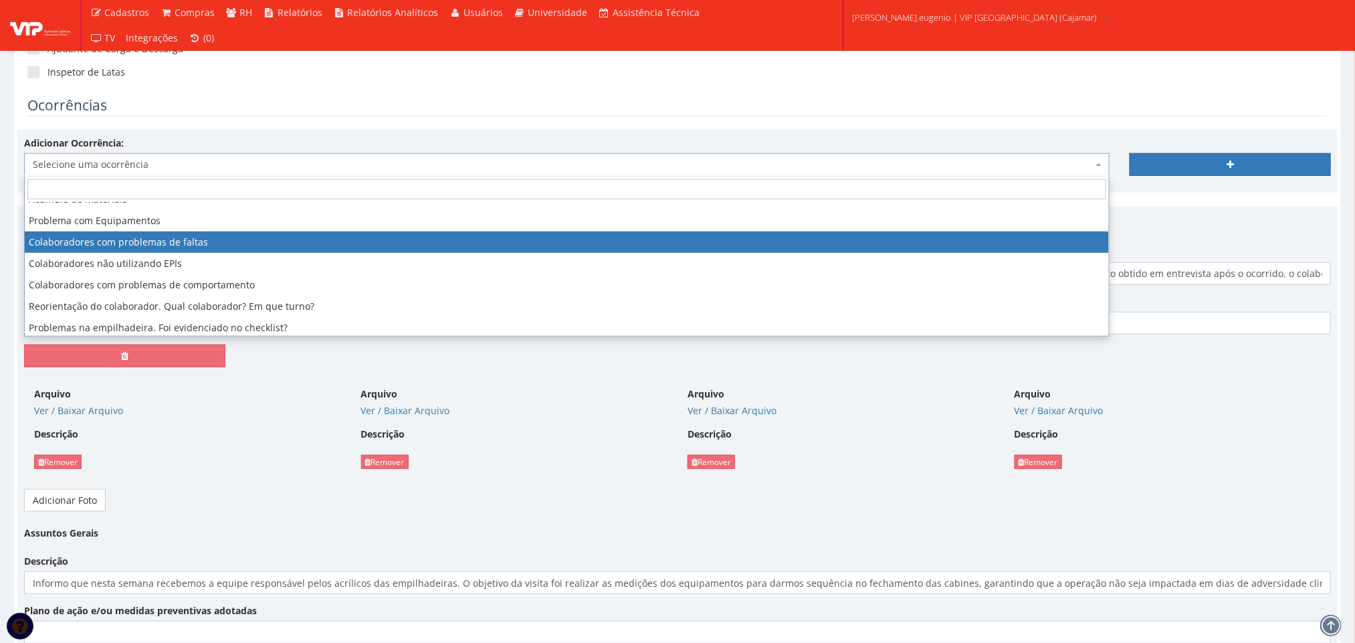
scroll to position [79, 0]
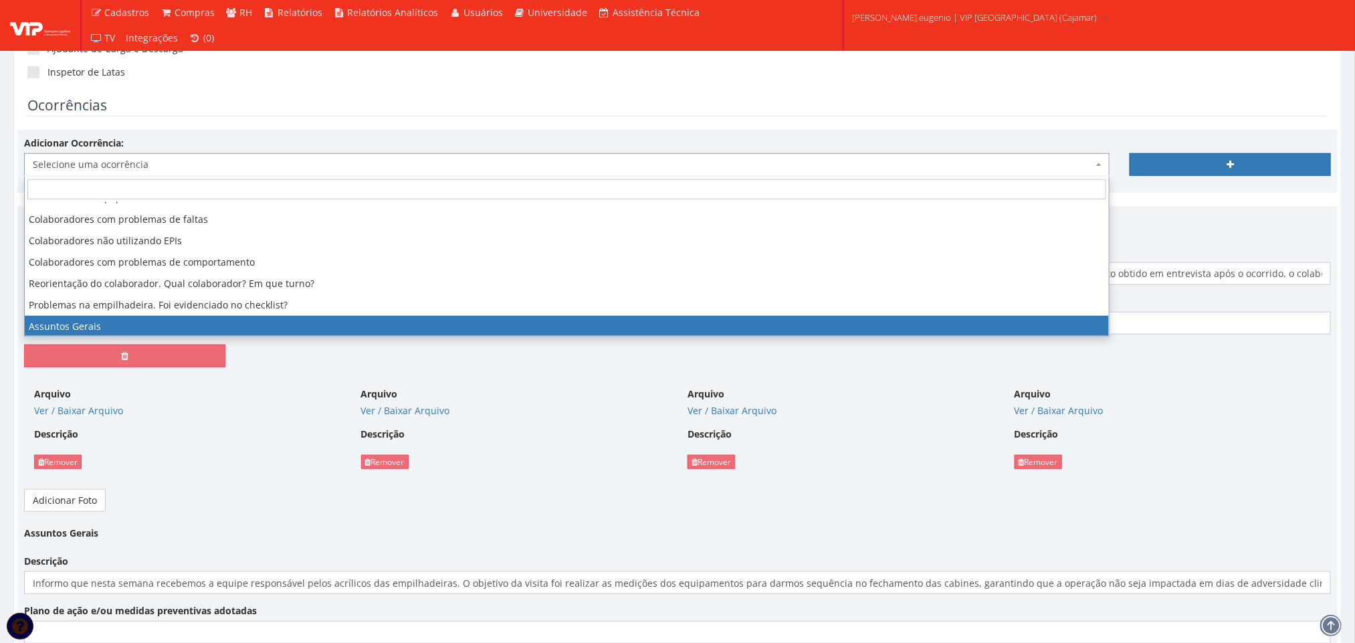
select select "assuntos_gerais"
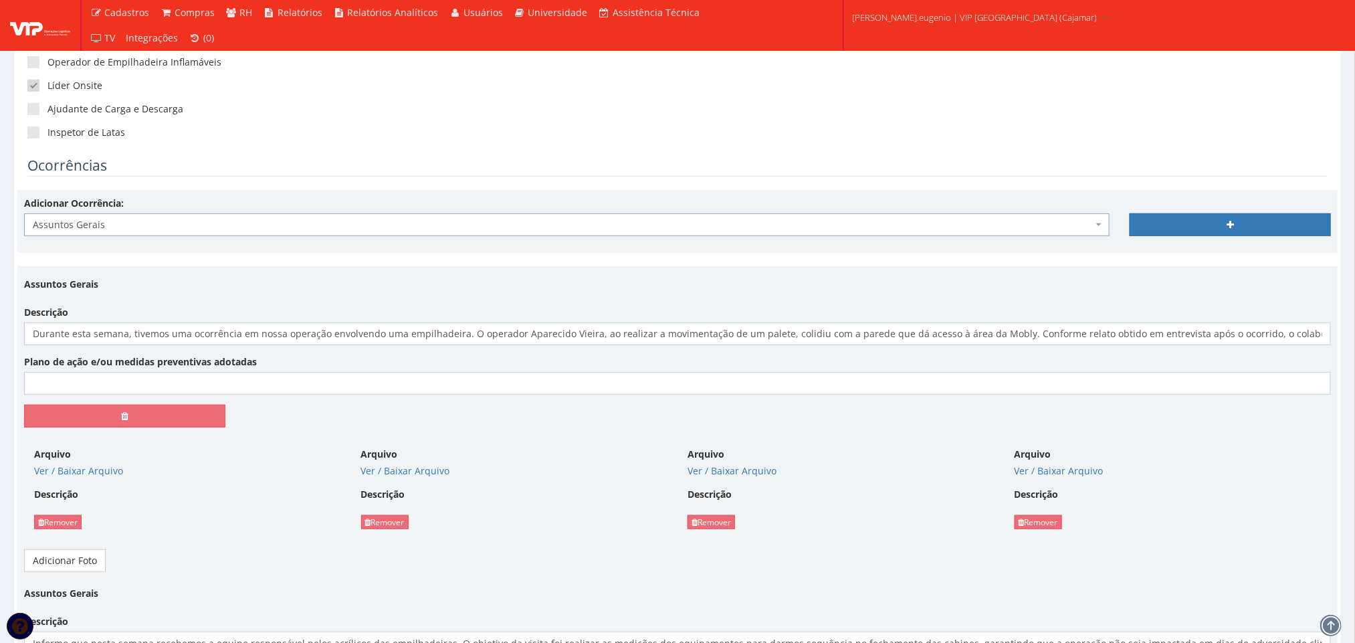
scroll to position [301, 0]
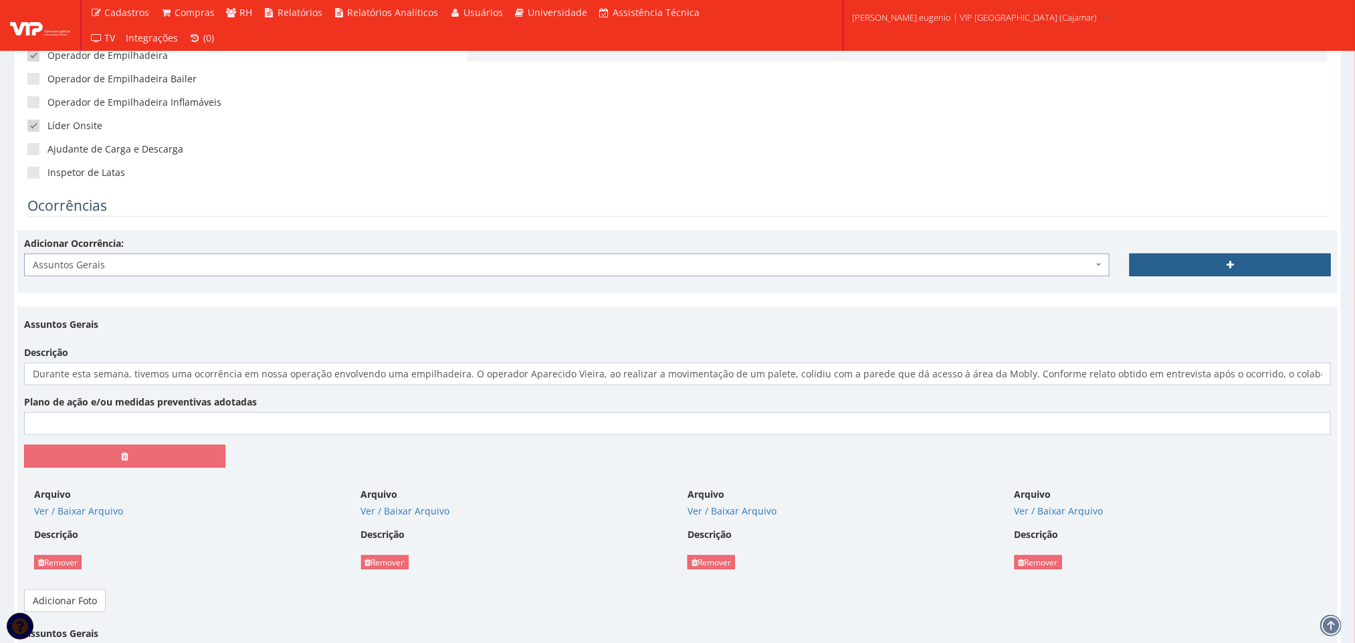
click at [1240, 261] on link at bounding box center [1229, 264] width 201 height 23
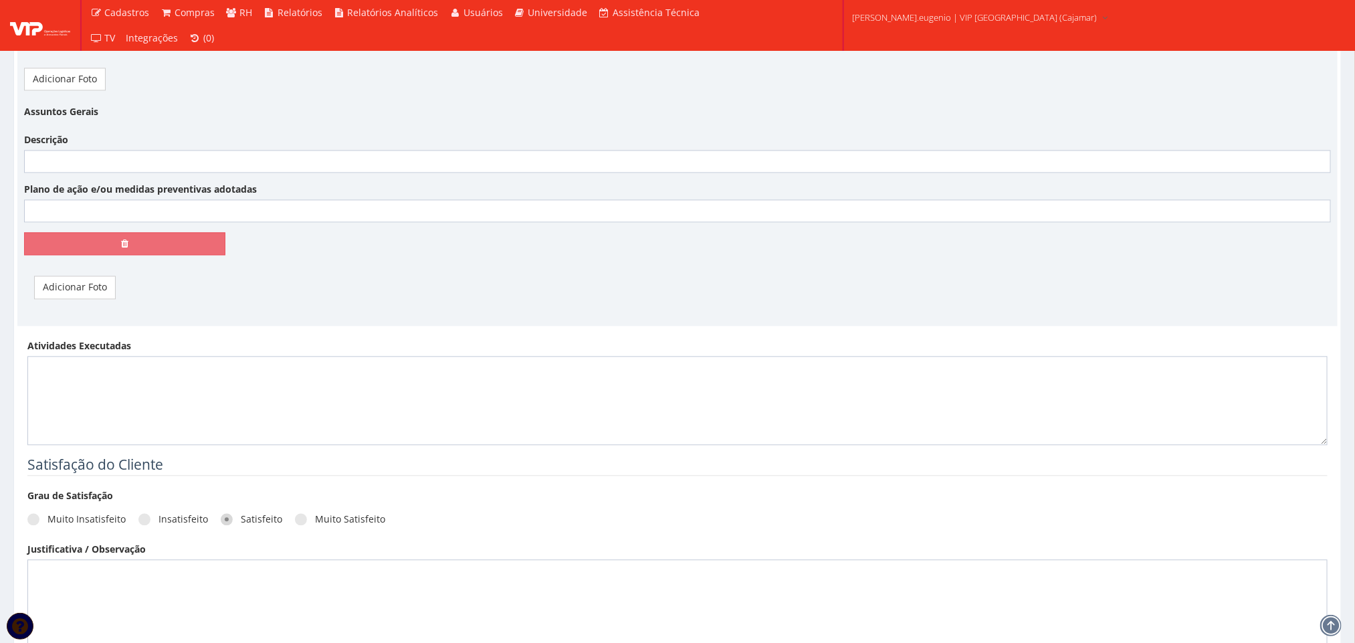
scroll to position [1404, 0]
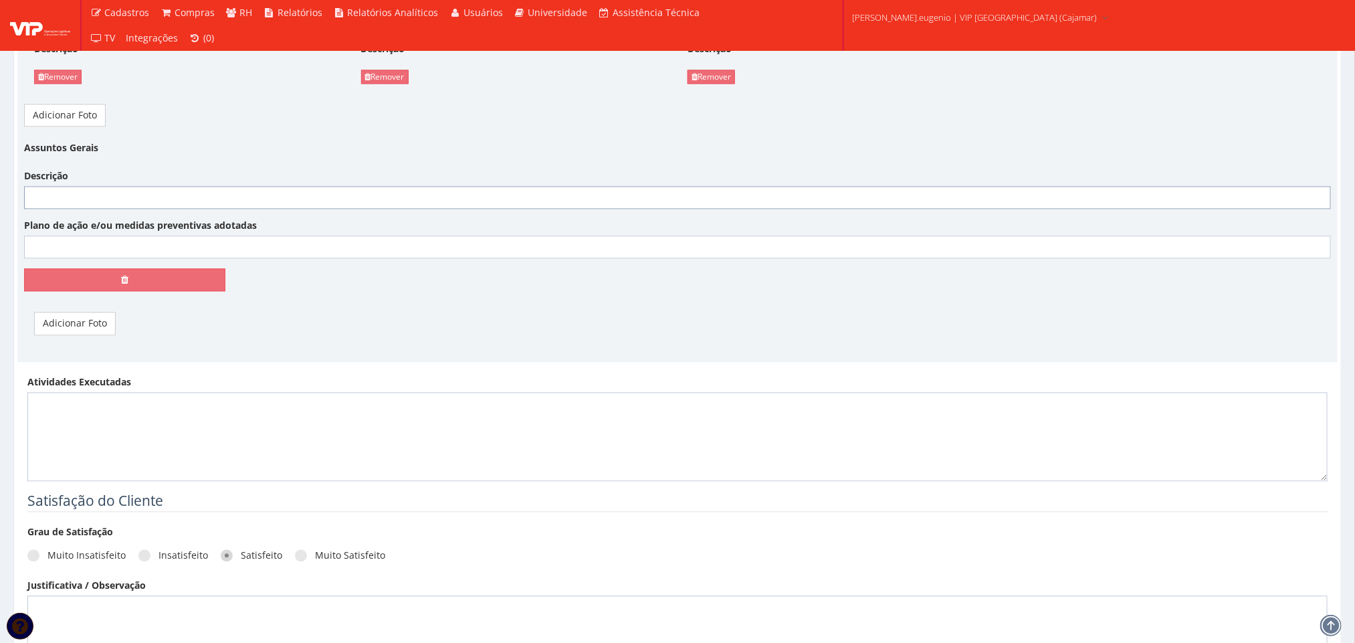
click at [263, 203] on input "Descrição" at bounding box center [677, 197] width 1307 height 23
paste input "Informo que foi realizada uma reunião com nossa equipe de TI com o objetivo de …"
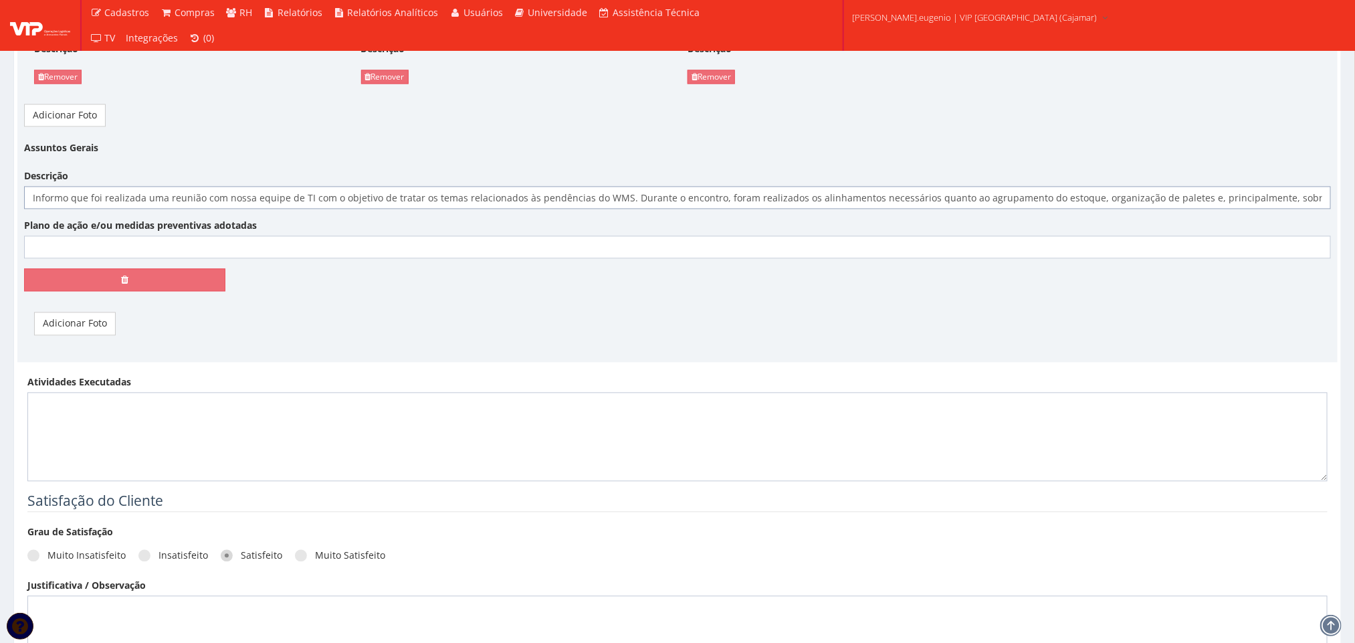
scroll to position [0, 1910]
type input "Informo que foi realizada uma reunião com nossa equipe de TI com o objetivo de …"
click at [56, 334] on link "Adicionar Foto" at bounding box center [75, 323] width 82 height 23
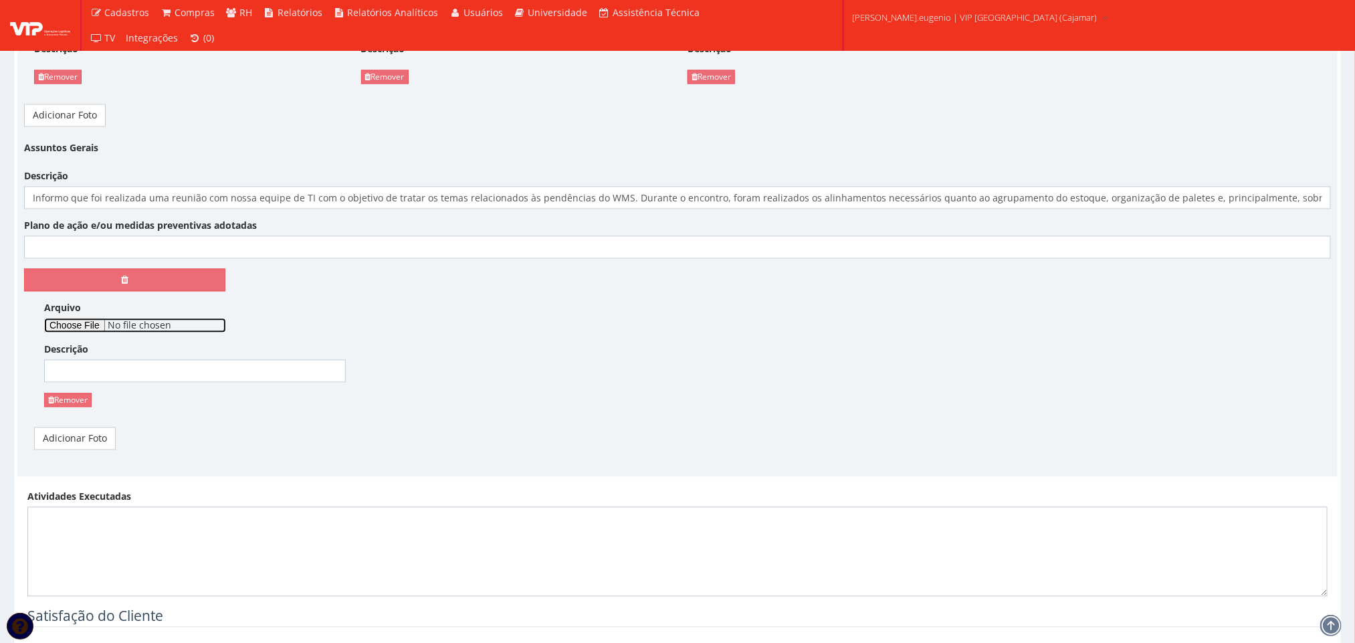
click at [105, 331] on input "Arquivo" at bounding box center [135, 325] width 182 height 15
type input "C:\fakepath\Imagem do WhatsApp de 2025-10-09 à(s) 17.23.32_29b23f91.jpg"
click at [87, 447] on link "Adicionar Foto" at bounding box center [75, 438] width 82 height 23
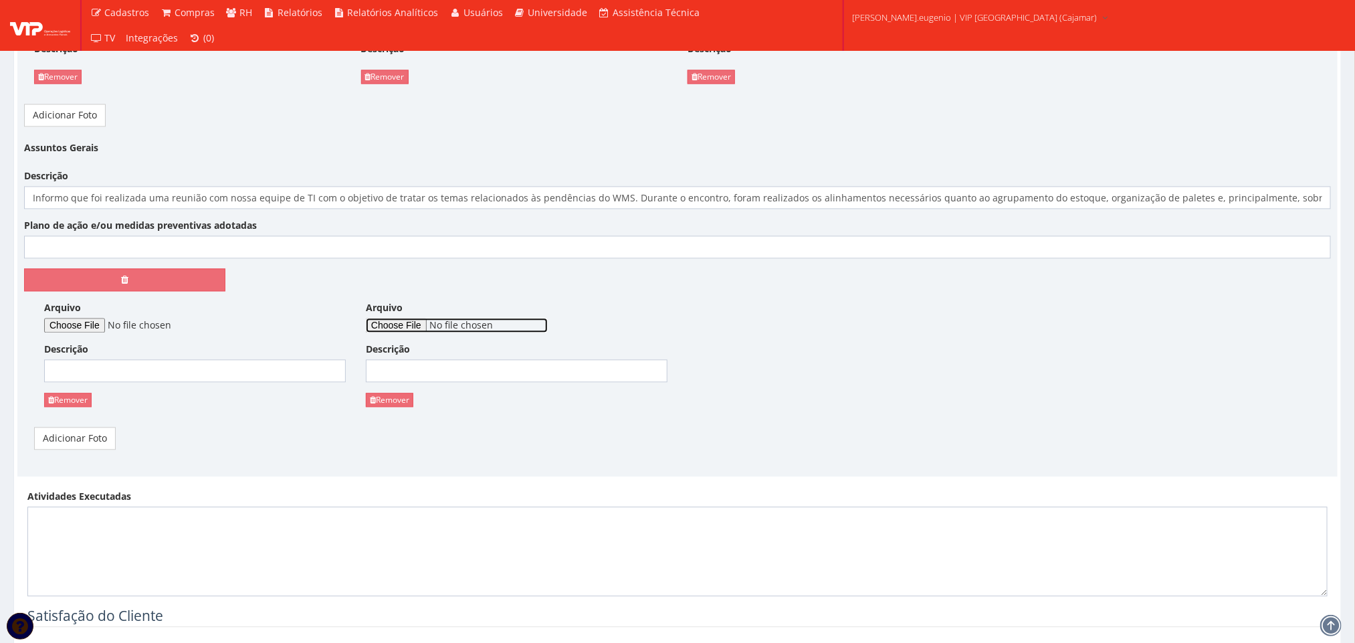
click at [430, 331] on input "Arquivo" at bounding box center [457, 325] width 182 height 15
type input "C:\fakepath\WhatsApp Image 2025-10-10 at 12.00.10.jpeg"
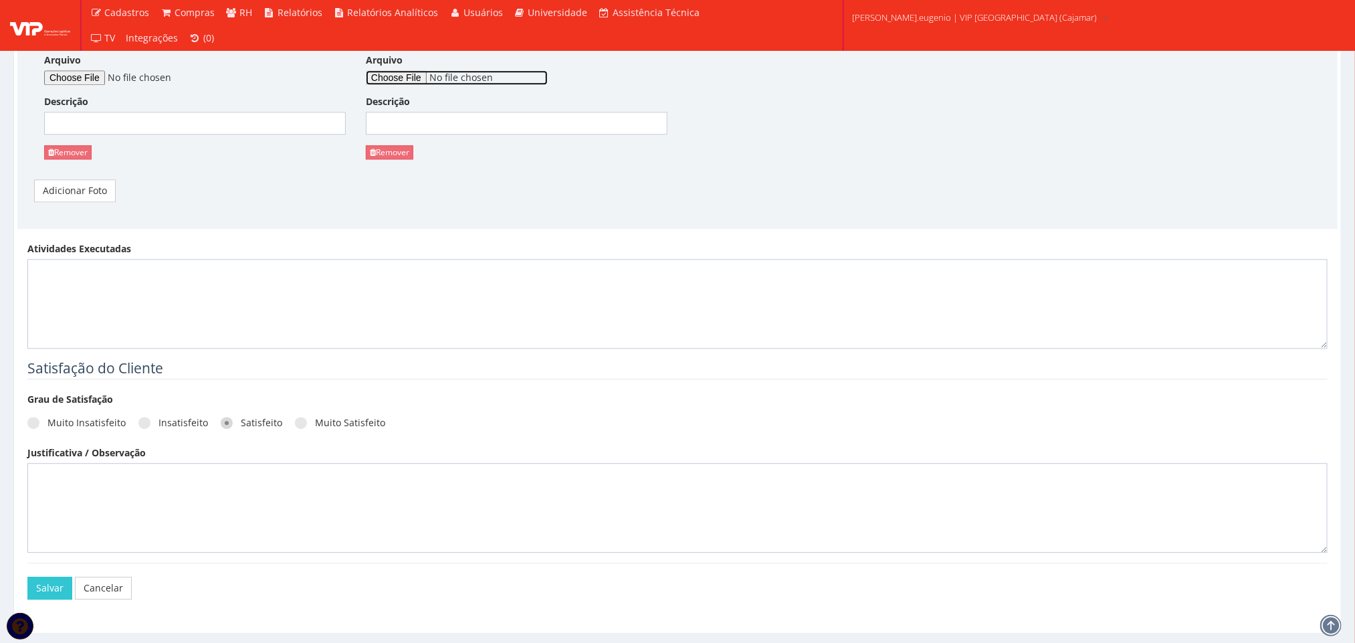
scroll to position [1698, 0]
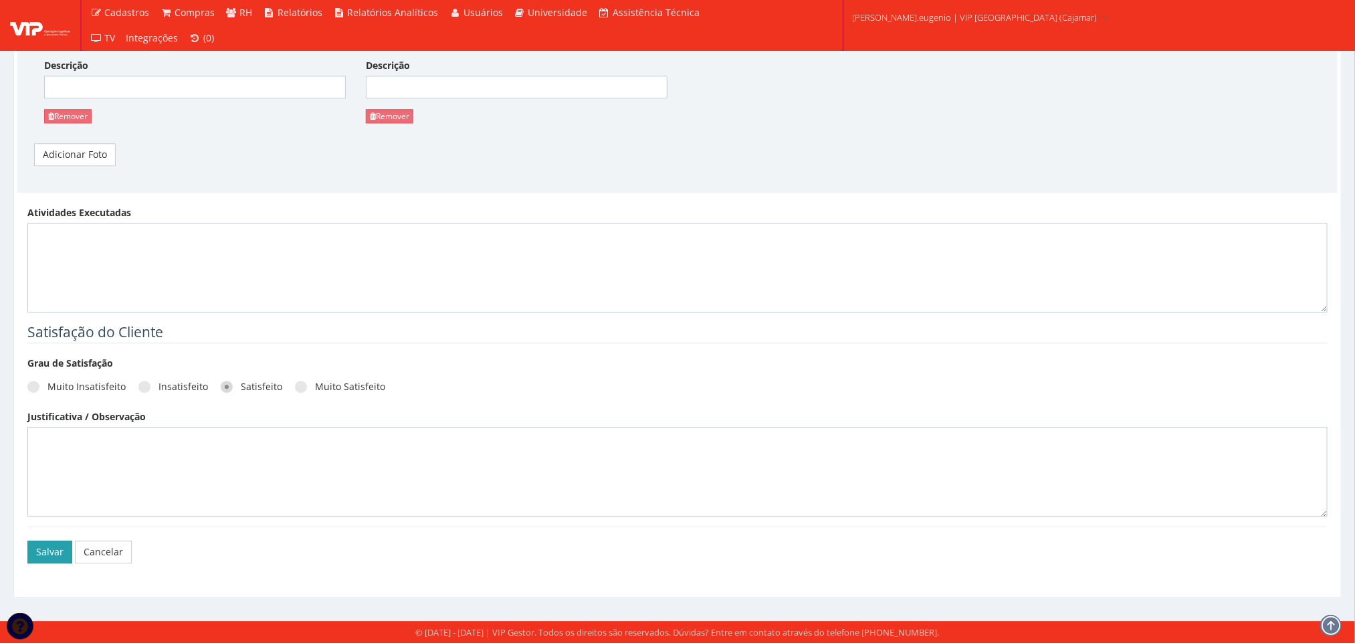
click at [38, 540] on button "Salvar" at bounding box center [49, 551] width 45 height 23
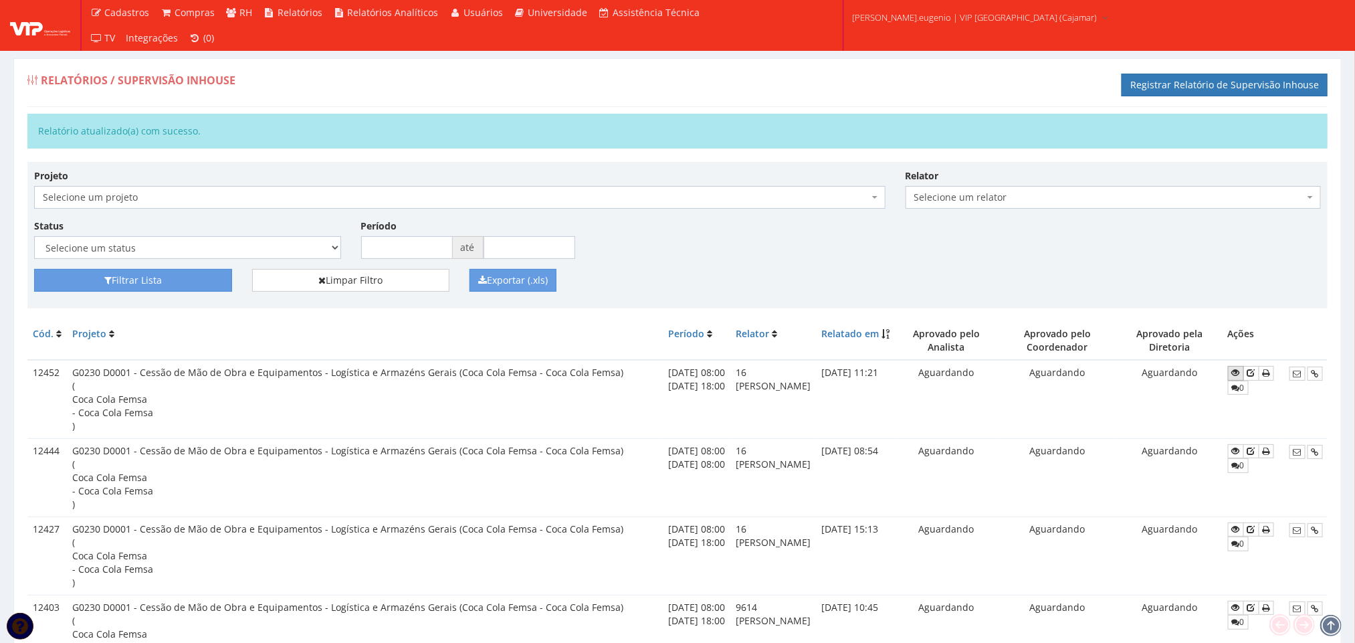
click at [1240, 376] on icon at bounding box center [1236, 372] width 8 height 9
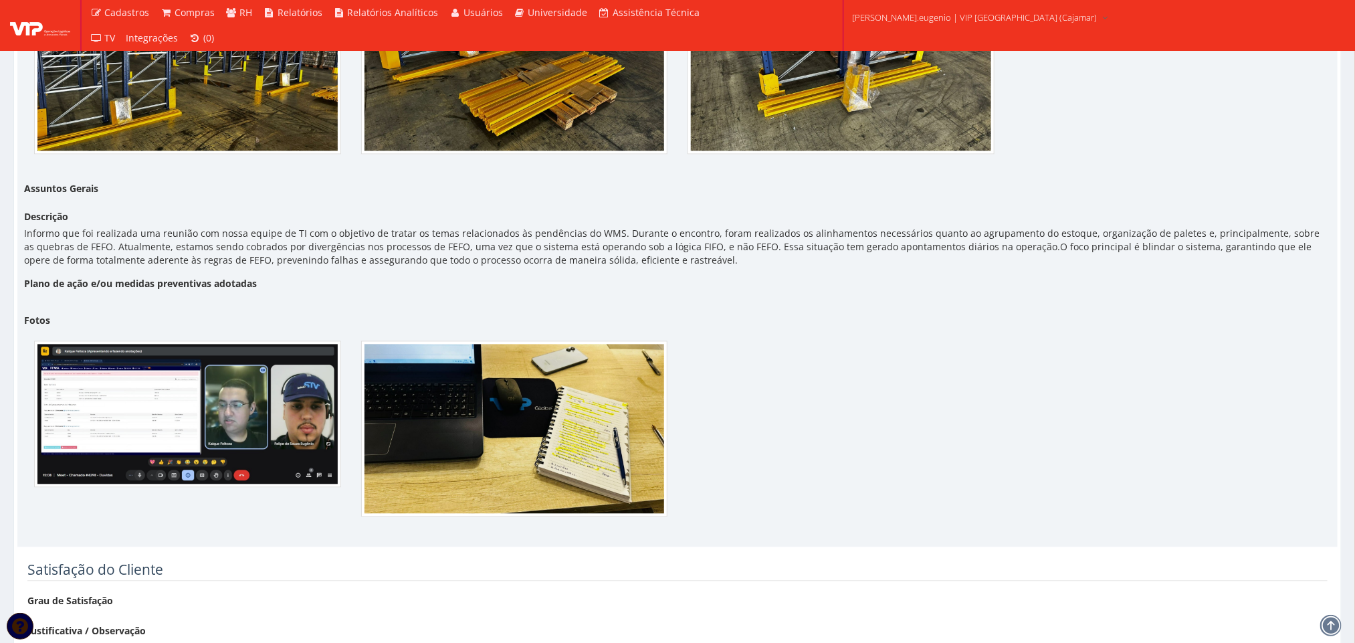
scroll to position [1404, 0]
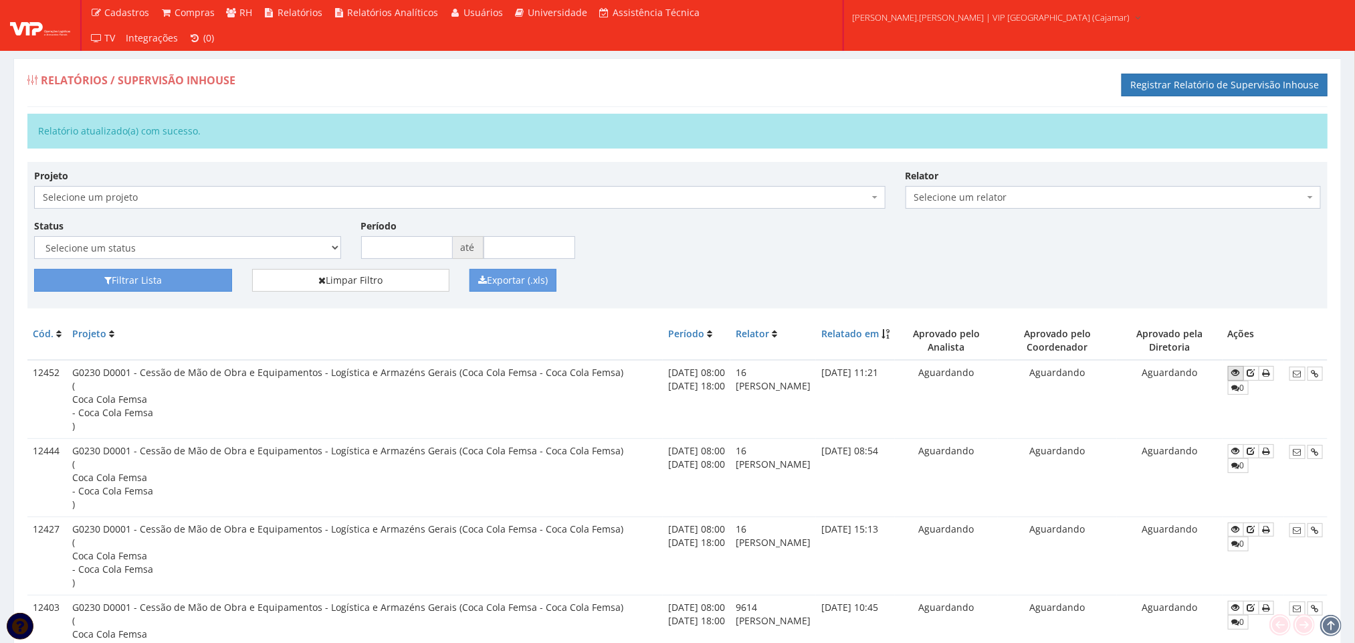
click at [1240, 376] on icon at bounding box center [1236, 372] width 8 height 9
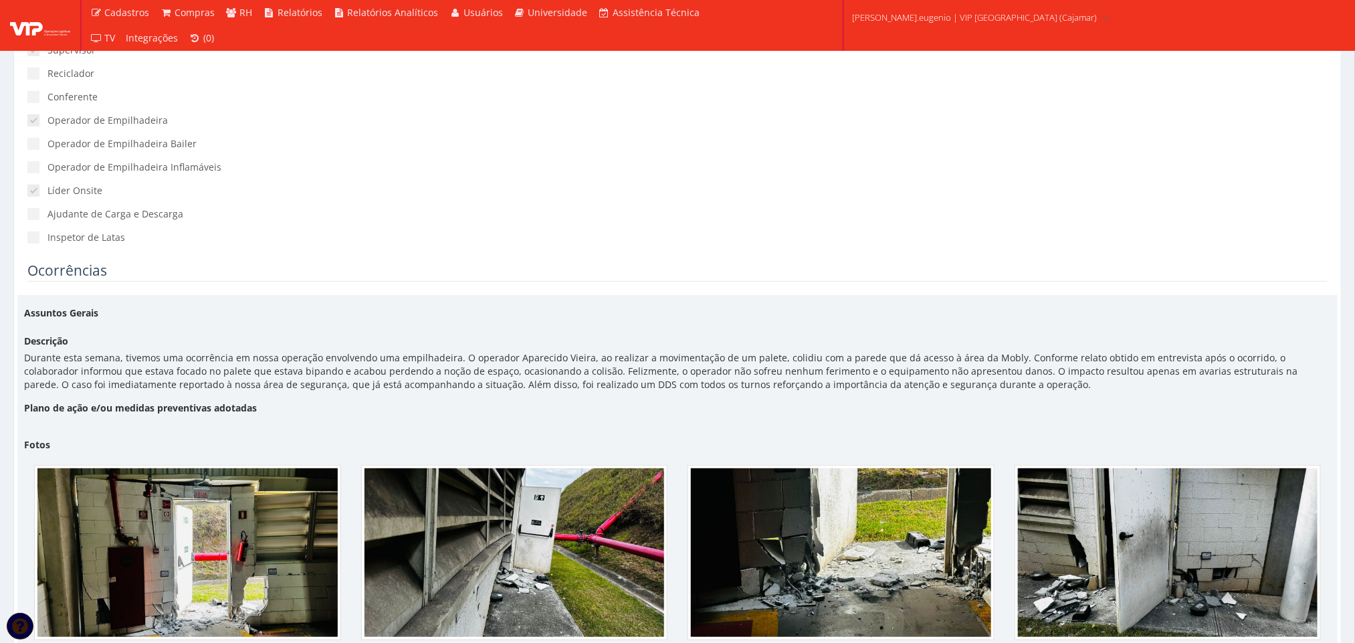
scroll to position [201, 0]
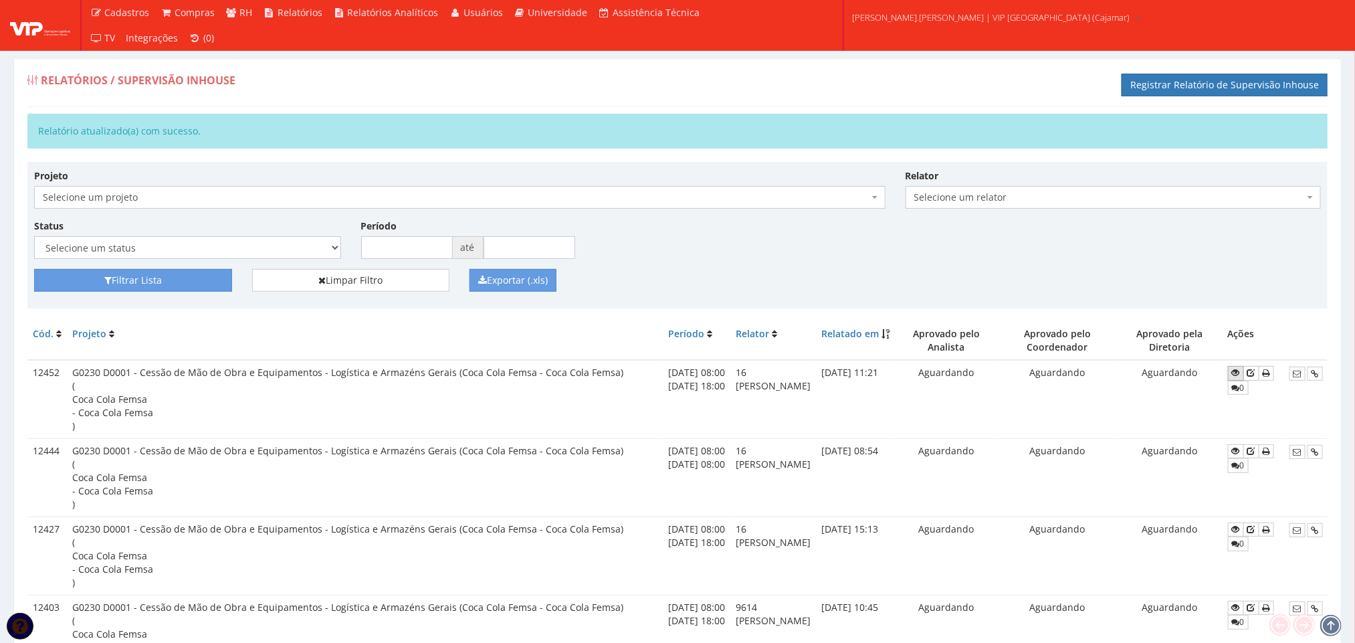
click at [1240, 371] on icon at bounding box center [1236, 372] width 8 height 9
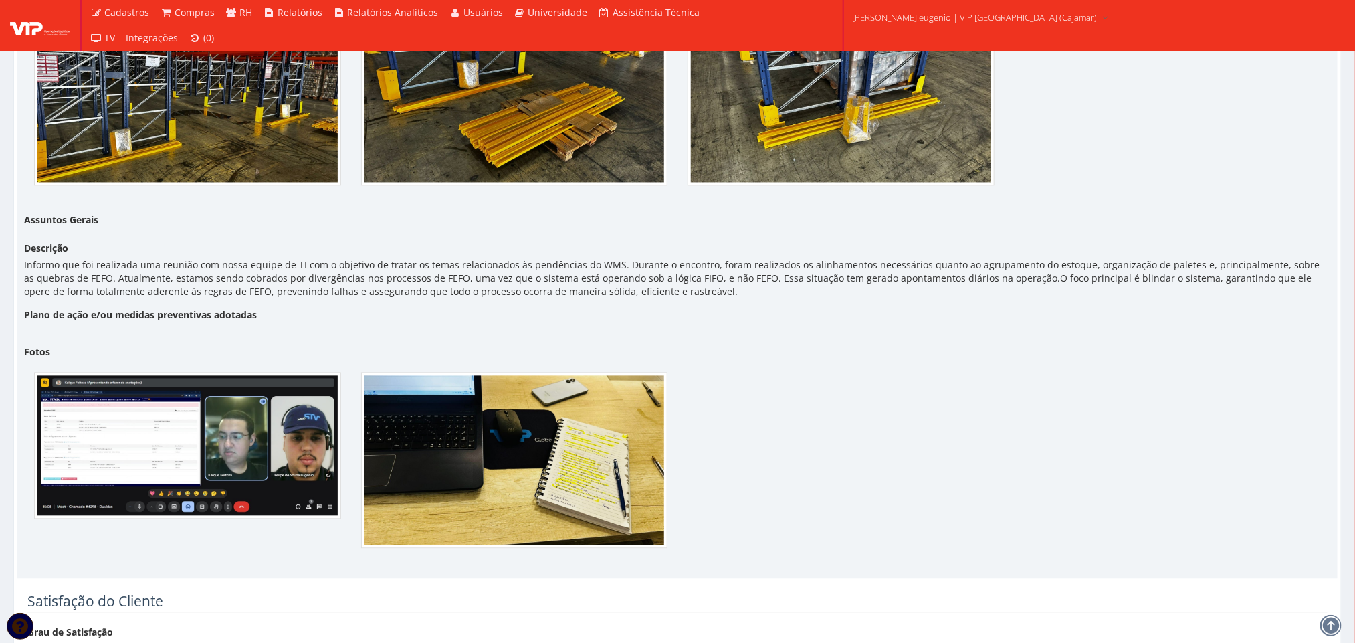
scroll to position [1474, 0]
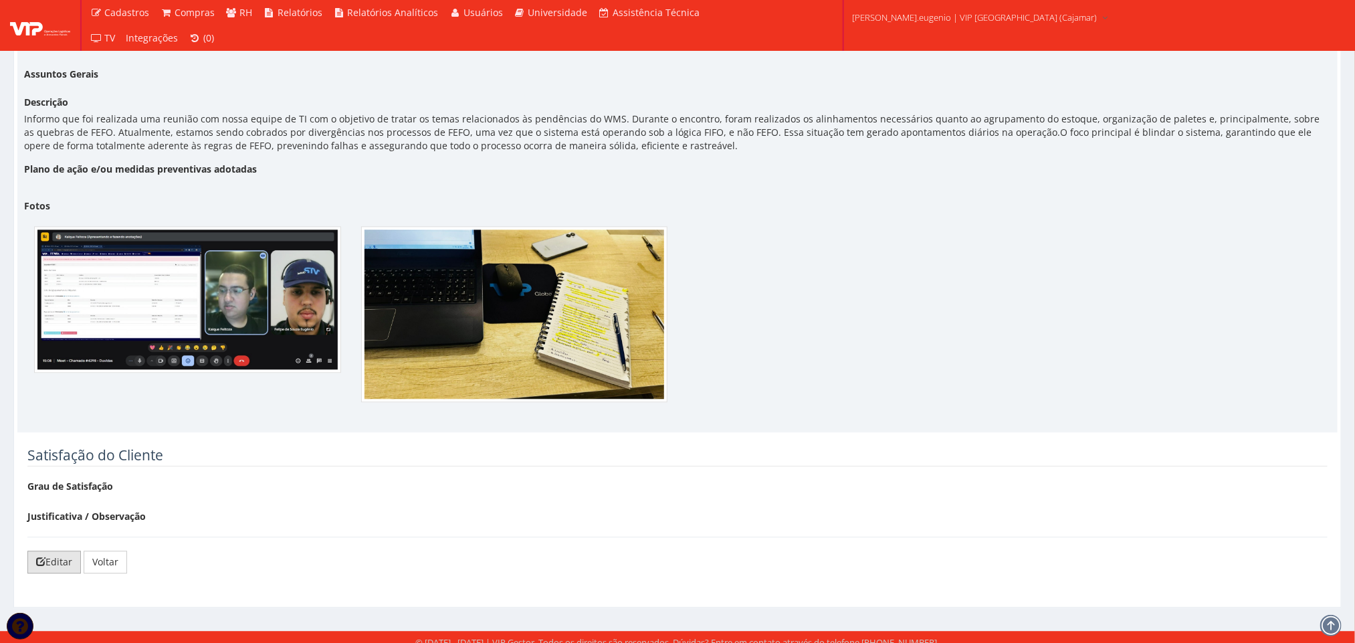
click at [59, 550] on link "Editar" at bounding box center [53, 561] width 53 height 23
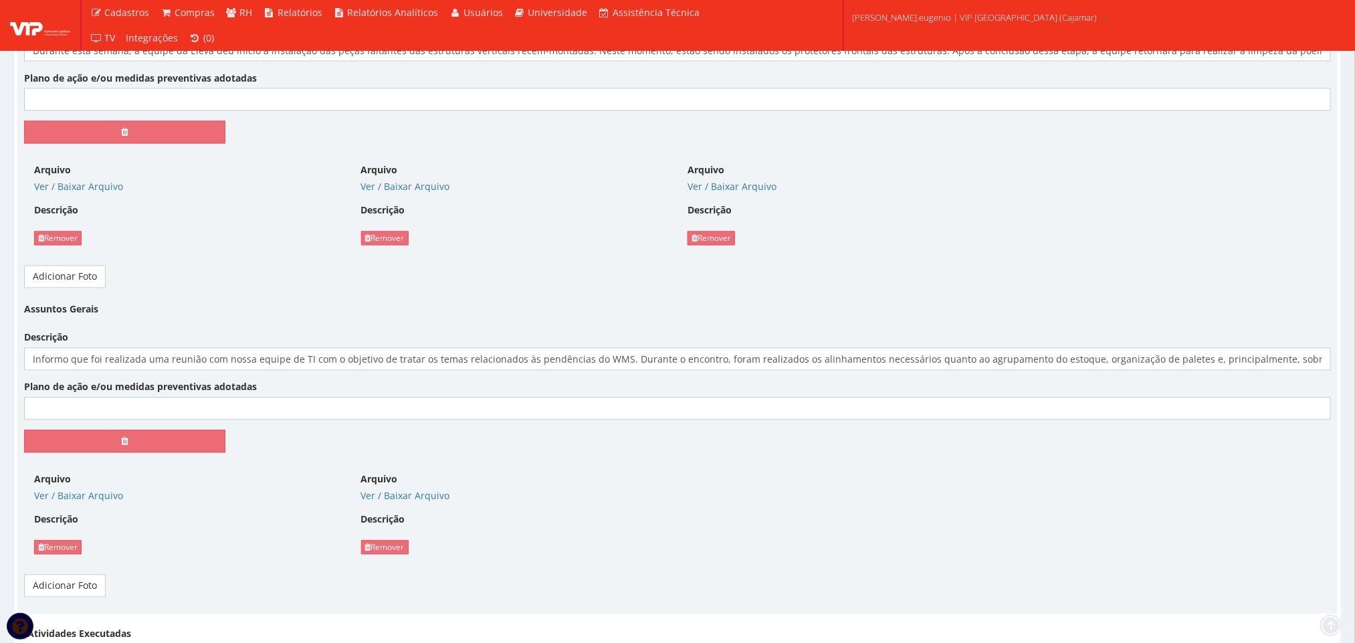
scroll to position [1605, 0]
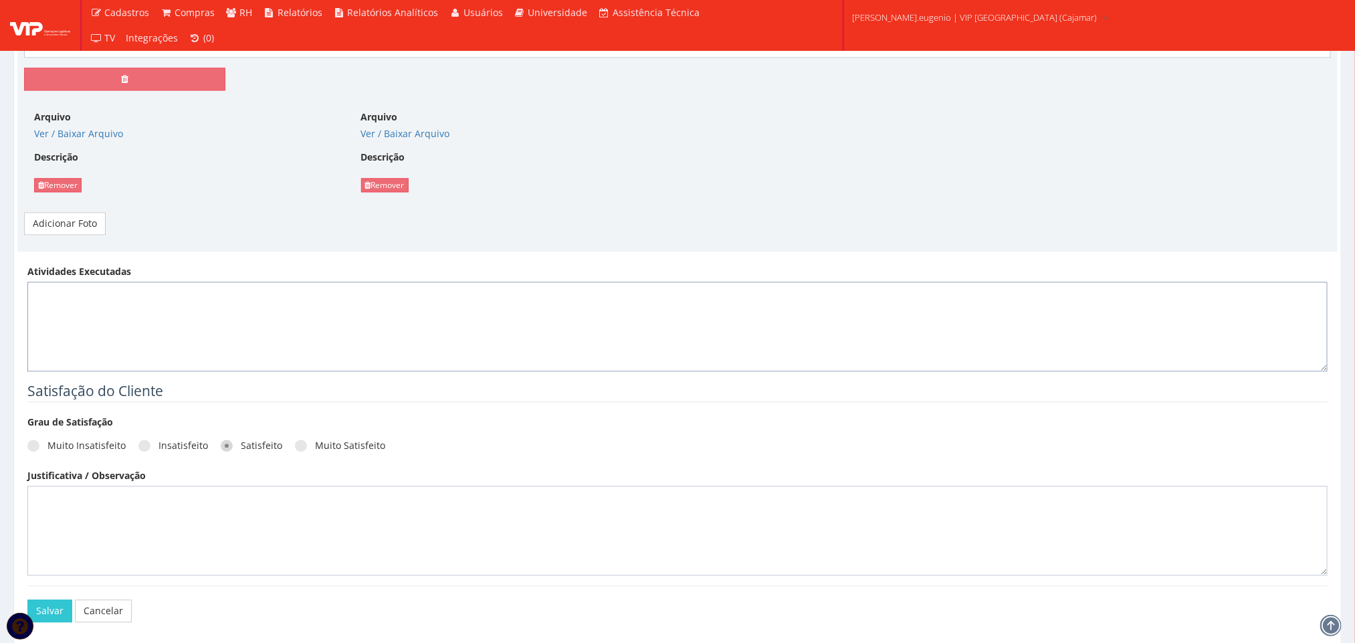
click at [249, 342] on textarea "Atividades Executadas" at bounding box center [677, 326] width 1300 height 90
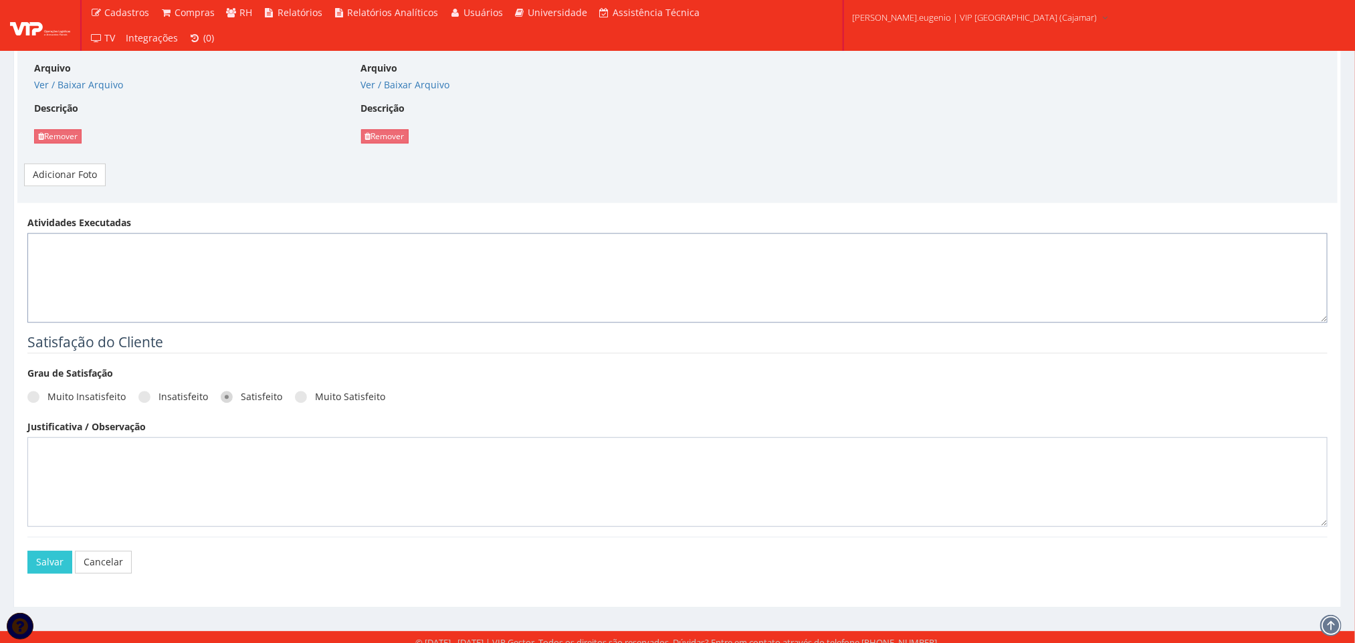
scroll to position [1675, 0]
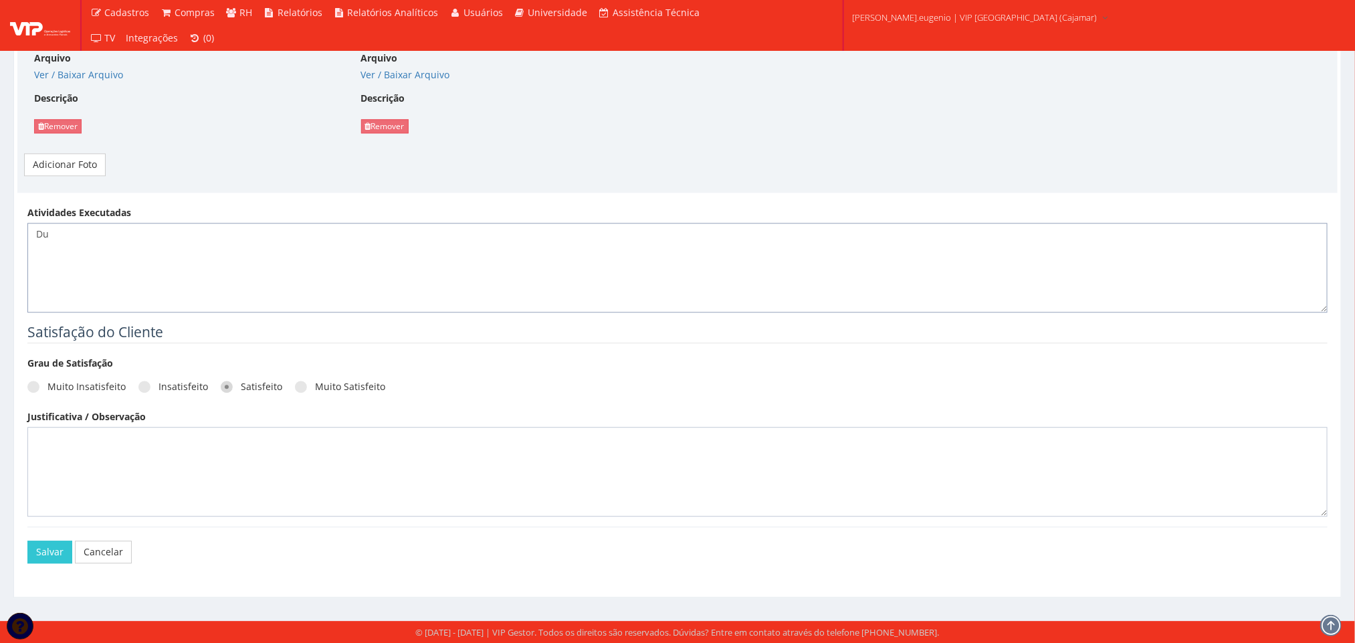
type textarea "D"
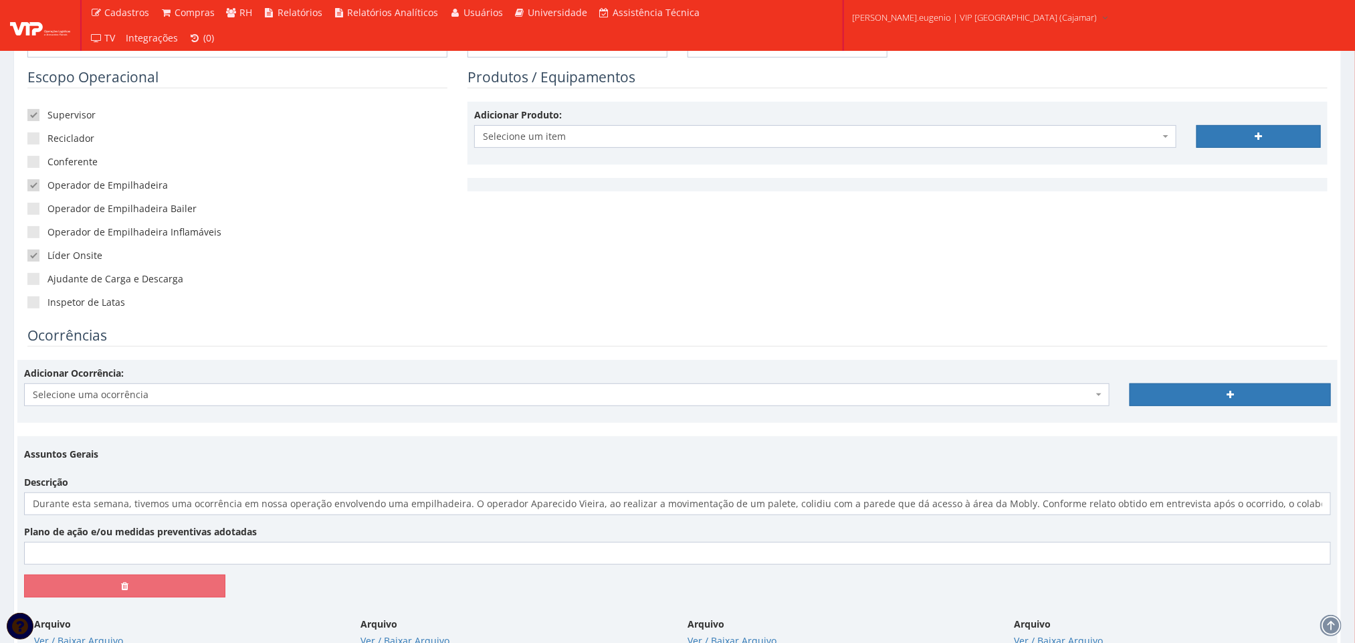
scroll to position [171, 0]
click at [421, 395] on span "Selecione uma ocorrência" at bounding box center [563, 394] width 1060 height 13
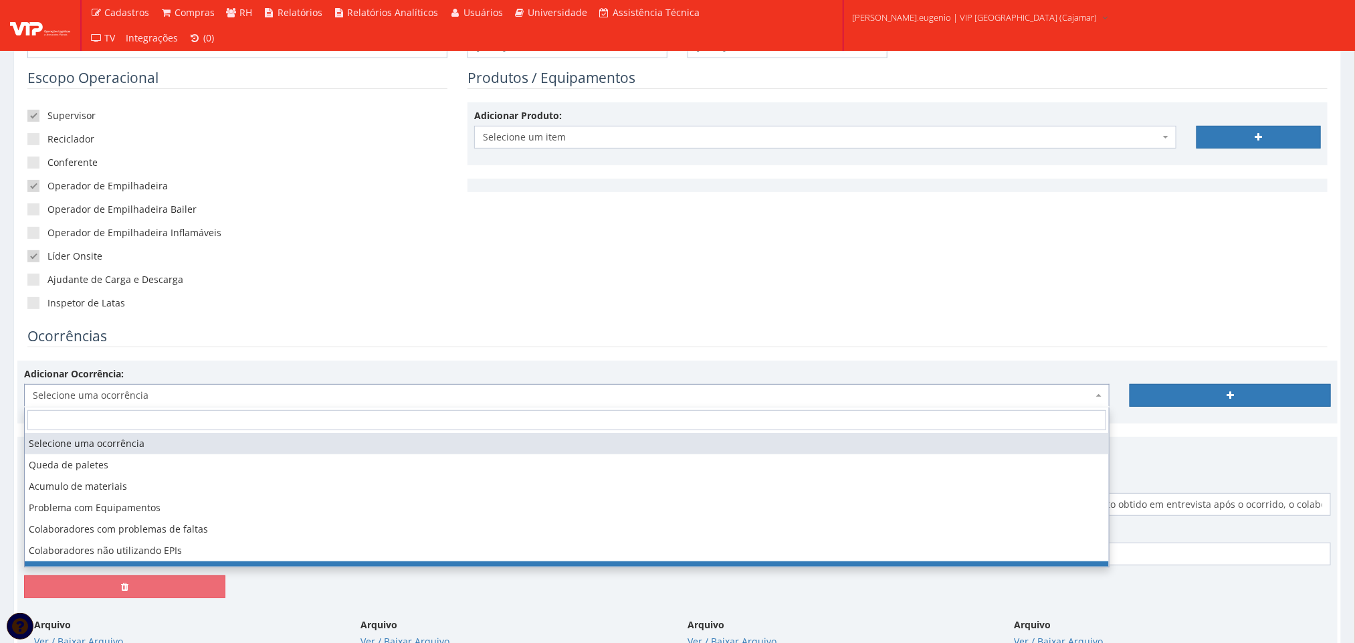
scroll to position [79, 0]
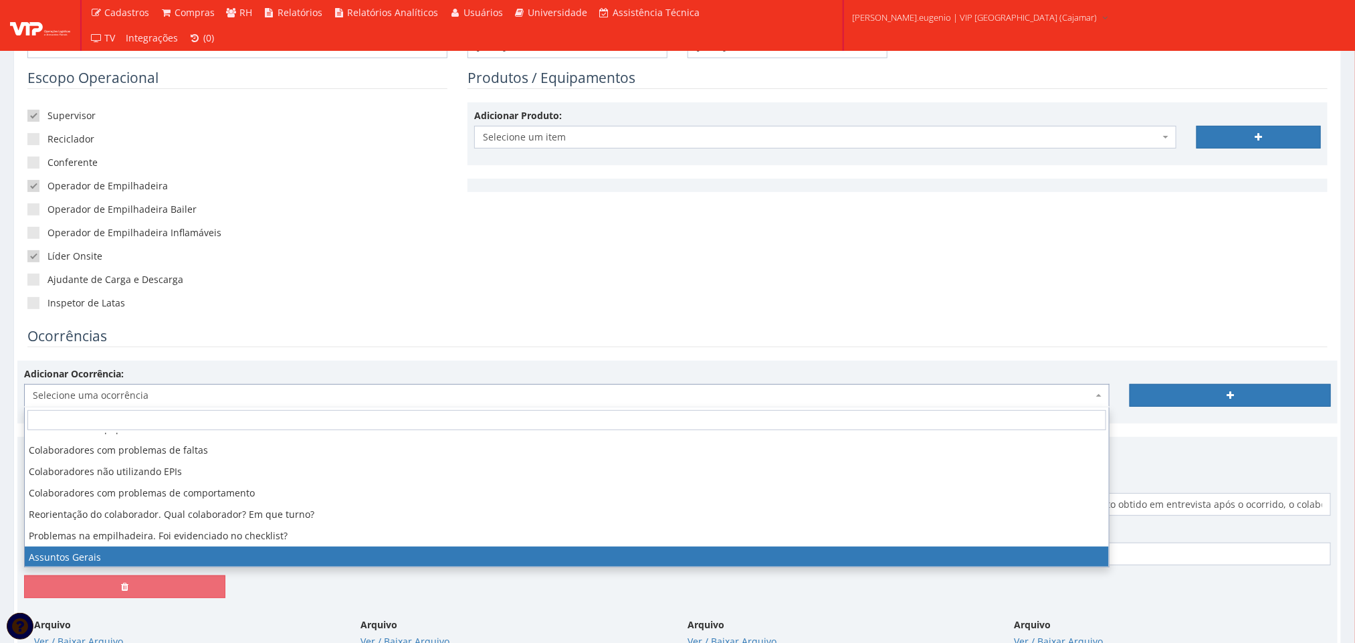
select select "assuntos_gerais"
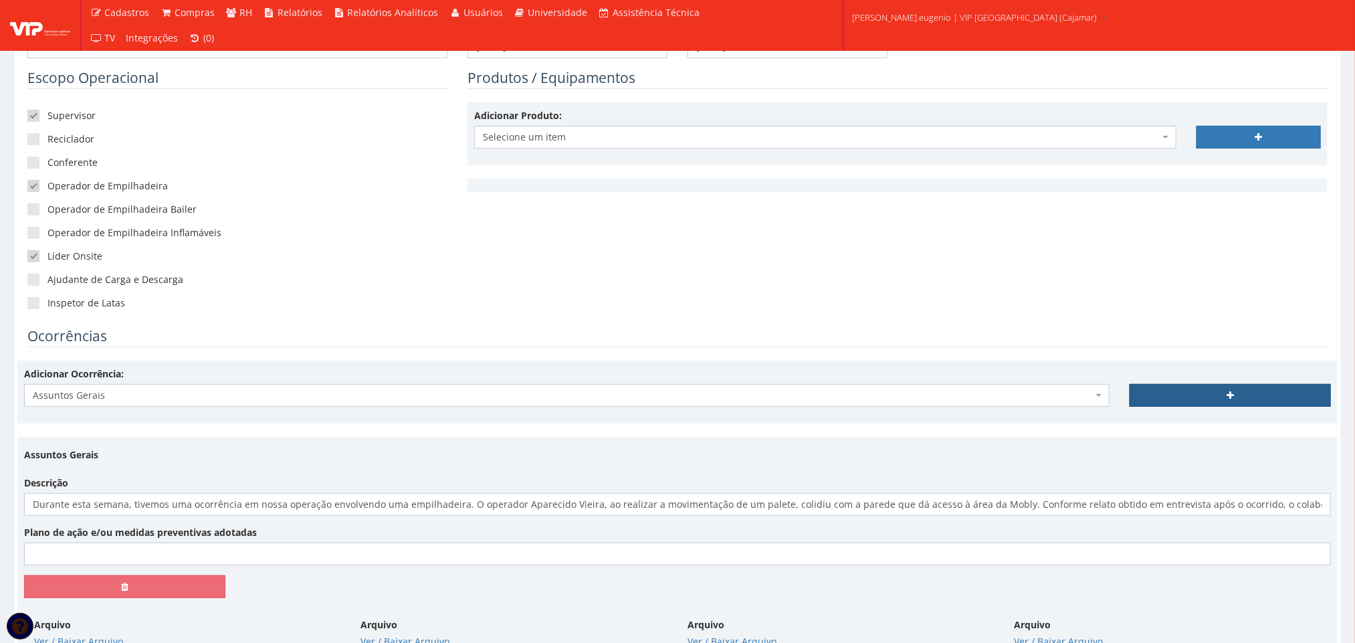
click at [1186, 389] on link at bounding box center [1229, 395] width 201 height 23
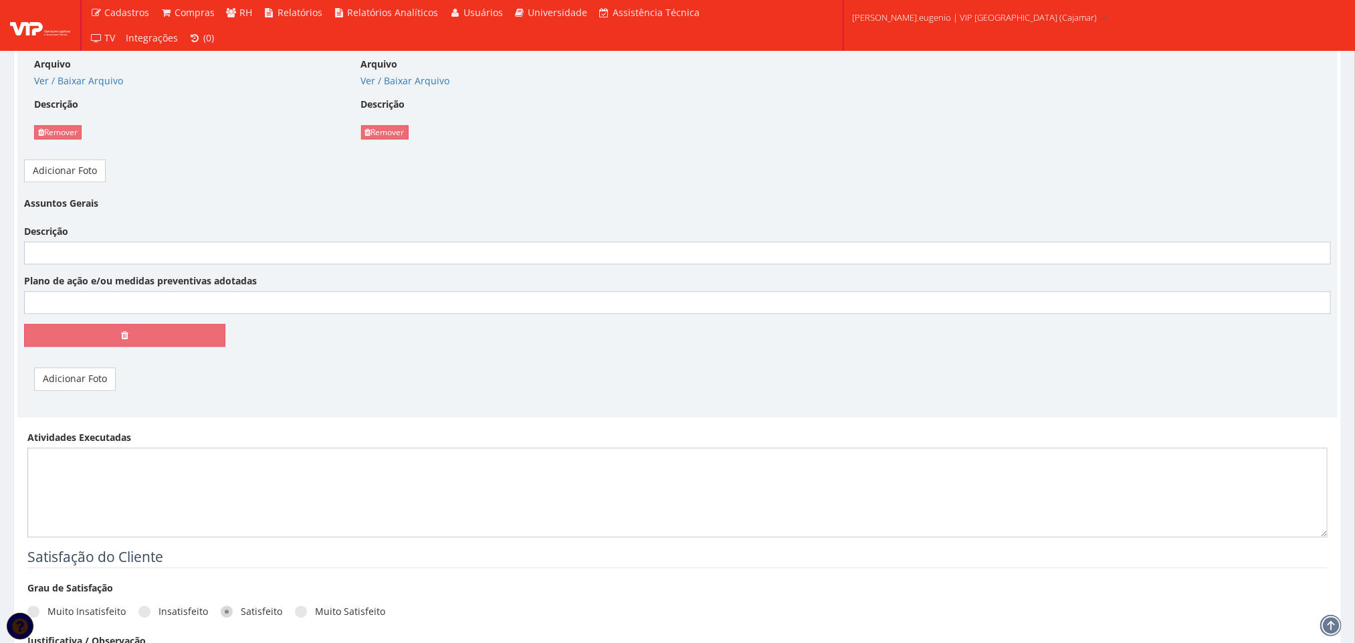
scroll to position [1675, 0]
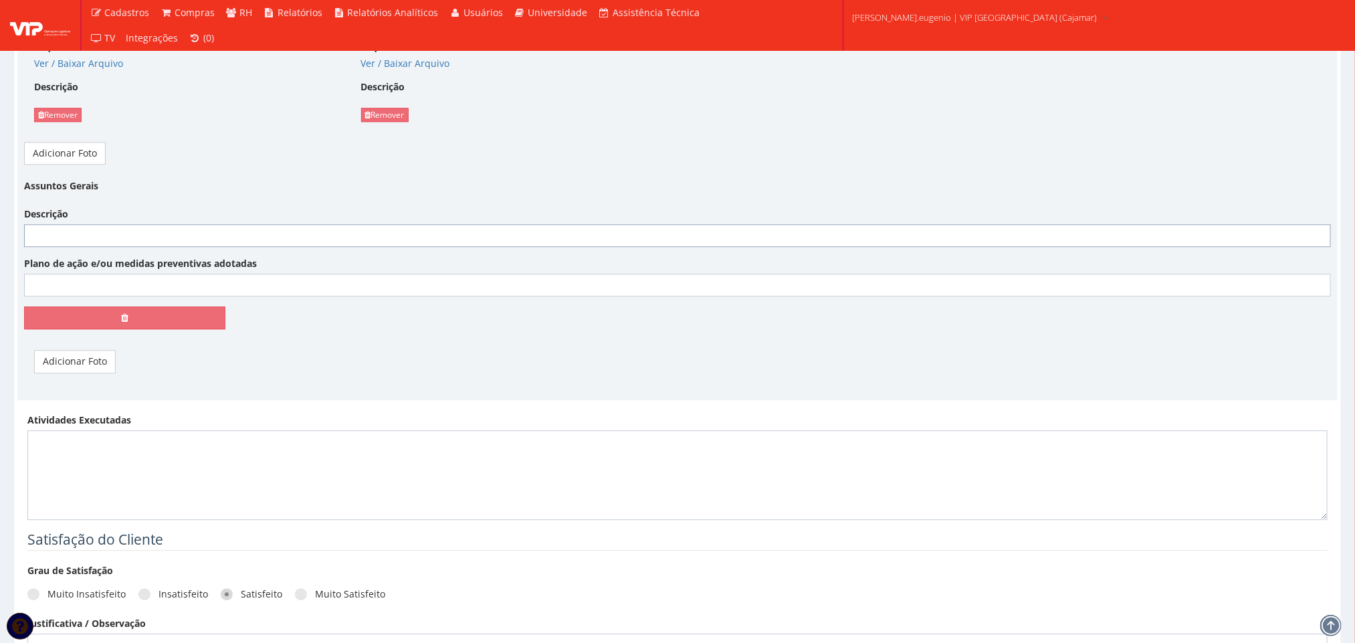
click at [473, 237] on input "Descrição" at bounding box center [677, 235] width 1307 height 23
paste input "Durante esta semana, iniciamos o processo de conferência de todos os processos …"
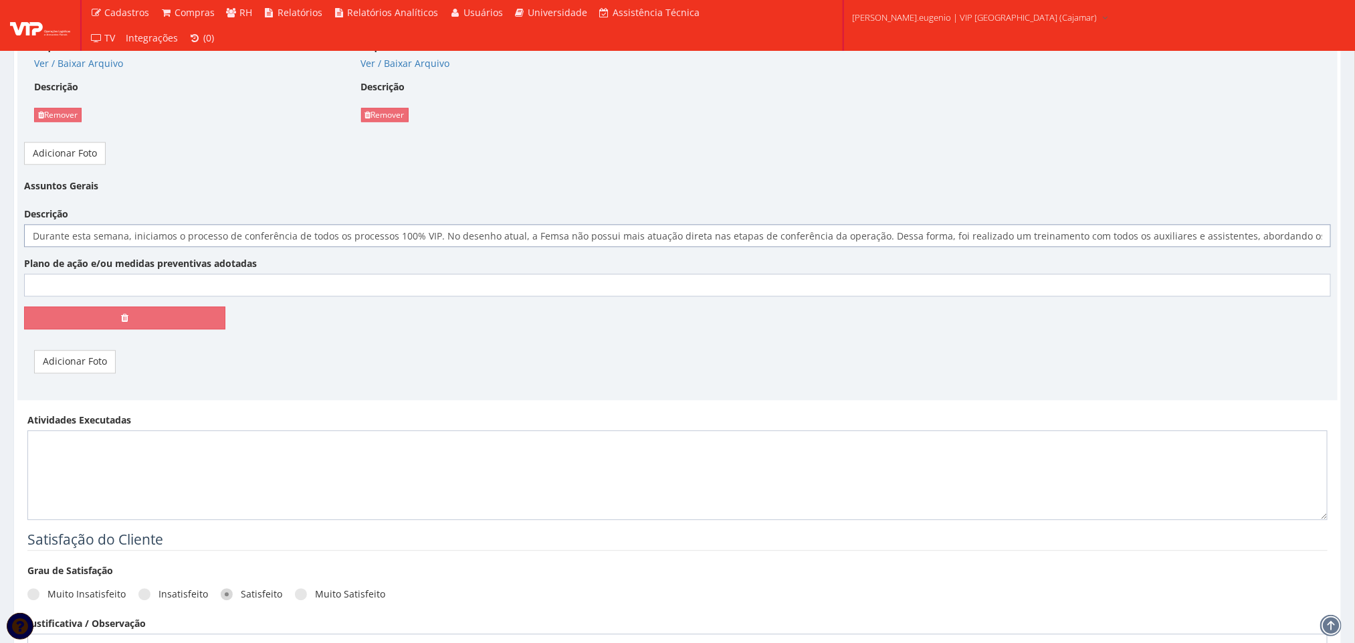
scroll to position [0, 1663]
type input "Durante esta semana, iniciamos o processo de conferência de todos os processos …"
click at [401, 361] on div "Adicionar Foto" at bounding box center [677, 361] width 1307 height 23
click at [79, 382] on div "Assuntos Gerais Descrição Durante esta semana, iniciamos o processo de conferên…" at bounding box center [677, 279] width 1327 height 208
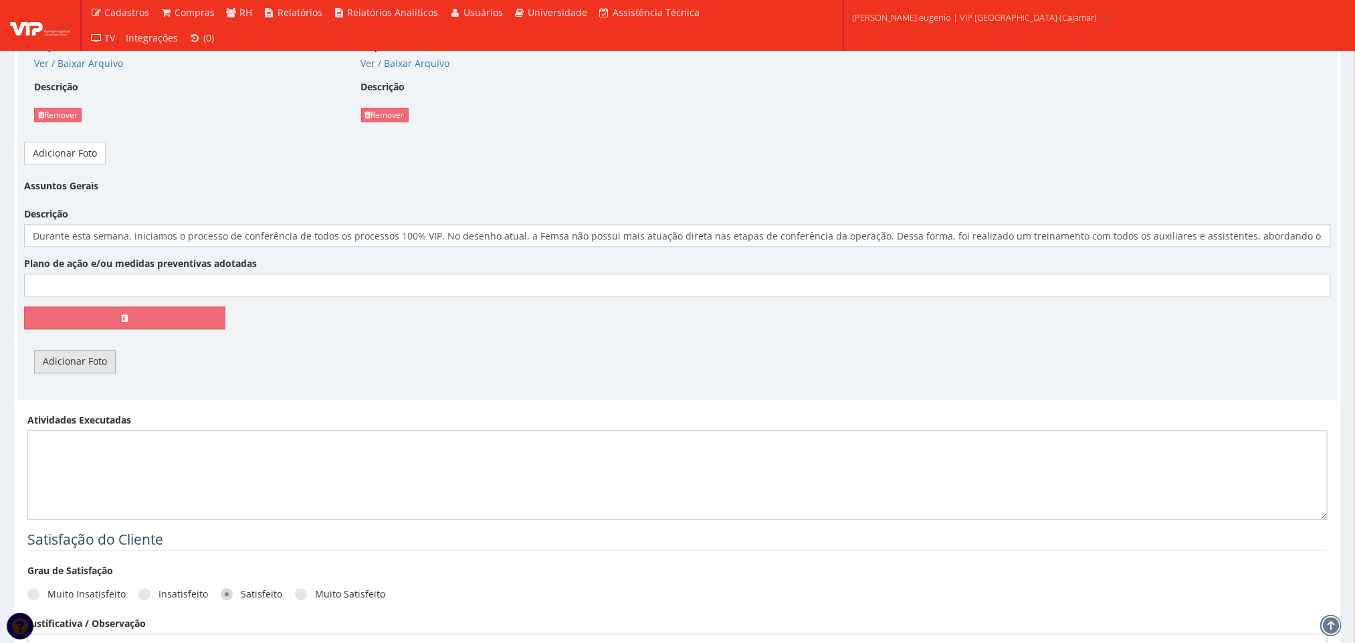
click at [80, 372] on link "Adicionar Foto" at bounding box center [75, 361] width 82 height 23
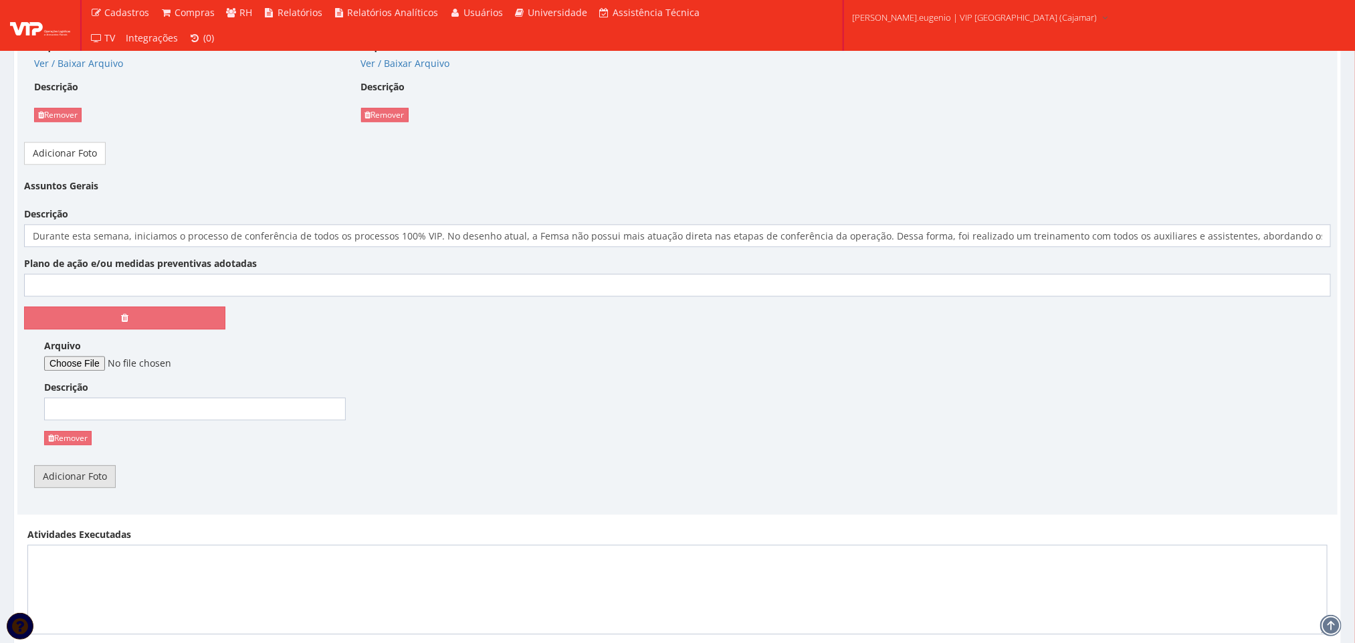
click at [86, 478] on link "Adicionar Foto" at bounding box center [75, 476] width 82 height 23
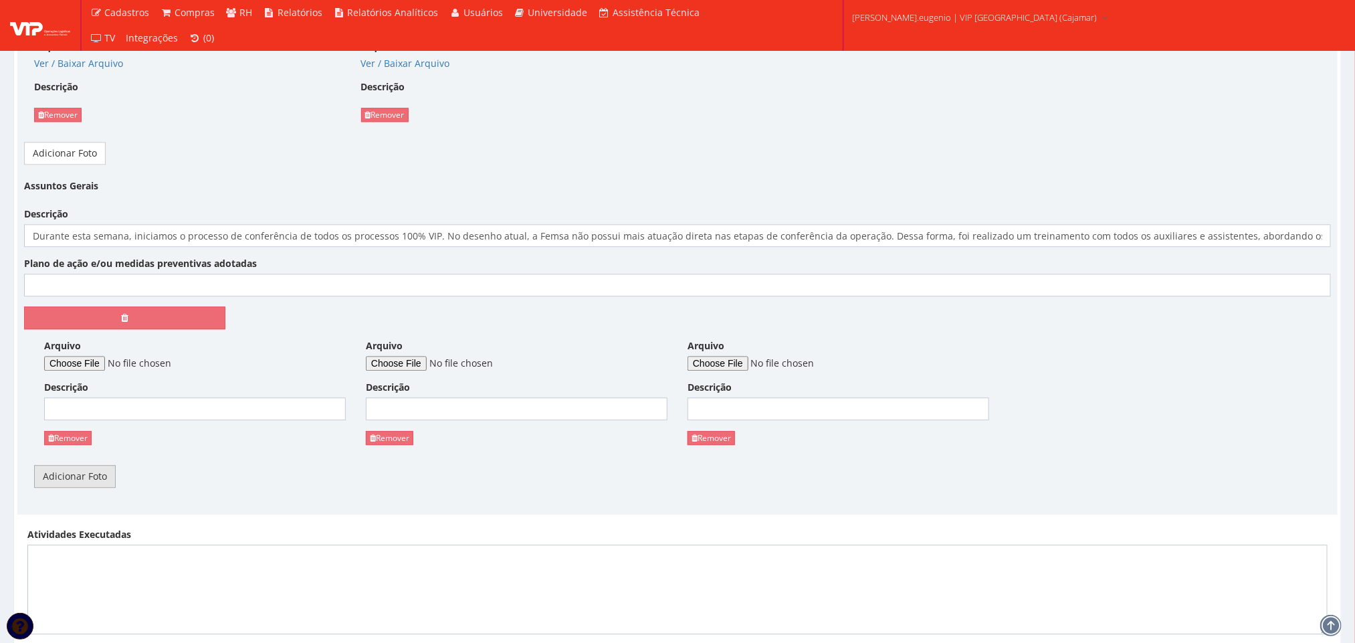
click at [86, 478] on link "Adicionar Foto" at bounding box center [75, 476] width 82 height 23
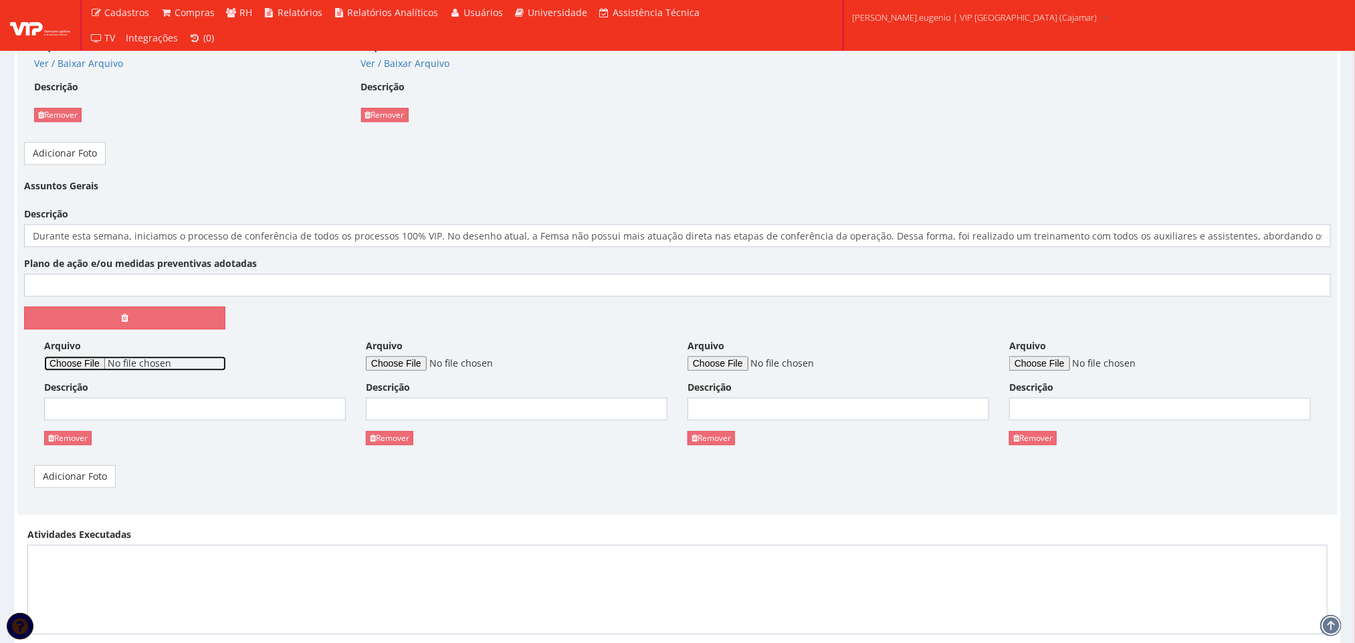
click at [88, 370] on input "Arquivo" at bounding box center [135, 363] width 182 height 15
type input "C:\fakepath\WhatsApp Image 2025-10-10 at 12.15.11 (1).jpeg"
click at [411, 370] on input "Arquivo" at bounding box center [457, 363] width 182 height 15
type input "C:\fakepath\WhatsApp Image 2025-10-10 at 12.15.11.jpeg"
click at [362, 296] on input "Plano de ação e/ou medidas preventivas adotadas" at bounding box center [677, 284] width 1307 height 23
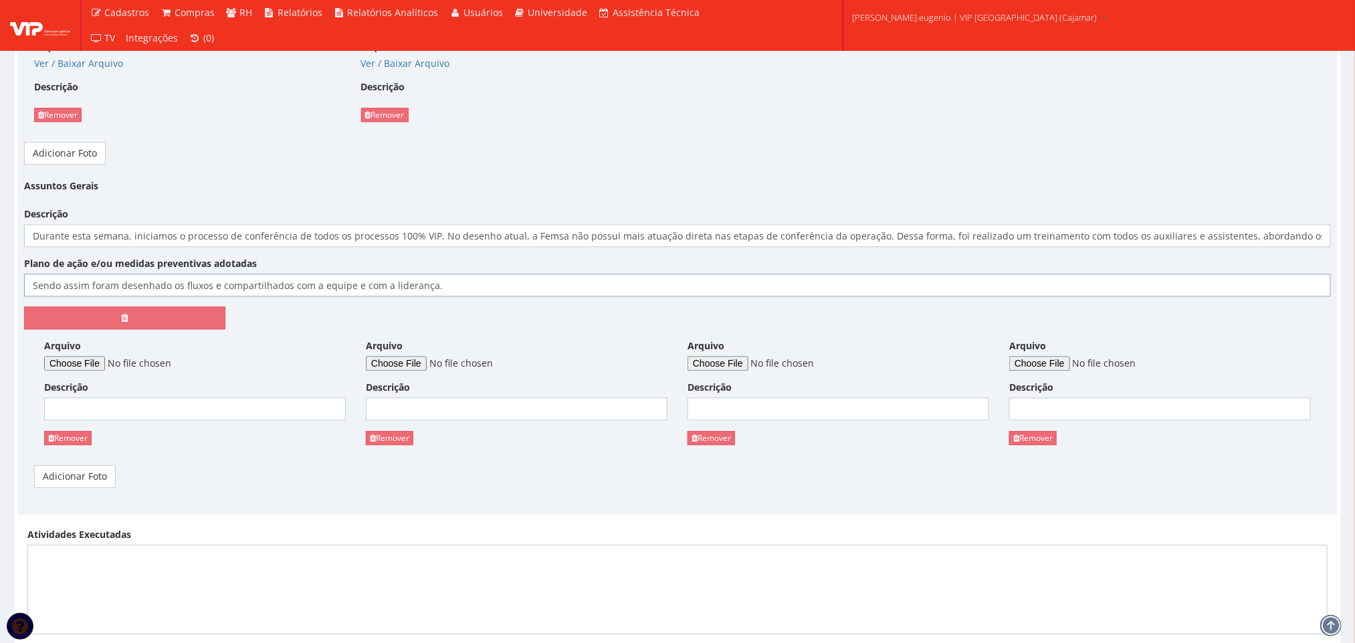
click at [362, 296] on input "Sendo assim foram desenhado os fluxos e compartilhados com a equipe e com a lid…" at bounding box center [677, 284] width 1307 height 23
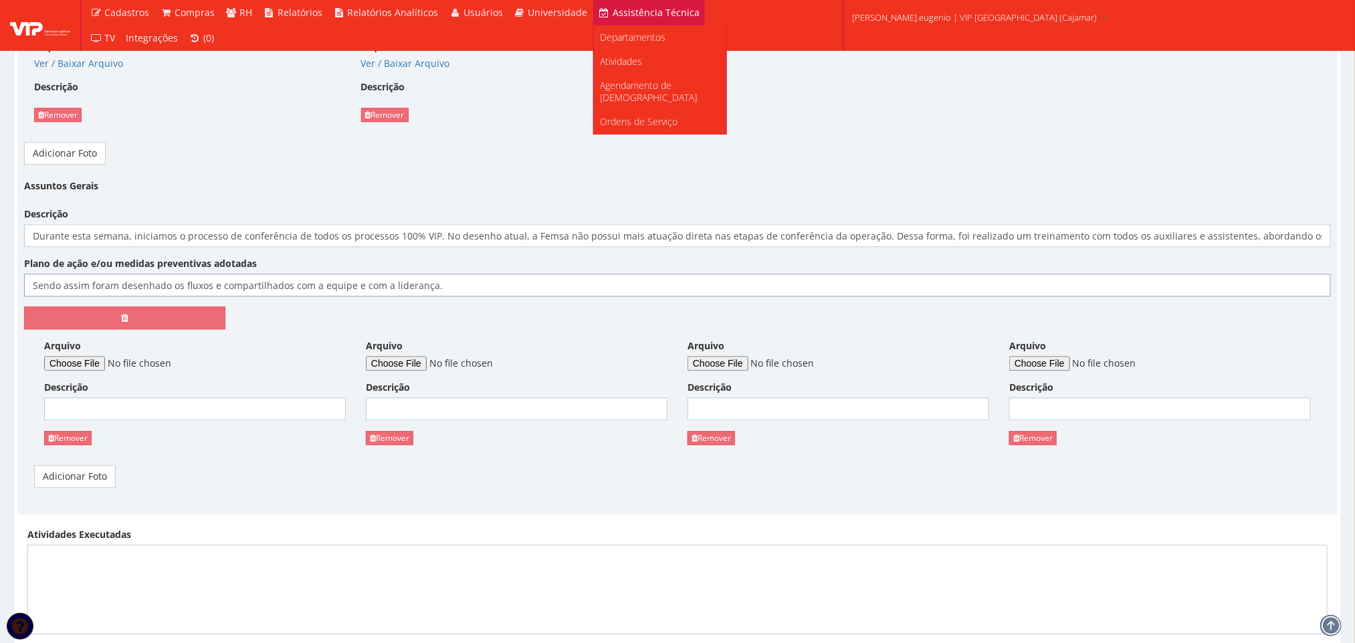
type input "Sendo assim foram desenhado os fluxos e compartilhados com a equipe e com a lid…"
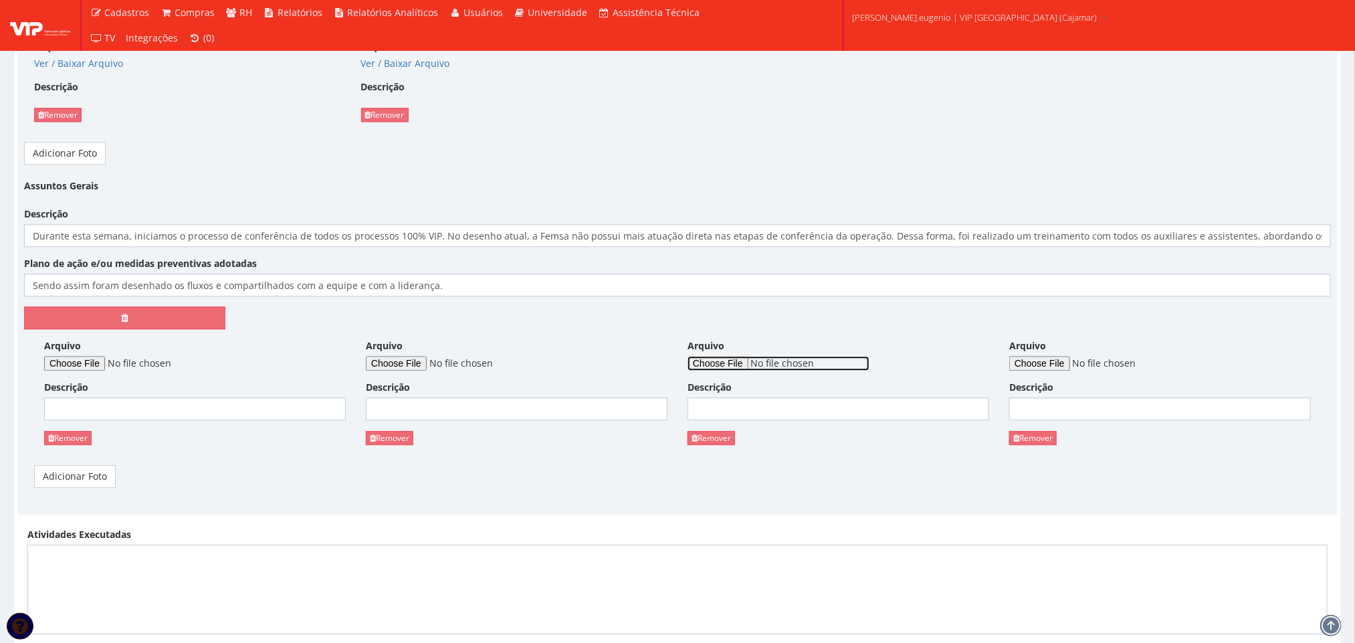
click at [719, 370] on input "Arquivo" at bounding box center [778, 363] width 182 height 15
type input "C:\fakepath\WhatsApp Image 2025-10-10 at 12.17.52.jpeg"
click at [1047, 370] on input "Arquivo" at bounding box center [1100, 363] width 182 height 15
type input "C:\fakepath\WhatsApp Image 2025-10-10 at 12.17.15.jpeg"
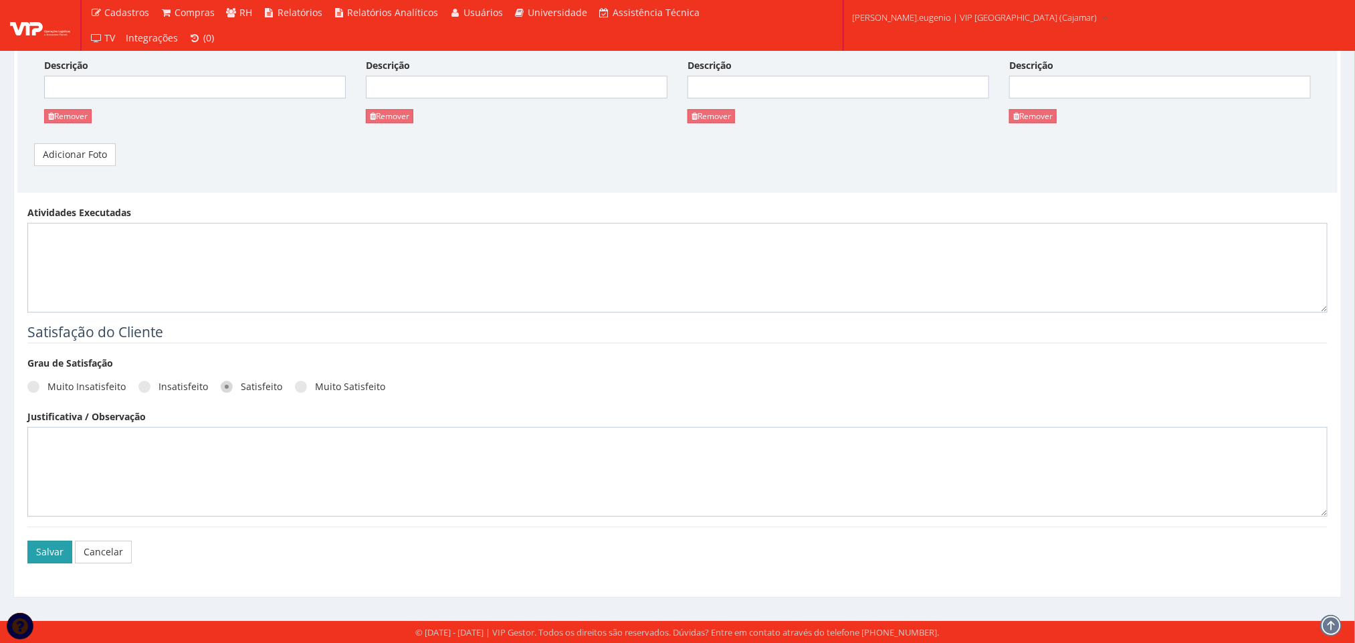
click at [56, 550] on button "Salvar" at bounding box center [49, 551] width 45 height 23
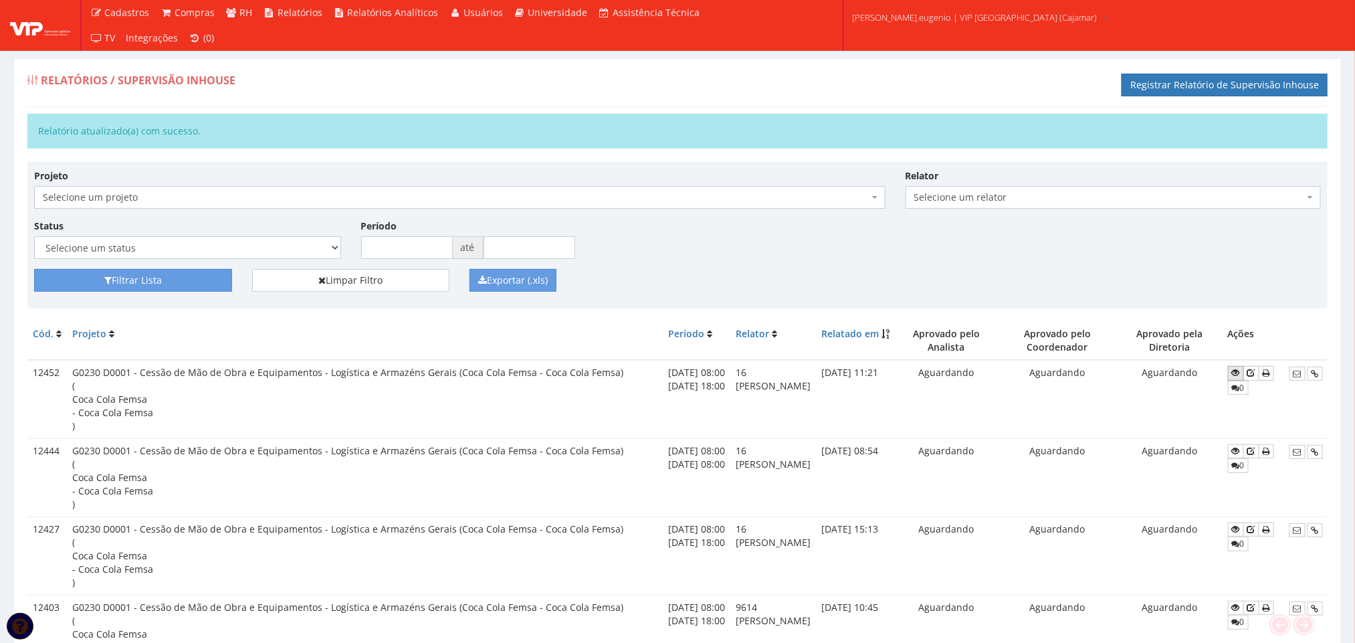
click at [1238, 372] on icon at bounding box center [1236, 372] width 8 height 9
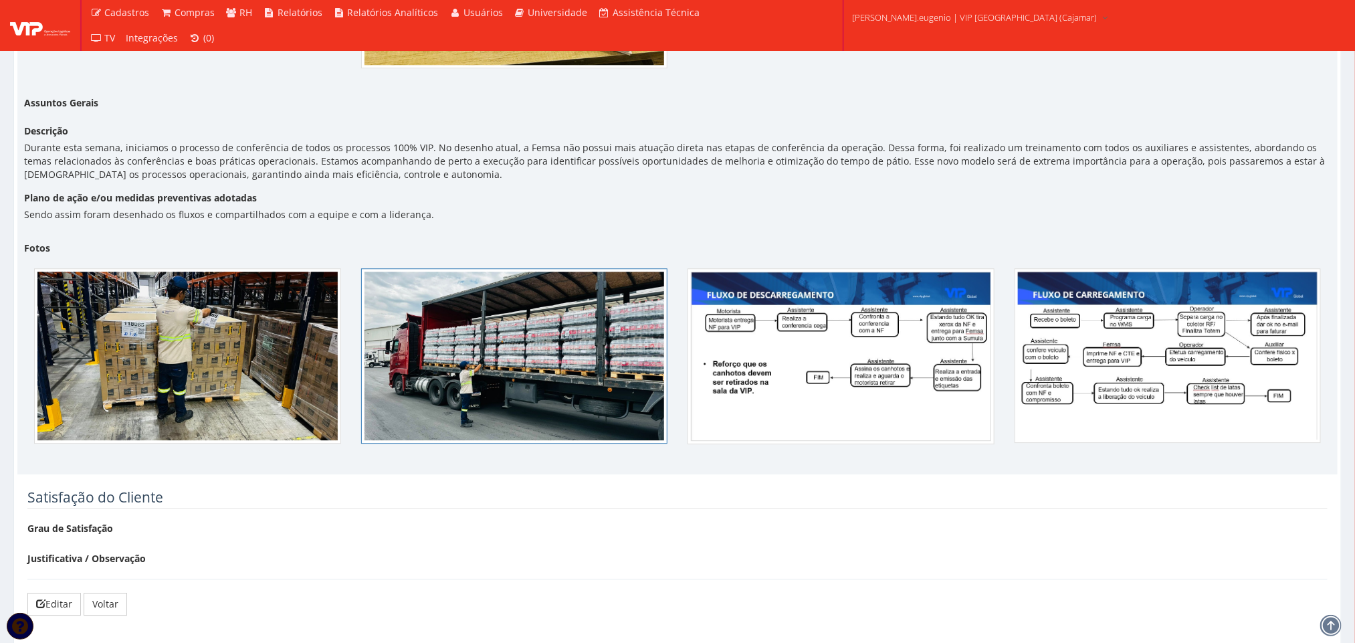
scroll to position [1850, 0]
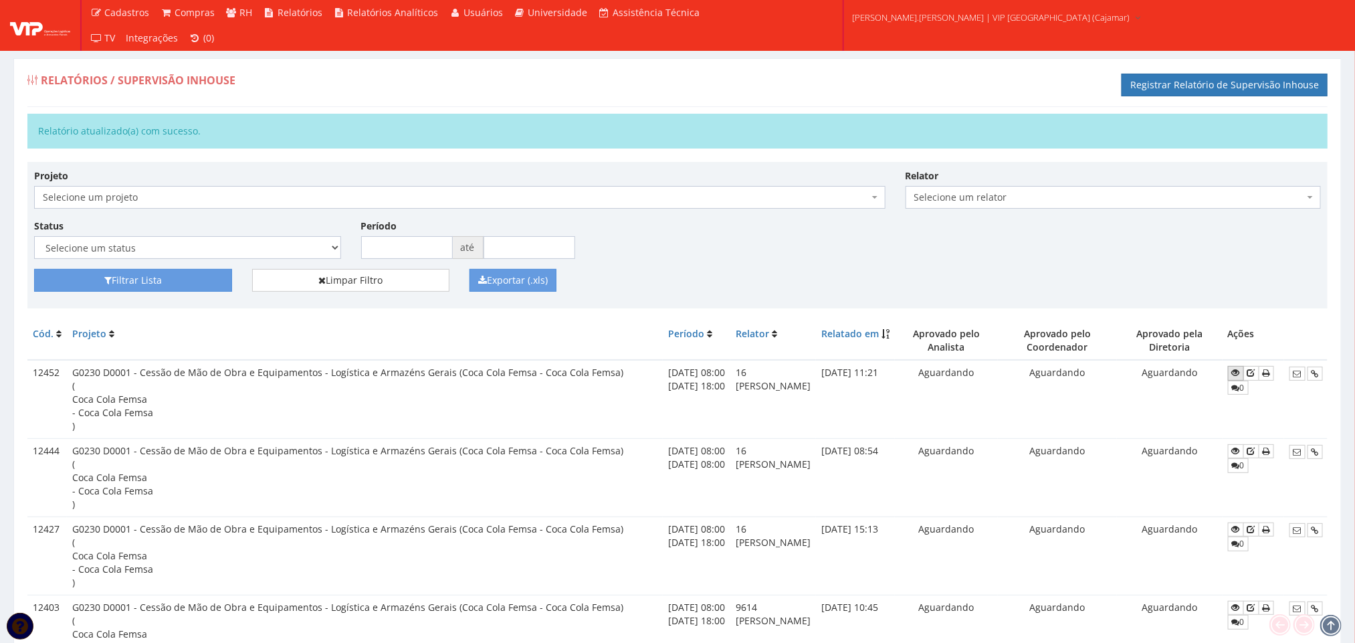
click at [1240, 377] on icon at bounding box center [1236, 372] width 8 height 9
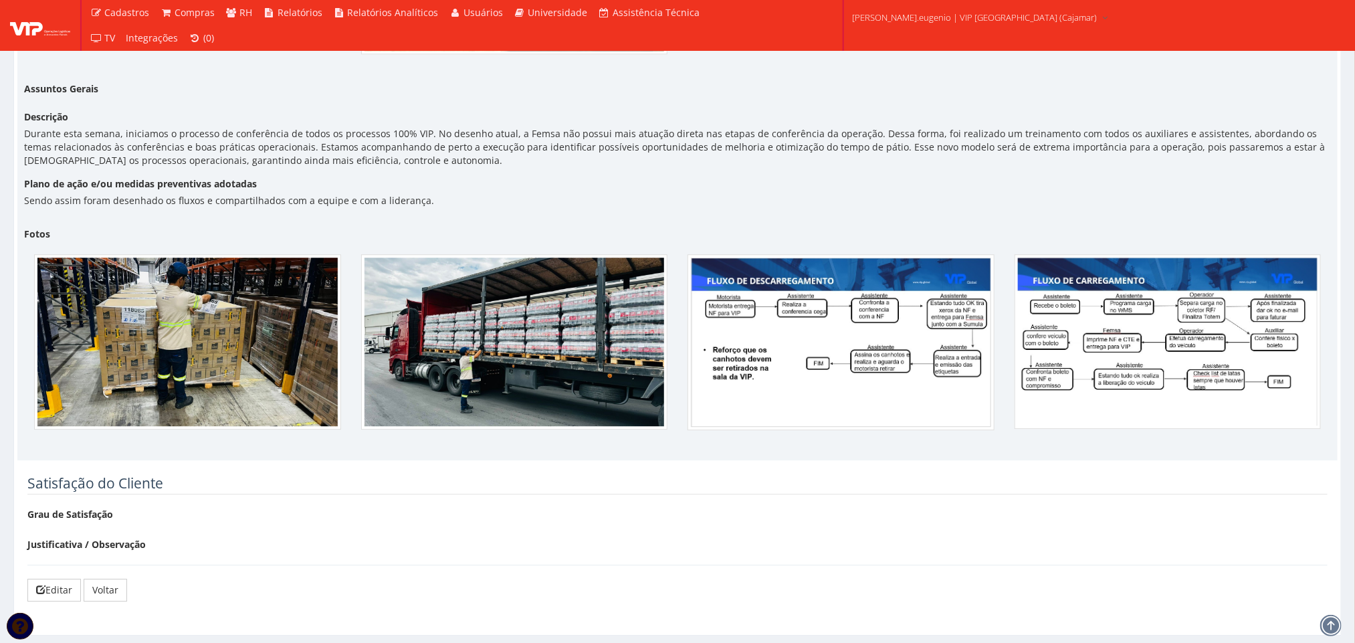
scroll to position [1850, 0]
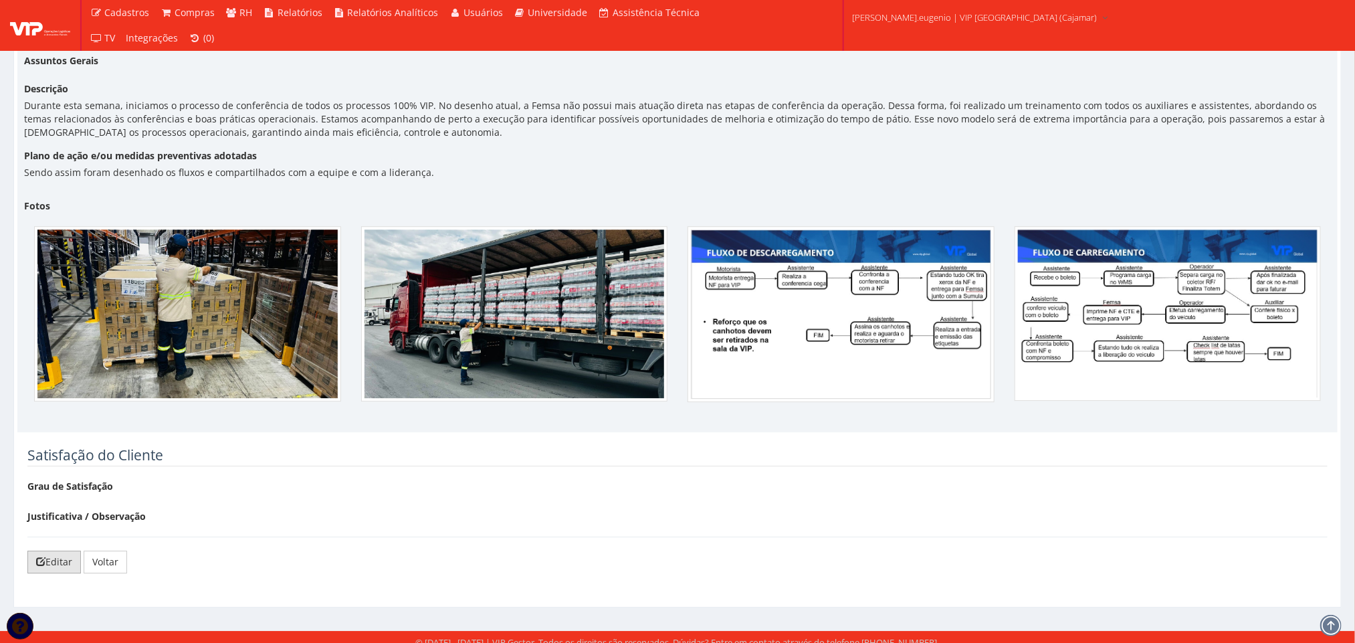
click at [63, 550] on link "Editar" at bounding box center [53, 561] width 53 height 23
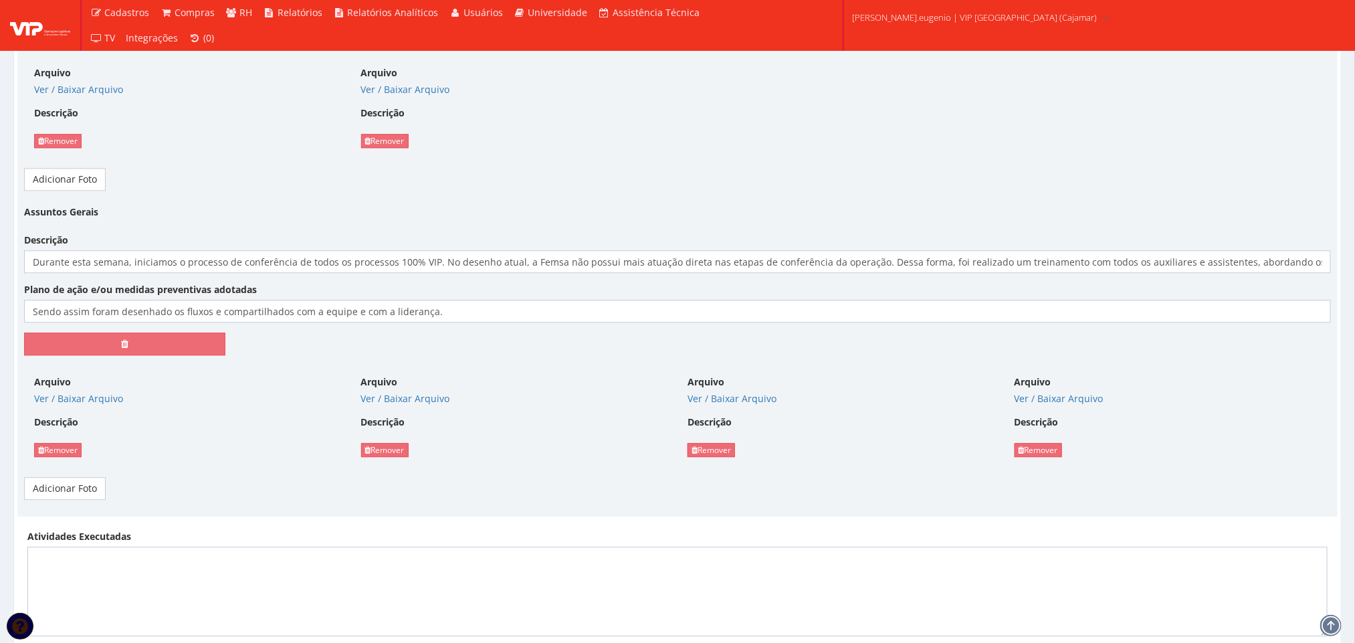
scroll to position [1985, 0]
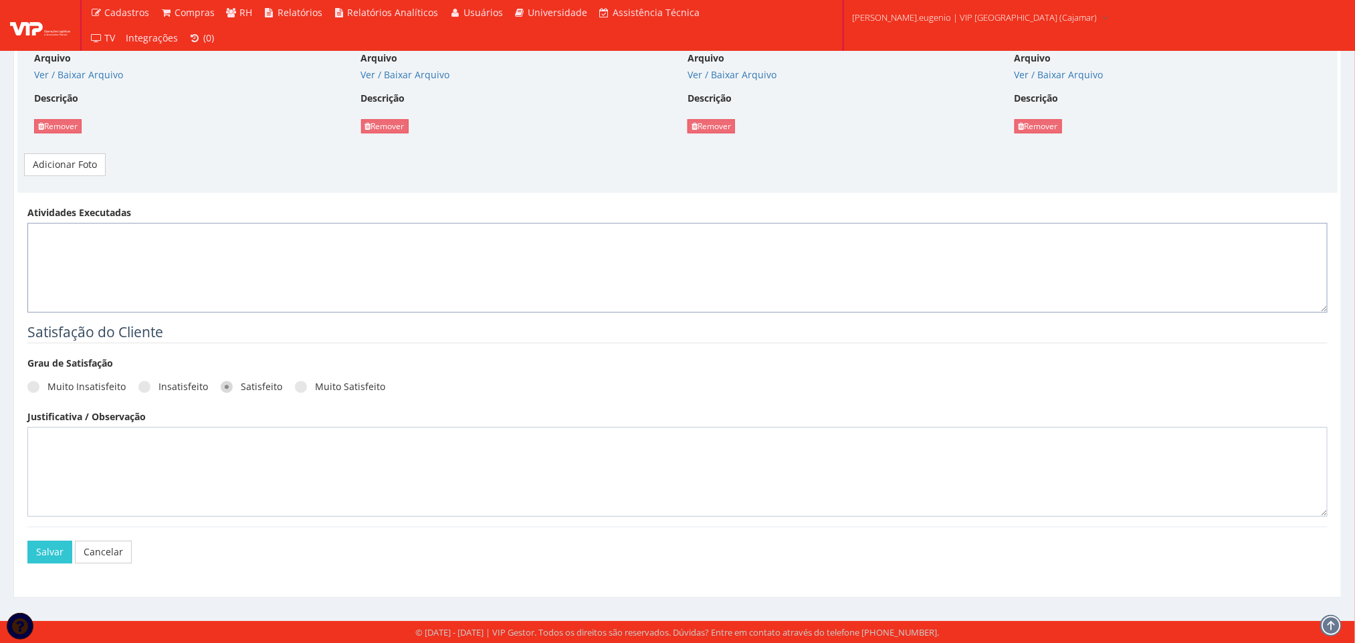
click at [97, 245] on textarea "Atividades Executadas" at bounding box center [677, 268] width 1300 height 90
paste textarea "Seguimos com alinhamento e comprometimento em nossos processos operacionais, se…"
paste textarea "Atualmente, nosso foco está na padronização do WMS para suportar a demanda robu…"
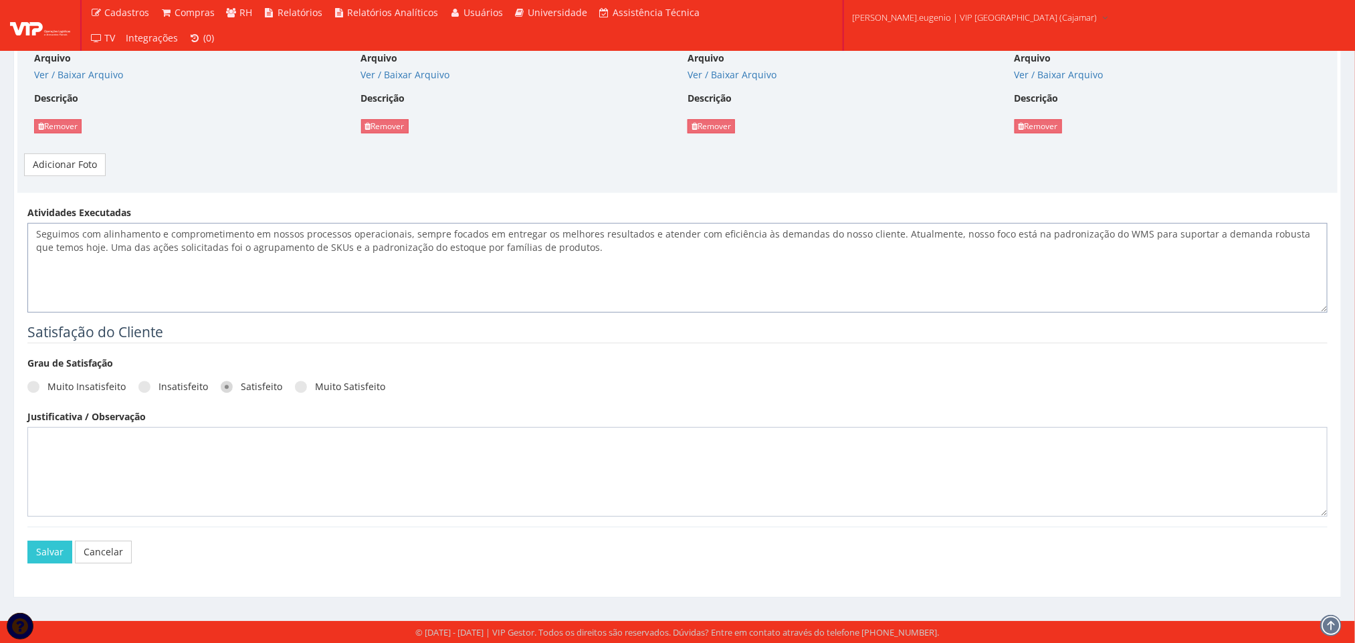
paste textarea "Essa reorganização trará maior agilidade nas contagens cíclicas e eficiência na…"
type textarea "Seguimos com alinhamento e comprometimento em nossos processos operacionais, se…"
click at [57, 554] on button "Salvar" at bounding box center [49, 551] width 45 height 23
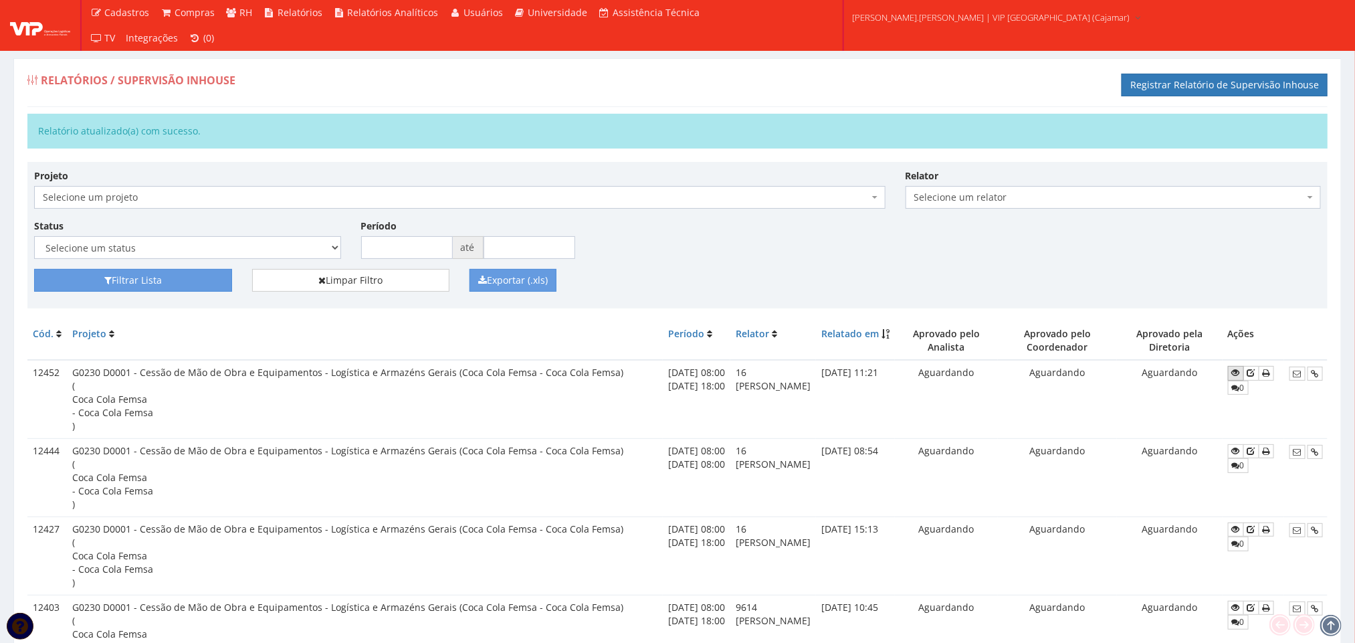
click at [1244, 374] on link at bounding box center [1236, 373] width 16 height 14
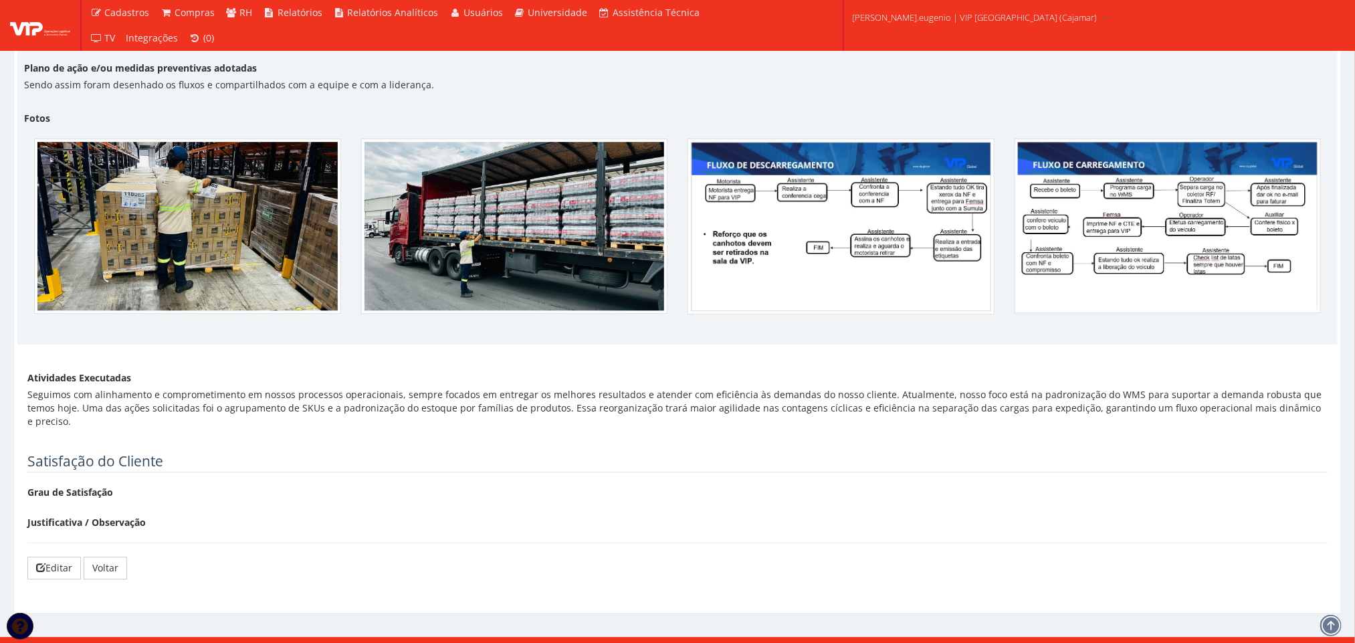
scroll to position [1944, 0]
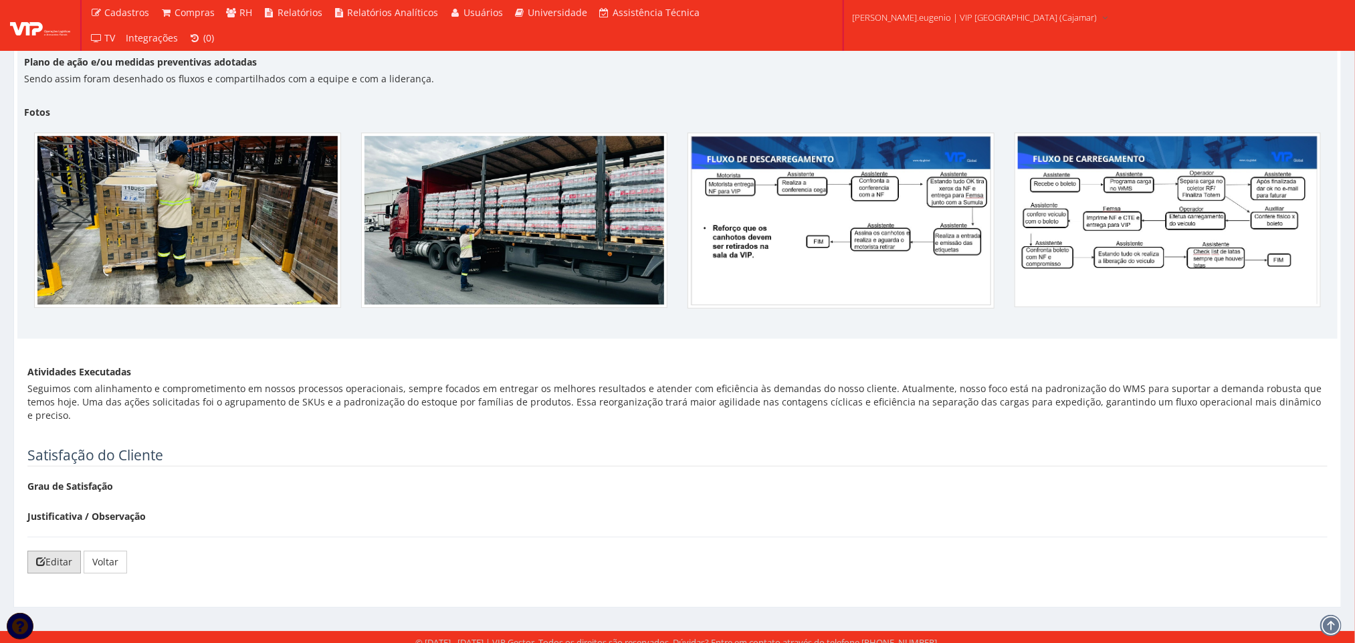
click at [71, 550] on link "Editar" at bounding box center [53, 561] width 53 height 23
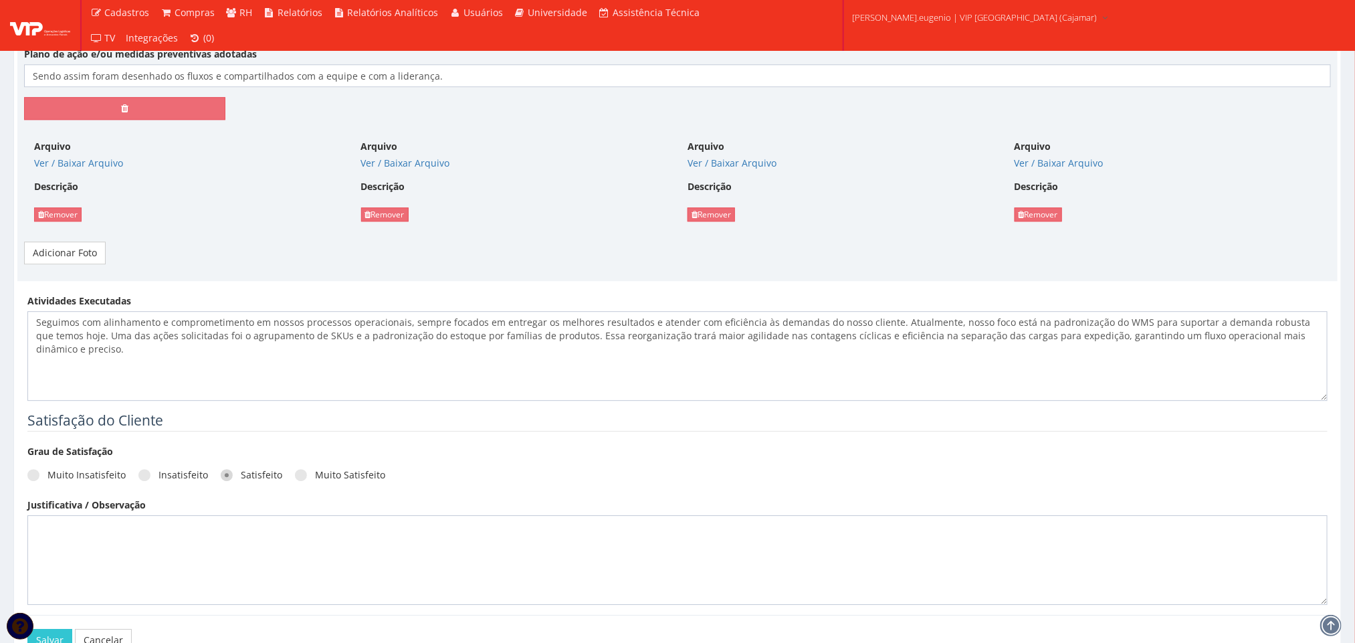
scroll to position [1985, 0]
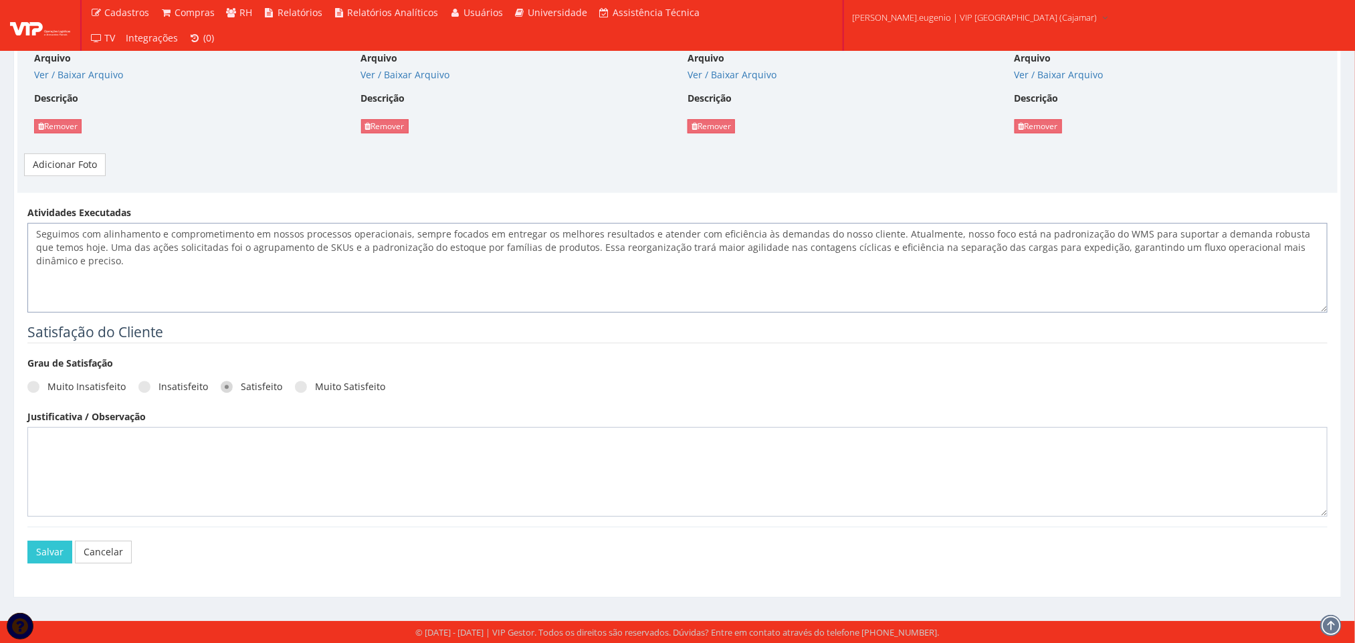
click at [126, 273] on textarea "Seguimos com alinhamento e comprometimento em nossos processos operacionais, se…" at bounding box center [677, 268] width 1300 height 90
paste textarea "Durante a semana foram movimentado 11.136 paletes com uma media de 428 veiculos."
type textarea "Seguimos com alinhamento e comprometimento em nossos processos operacionais, se…"
click at [35, 558] on button "Salvar" at bounding box center [49, 551] width 45 height 23
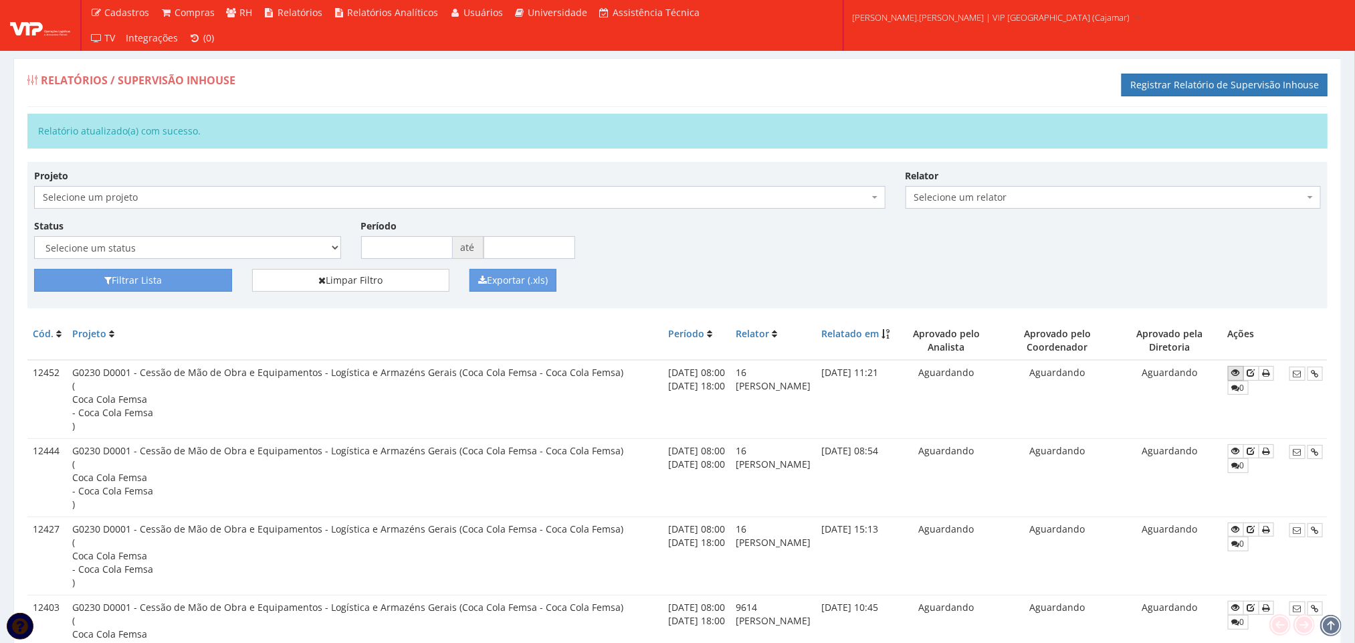
click at [1240, 377] on icon at bounding box center [1236, 372] width 8 height 9
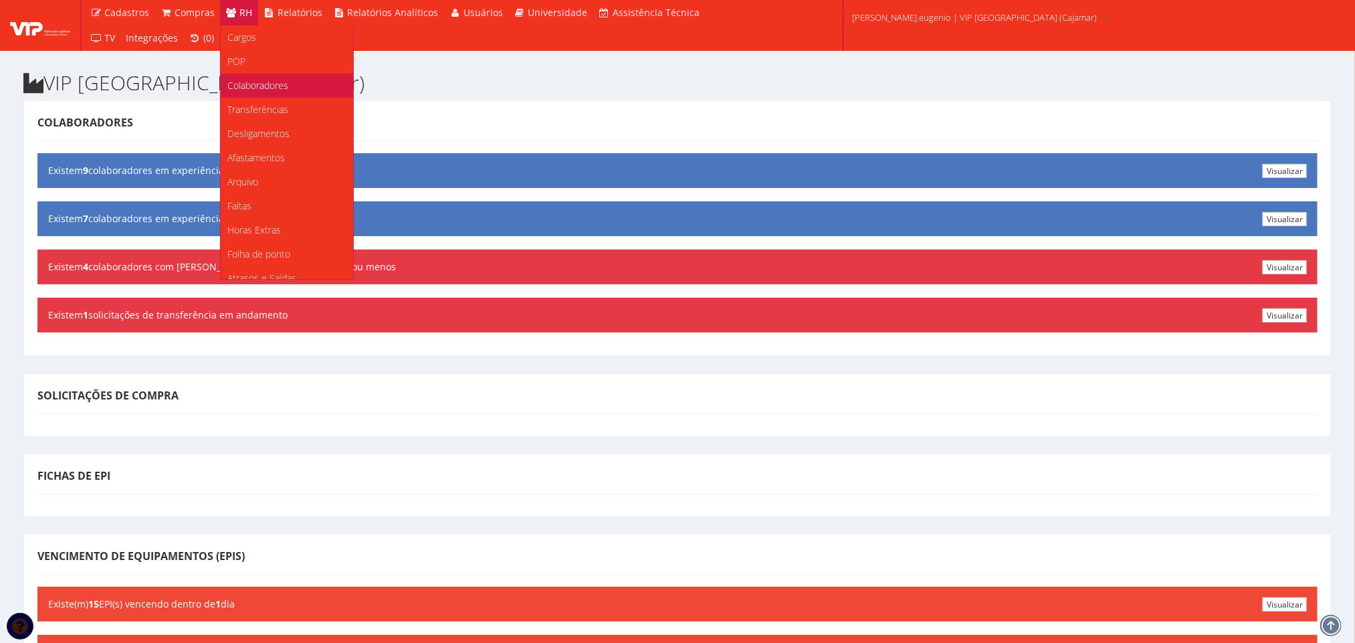
click at [255, 95] on link "Colaboradores" at bounding box center [287, 86] width 132 height 24
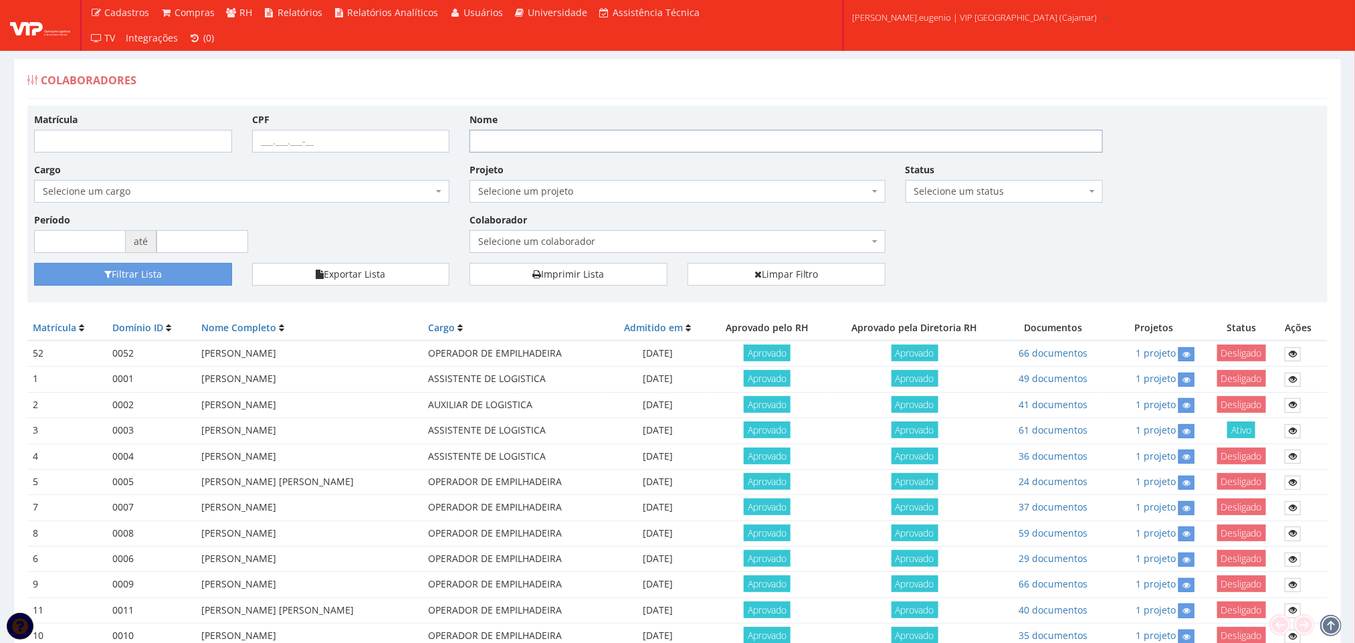
click at [498, 140] on input "Nome" at bounding box center [785, 141] width 633 height 23
type input "[PERSON_NAME]"
click at [34, 263] on button "Filtrar Lista" at bounding box center [133, 274] width 198 height 23
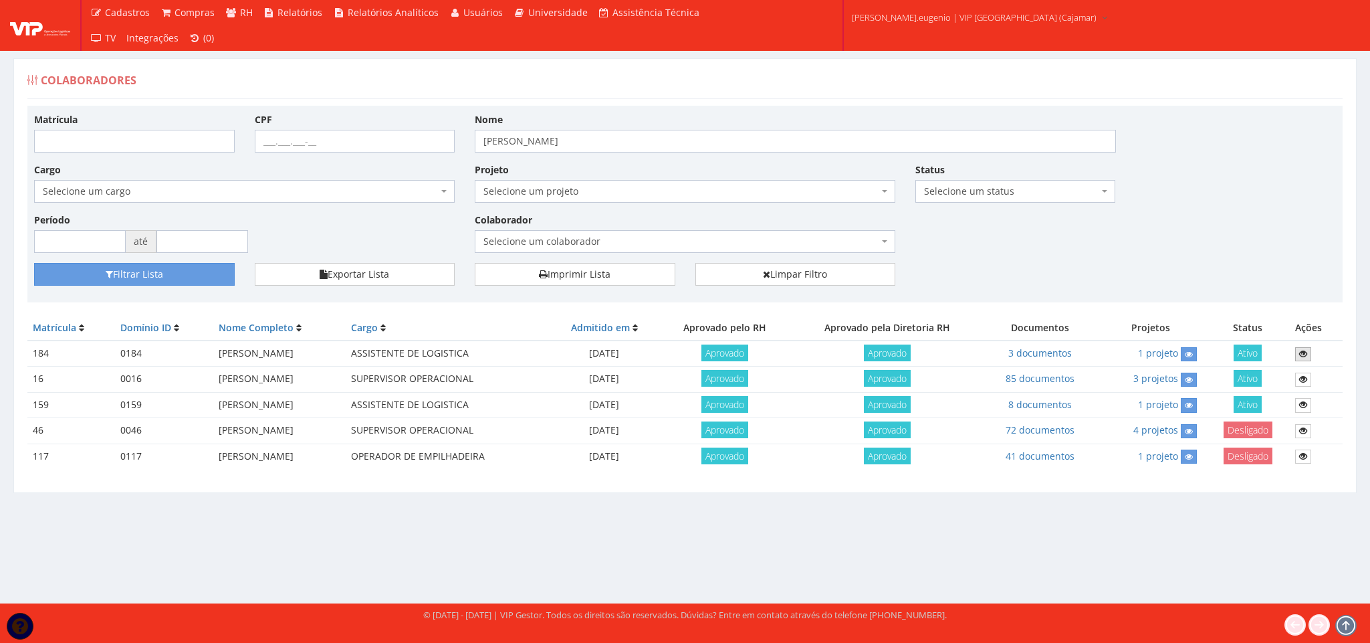
click at [1307, 356] on icon at bounding box center [1303, 353] width 8 height 9
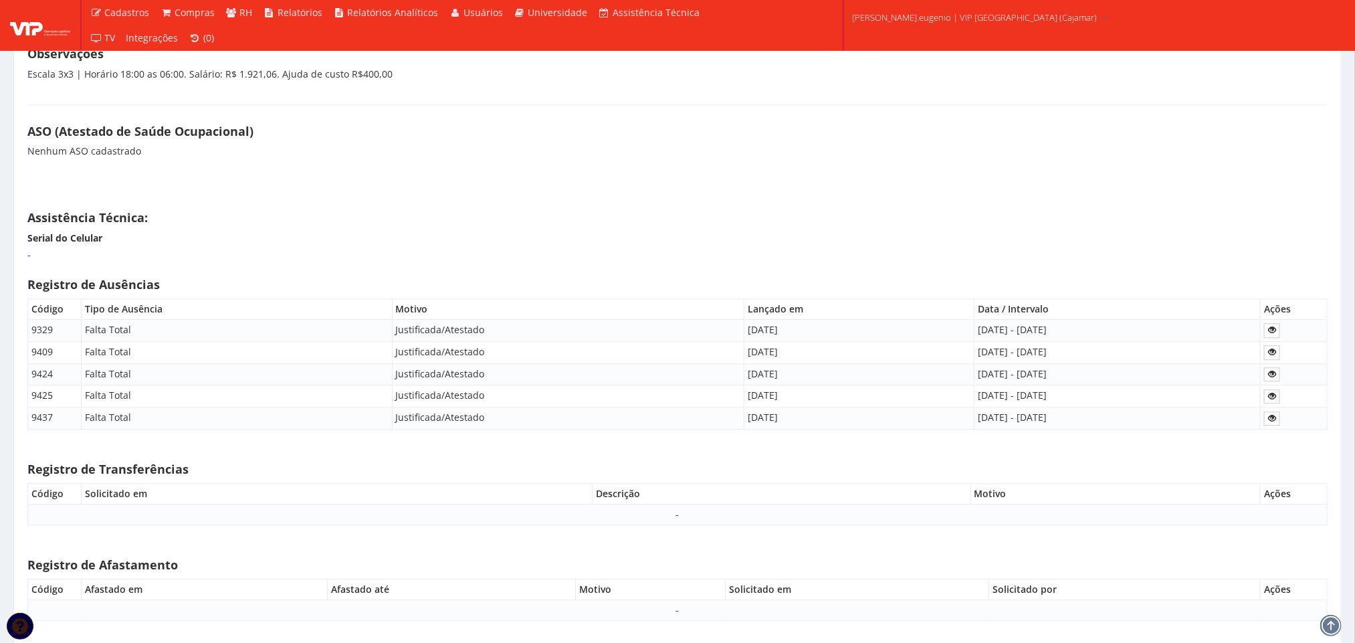
scroll to position [4313, 0]
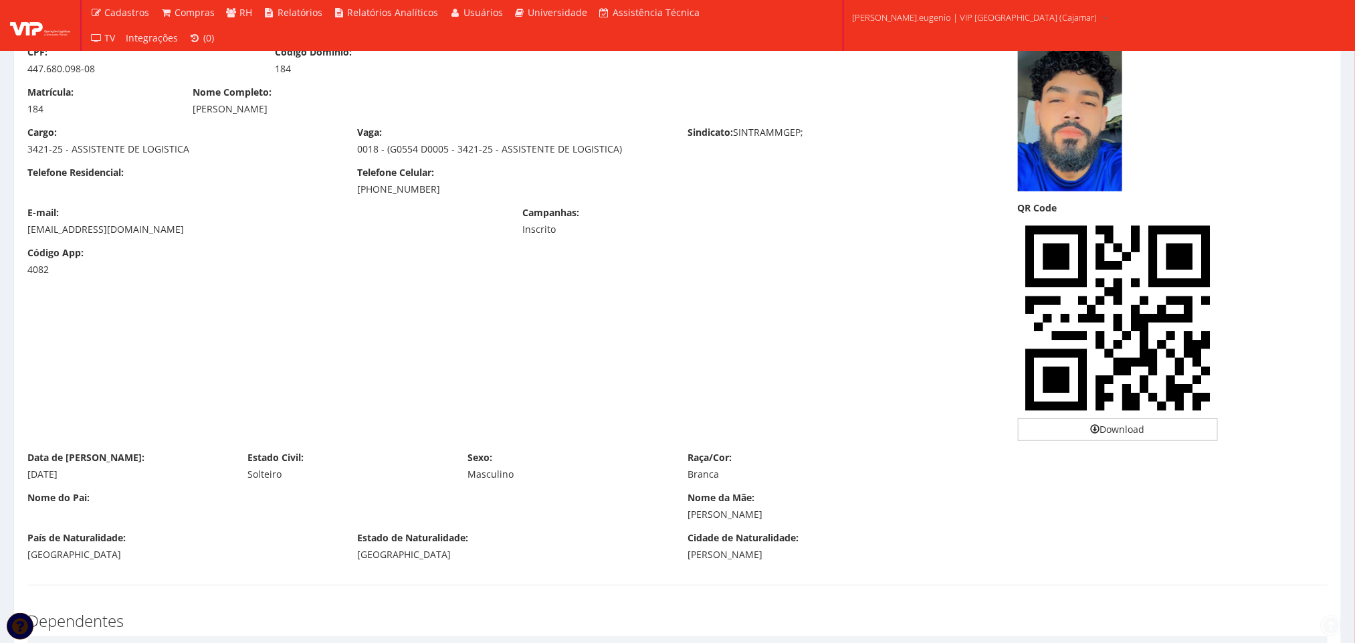
scroll to position [1190, 0]
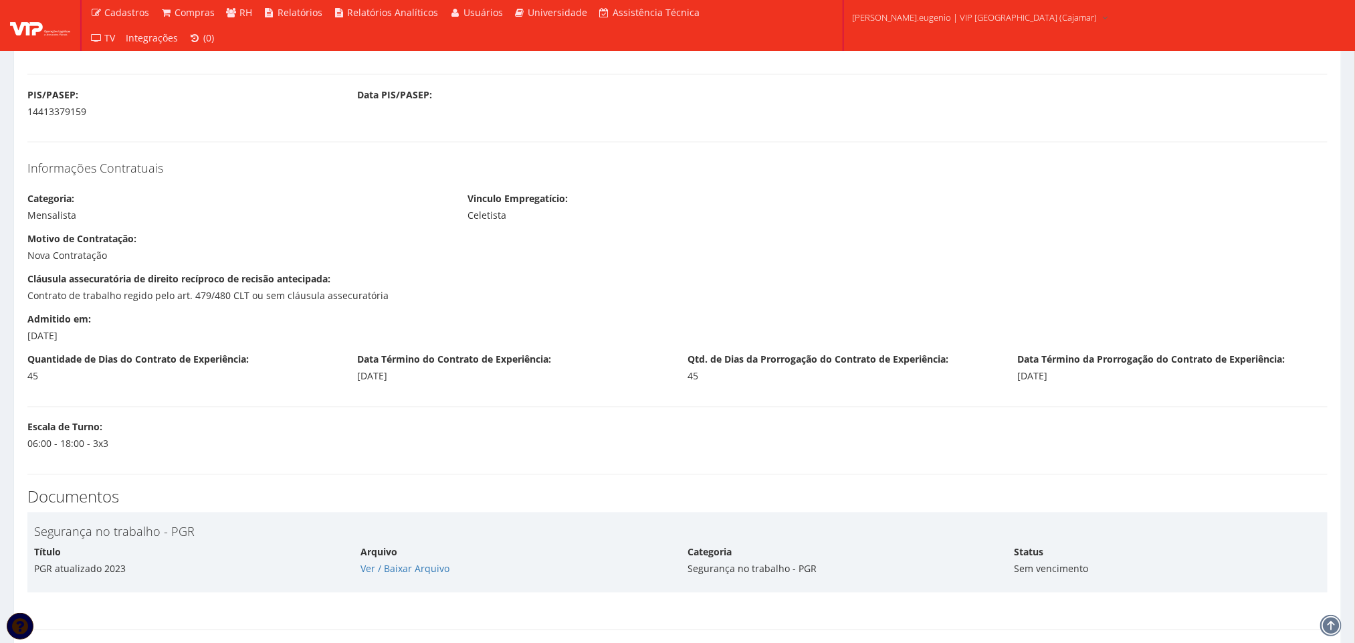
click at [832, 255] on div "Motivo de Contratação: Nova Contratação" at bounding box center [677, 253] width 1320 height 40
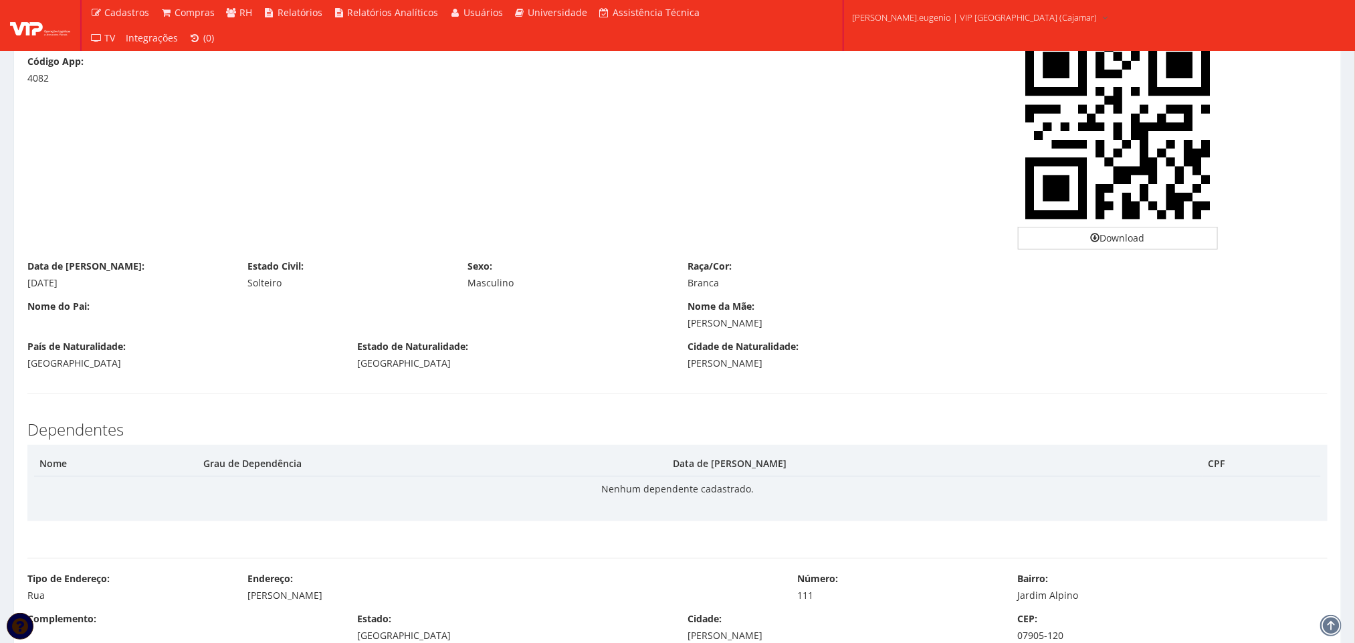
scroll to position [0, 0]
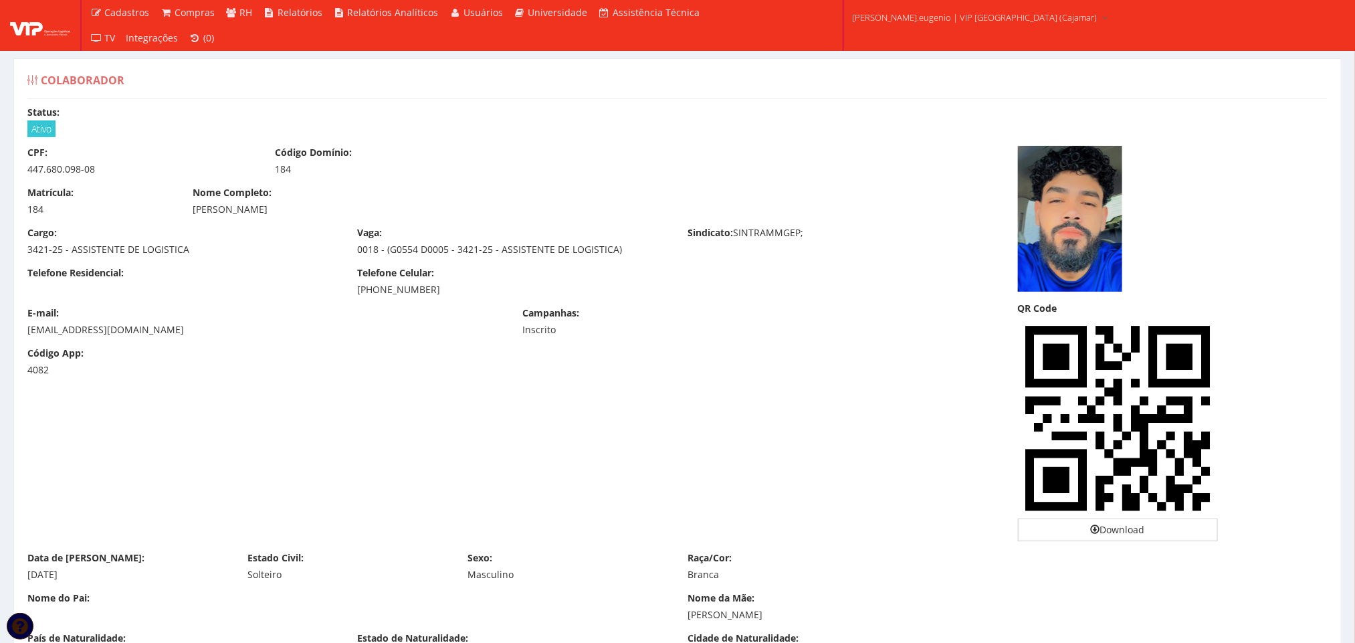
click at [558, 175] on div "CPF: 447.680.098-08 Código Domínio: 184" at bounding box center [512, 166] width 990 height 40
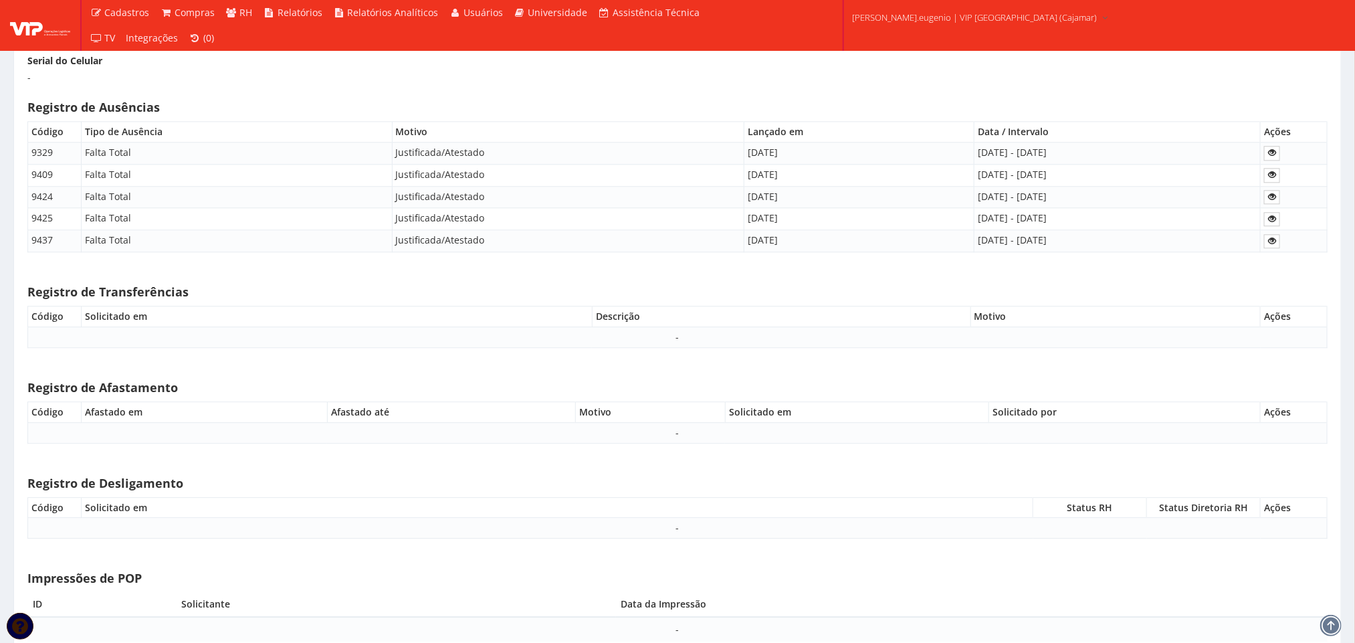
scroll to position [4413, 0]
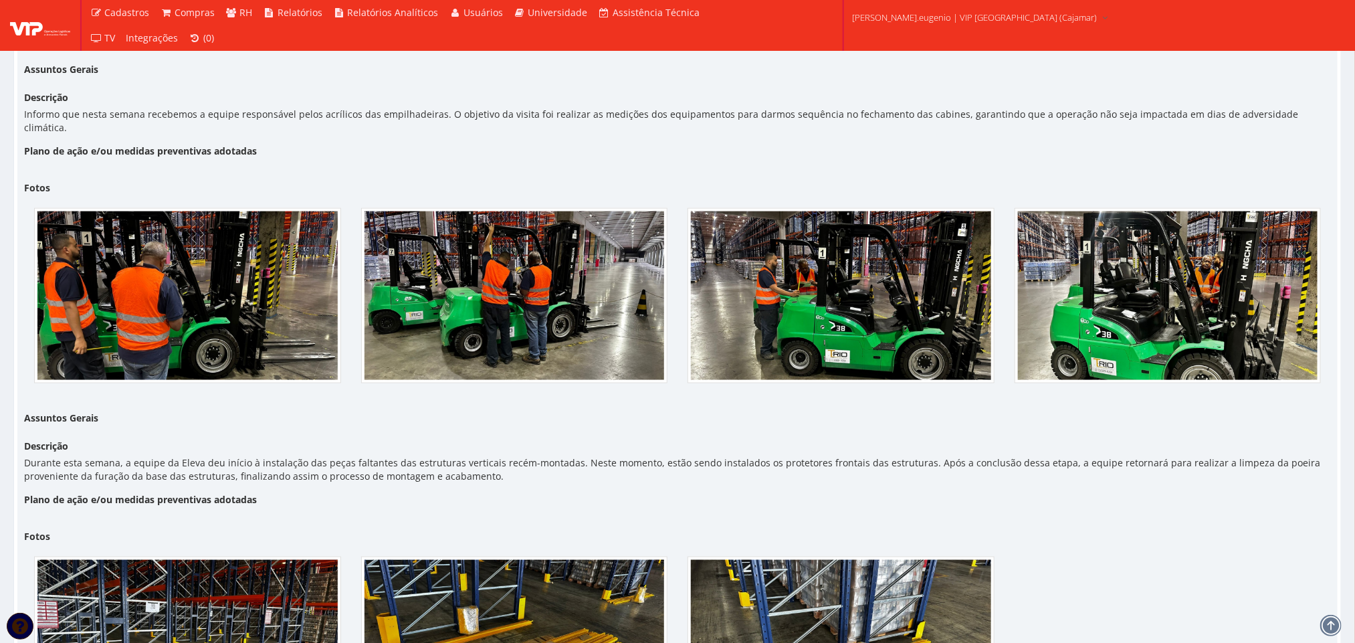
scroll to position [767, 0]
